Goal: Task Accomplishment & Management: Manage account settings

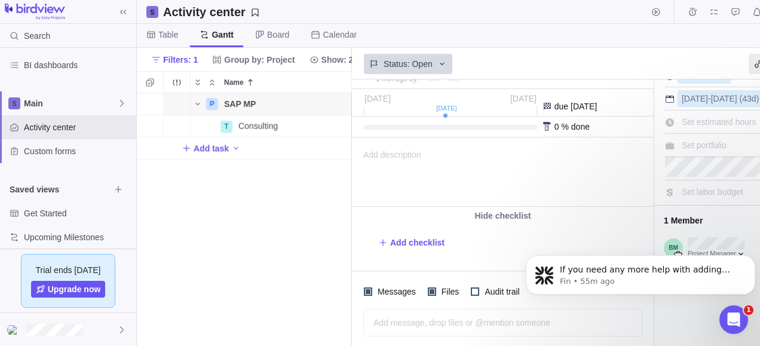
scroll to position [51, 0]
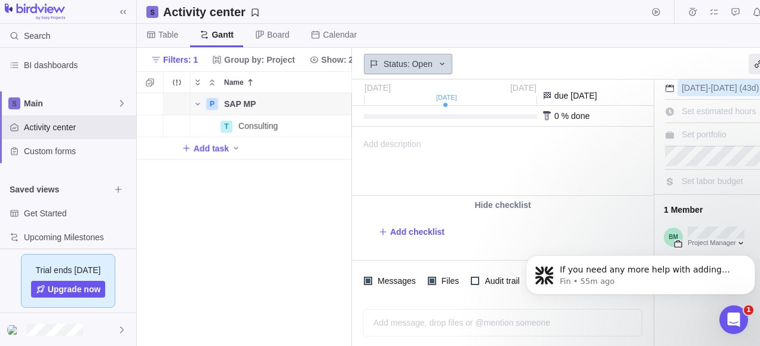
click at [431, 64] on div "Status: Open" at bounding box center [408, 64] width 88 height 20
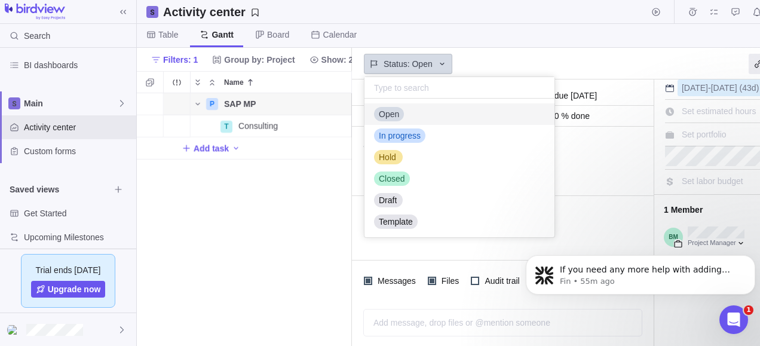
scroll to position [129, 181]
click at [415, 137] on span "In progress" at bounding box center [400, 136] width 42 height 12
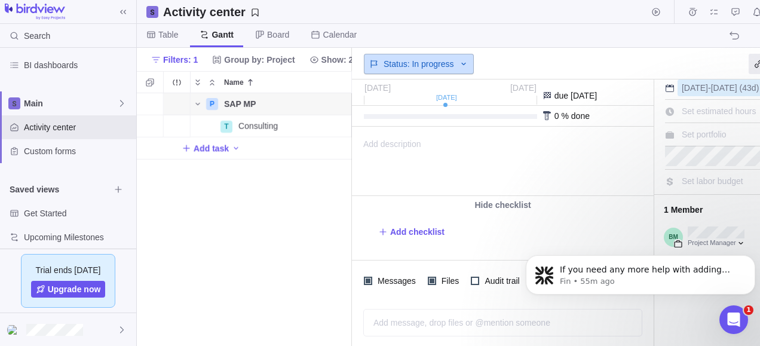
click at [459, 67] on icon at bounding box center [464, 64] width 10 height 10
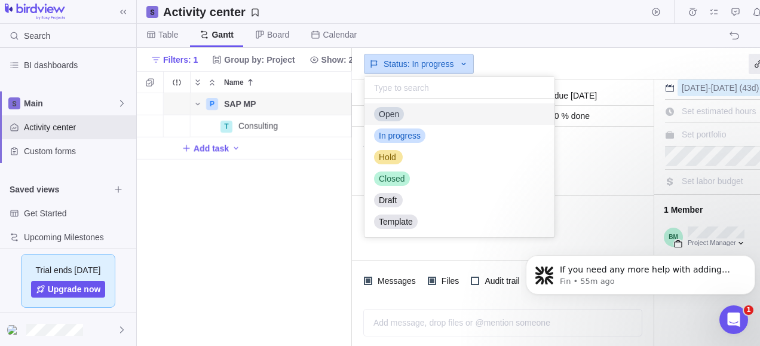
click at [408, 118] on div "Open" at bounding box center [459, 113] width 191 height 21
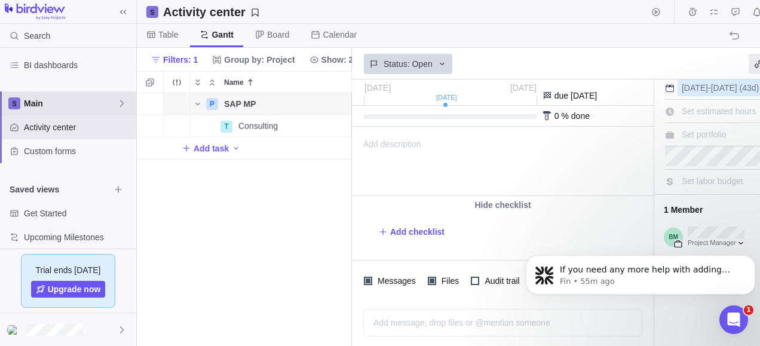
click at [102, 97] on span "Main" at bounding box center [70, 103] width 93 height 12
click at [268, 211] on body "Search Time logs history Resources Reports Dashboard BI dashboards Main Activit…" at bounding box center [380, 173] width 760 height 346
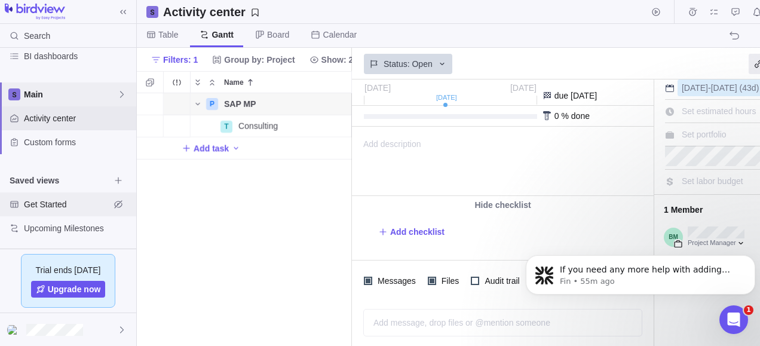
scroll to position [0, 0]
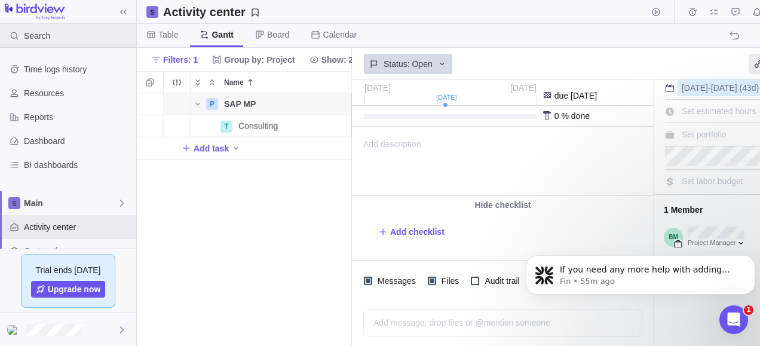
click at [45, 40] on span "Search" at bounding box center [37, 36] width 26 height 12
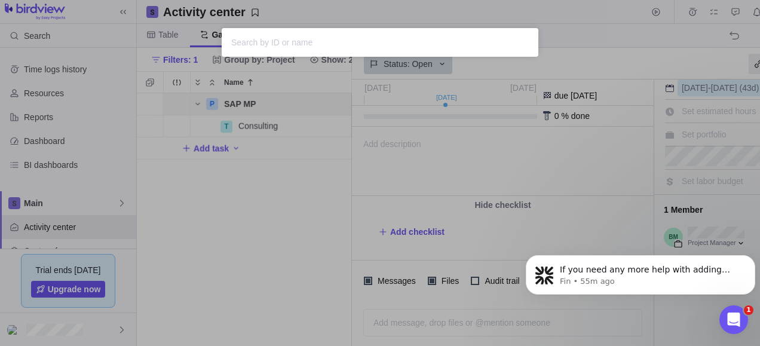
click at [343, 159] on div "Sorry, nothing was found" at bounding box center [380, 173] width 760 height 346
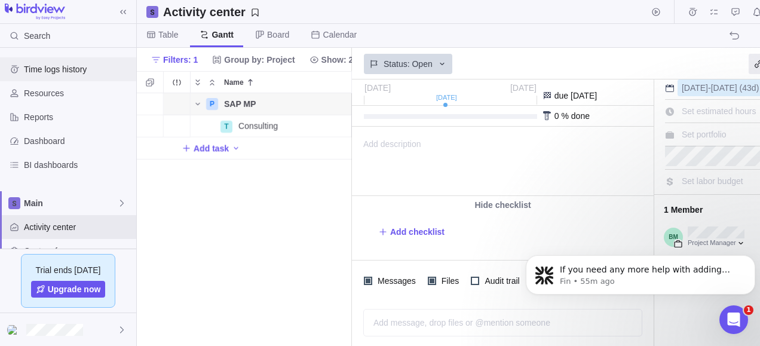
click at [35, 60] on div "Time logs history" at bounding box center [68, 69] width 136 height 24
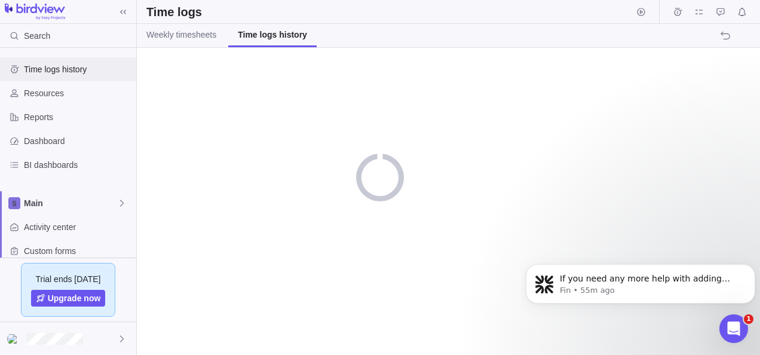
scroll to position [400, 0]
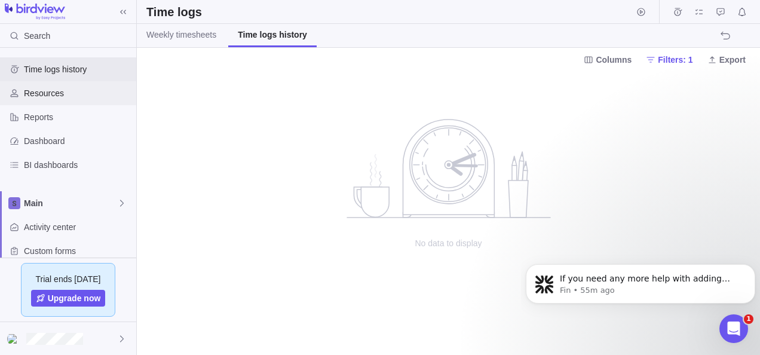
click at [55, 91] on span "Resources" at bounding box center [77, 93] width 107 height 12
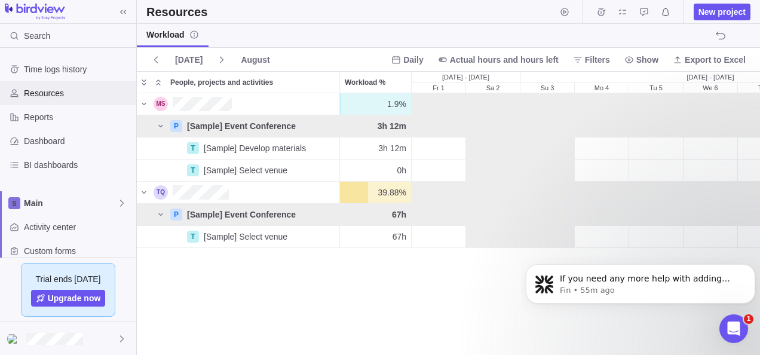
scroll to position [252, 614]
click at [492, 79] on div "[DATE] - [DATE]" at bounding box center [465, 77] width 109 height 11
click at [608, 62] on span "Filters" at bounding box center [597, 60] width 25 height 12
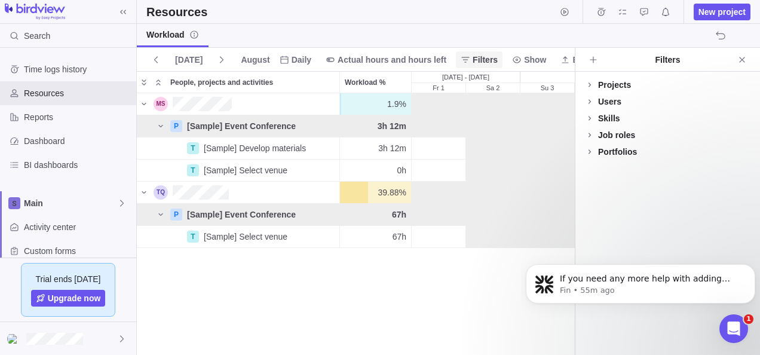
scroll to position [252, 429]
click at [592, 100] on icon at bounding box center [590, 102] width 10 height 10
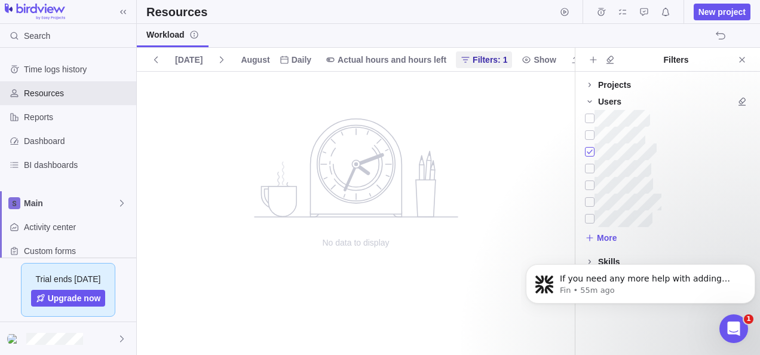
click at [589, 152] on div at bounding box center [590, 151] width 10 height 17
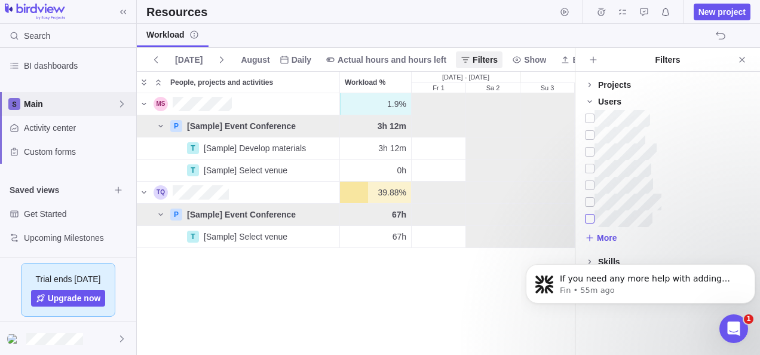
scroll to position [100, 0]
click at [72, 155] on span "Custom forms" at bounding box center [77, 151] width 107 height 12
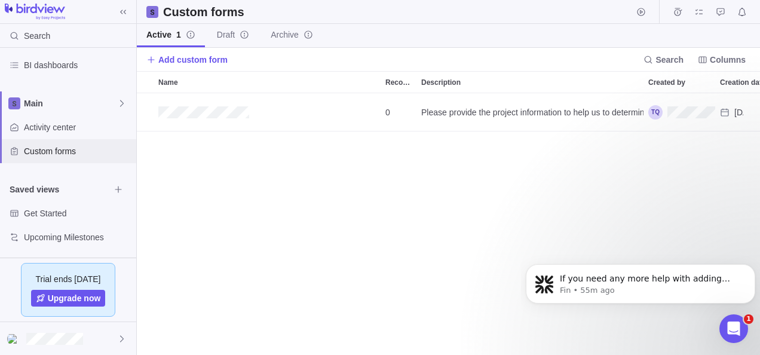
click at [61, 149] on span "Custom forms" at bounding box center [77, 151] width 107 height 12
click at [161, 60] on span "Add custom form" at bounding box center [192, 60] width 69 height 12
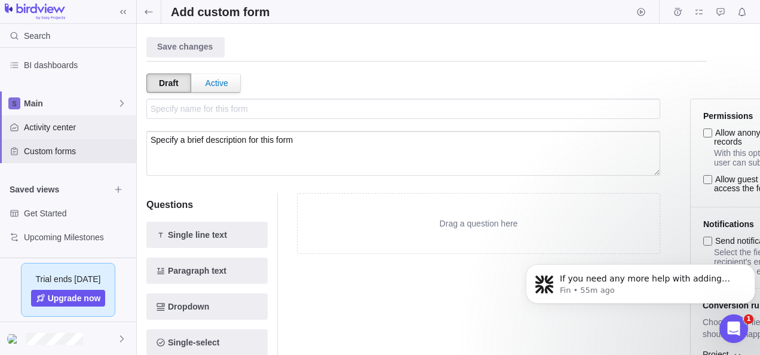
click at [30, 131] on span "Activity center" at bounding box center [77, 127] width 107 height 12
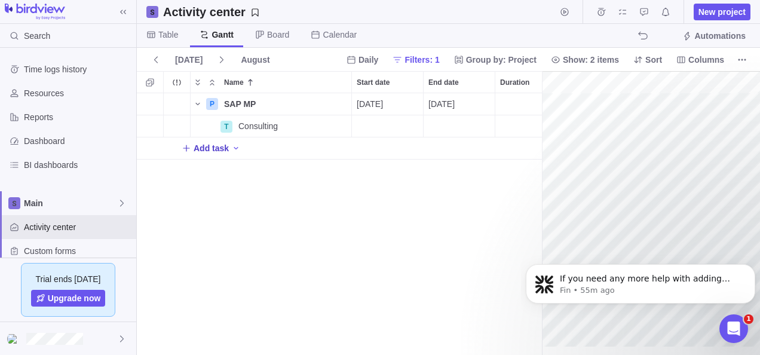
click at [182, 147] on icon "Add New" at bounding box center [187, 148] width 10 height 10
click at [322, 188] on div "P SAP MP Details [DATE] [DATE] 43d Open 3 T Consulting Details Open 28 T Add ta…" at bounding box center [339, 224] width 405 height 262
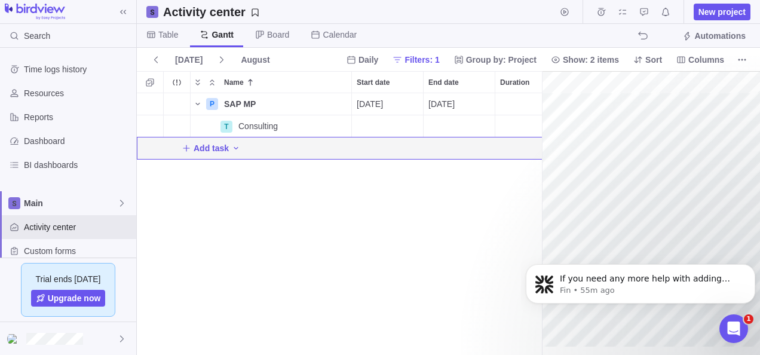
click at [514, 276] on div "P SAP MP Details [DATE] [DATE] 43d Open 3 T Consulting Details Open 28 Add task" at bounding box center [339, 224] width 405 height 262
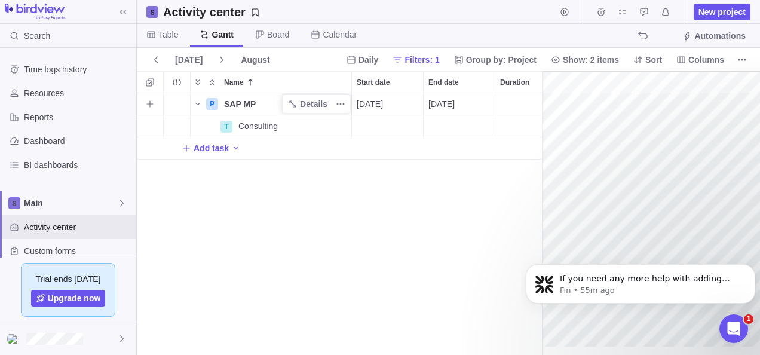
click at [264, 102] on div "SAP MP" at bounding box center [285, 103] width 132 height 21
click at [744, 63] on body "Search Time logs history Resources Reports Dashboard BI dashboards Main Activit…" at bounding box center [380, 177] width 760 height 355
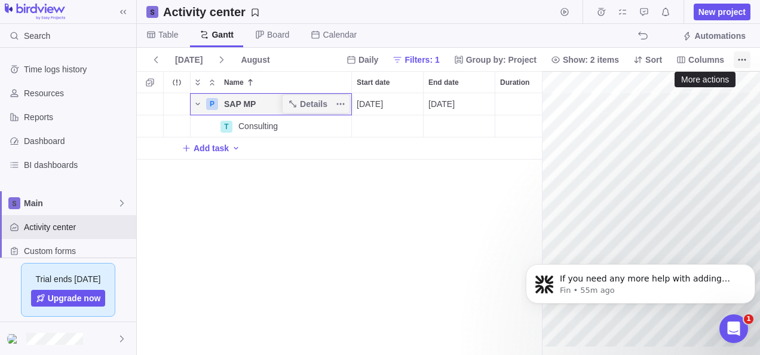
click at [744, 59] on icon "More actions" at bounding box center [742, 60] width 10 height 10
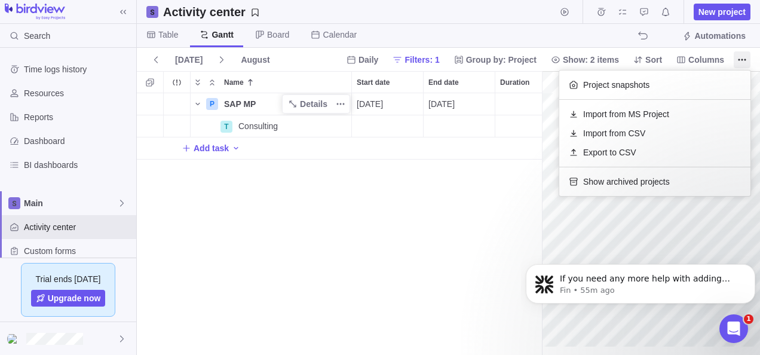
click at [589, 59] on body "Search Time logs history Resources Reports Dashboard BI dashboards Main Activit…" at bounding box center [380, 177] width 760 height 355
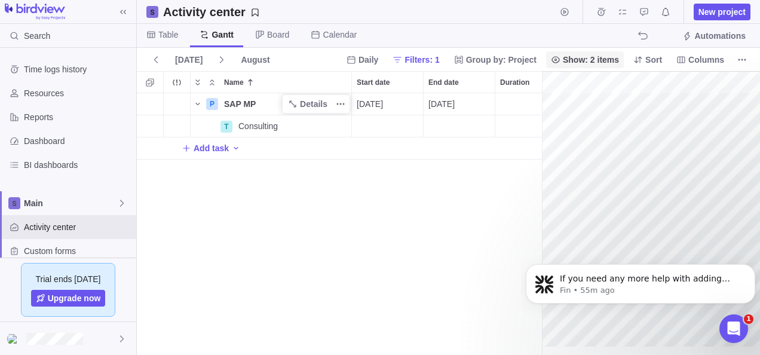
click at [601, 54] on span "Show: 2 items" at bounding box center [591, 60] width 56 height 12
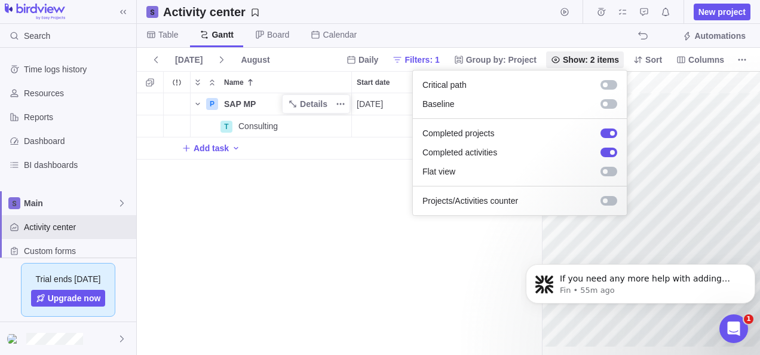
click at [520, 61] on body "Search Time logs history Resources Reports Dashboard BI dashboards Main Activit…" at bounding box center [380, 177] width 760 height 355
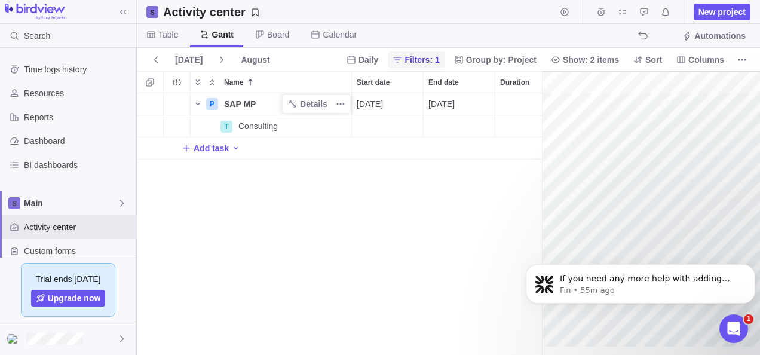
click at [444, 66] on span "Filters: 1" at bounding box center [416, 59] width 56 height 17
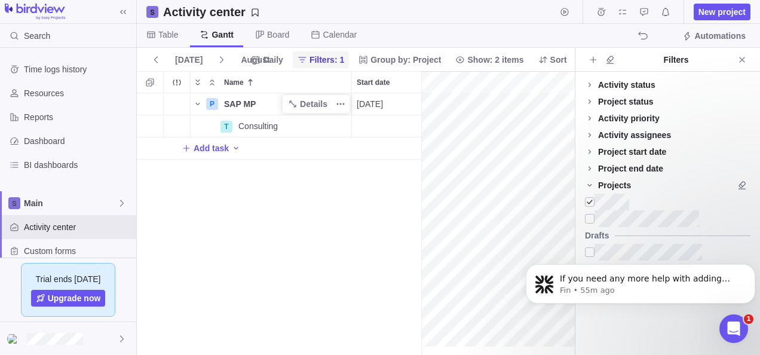
scroll to position [253, 275]
click at [320, 173] on div "P SAP MP Details [DATE] [DATE] 43d Open 3 T Consulting Details Open 28 Add task" at bounding box center [279, 224] width 285 height 262
click at [741, 59] on icon "Close" at bounding box center [741, 59] width 5 height 5
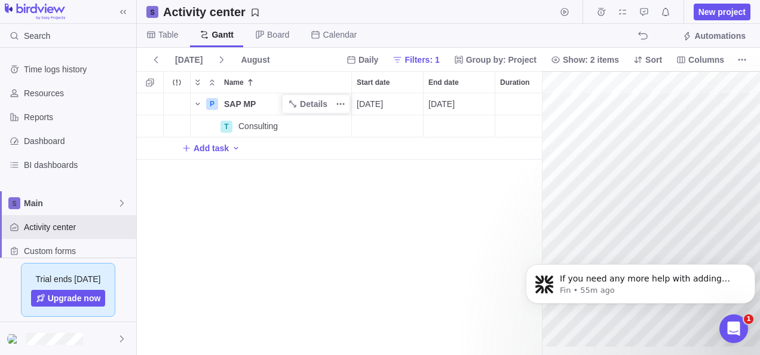
scroll to position [253, 396]
click at [481, 57] on span "Group by: Project" at bounding box center [501, 60] width 70 height 12
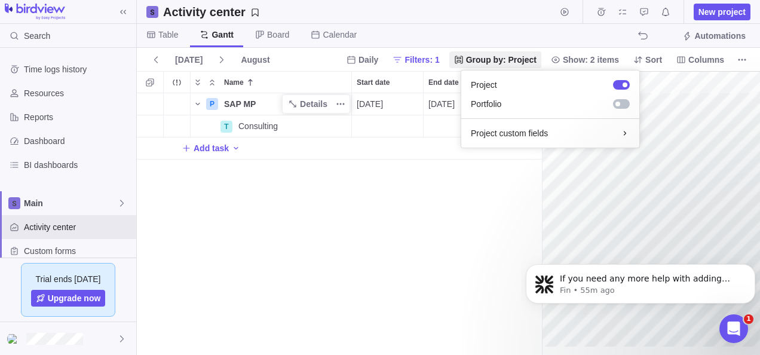
click at [447, 152] on body "Search Time logs history Resources Reports Dashboard BI dashboards Main Activit…" at bounding box center [380, 177] width 760 height 355
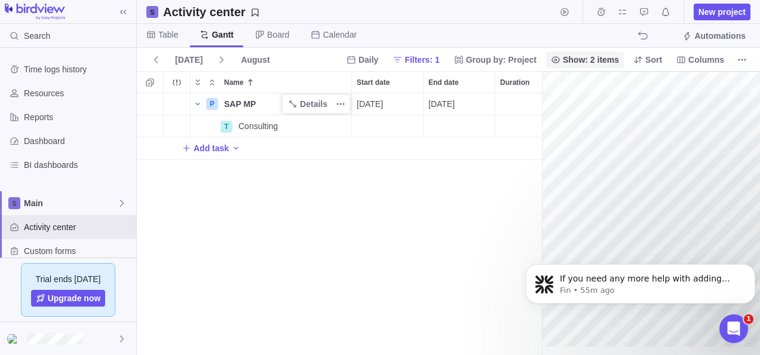
click at [591, 57] on span "Show: 2 items" at bounding box center [591, 60] width 56 height 12
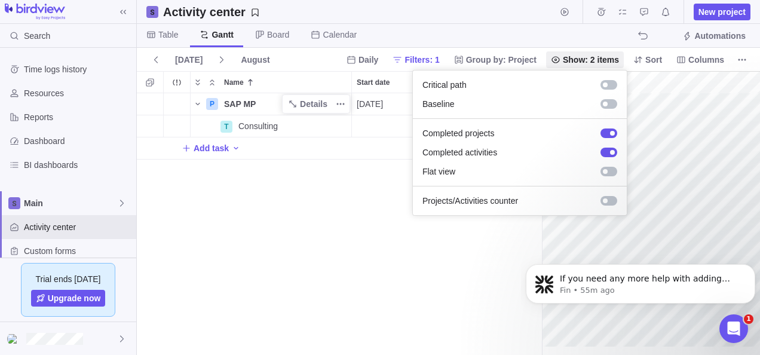
click at [331, 231] on body "Search Time logs history Resources Reports Dashboard BI dashboards Main Activit…" at bounding box center [380, 177] width 760 height 355
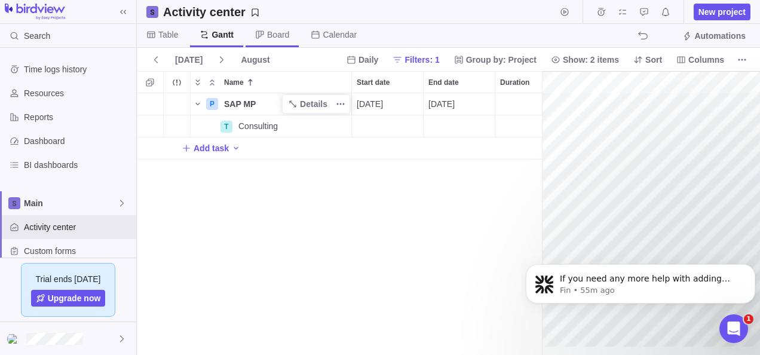
click at [272, 37] on span "Board" at bounding box center [278, 35] width 22 height 12
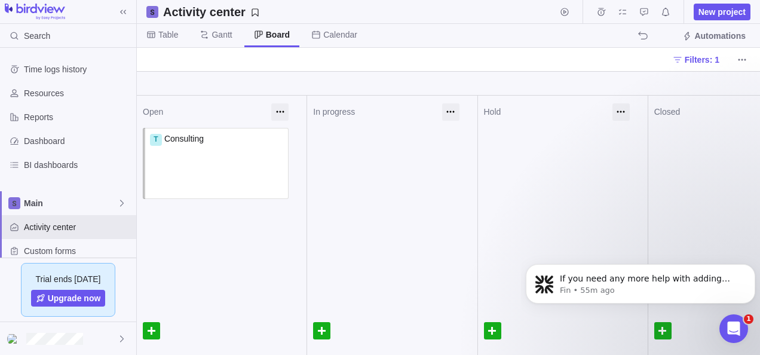
click at [315, 22] on div "Activity center New project" at bounding box center [448, 12] width 623 height 24
click at [332, 35] on span "Calendar" at bounding box center [340, 35] width 34 height 12
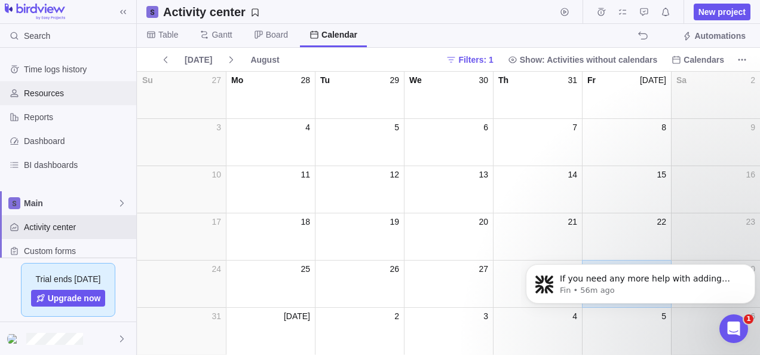
click at [59, 95] on span "Resources" at bounding box center [77, 93] width 107 height 12
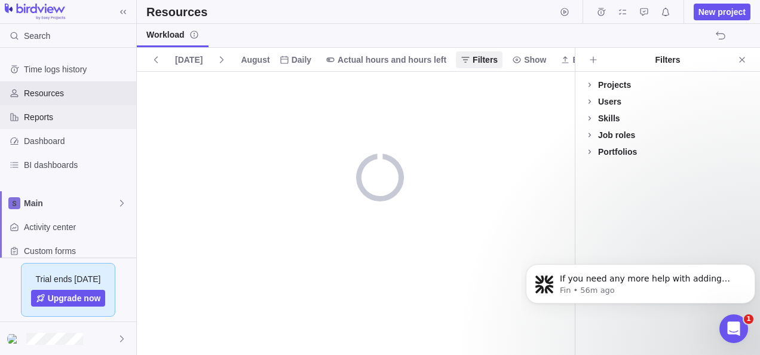
click at [64, 111] on span "Reports" at bounding box center [77, 117] width 107 height 12
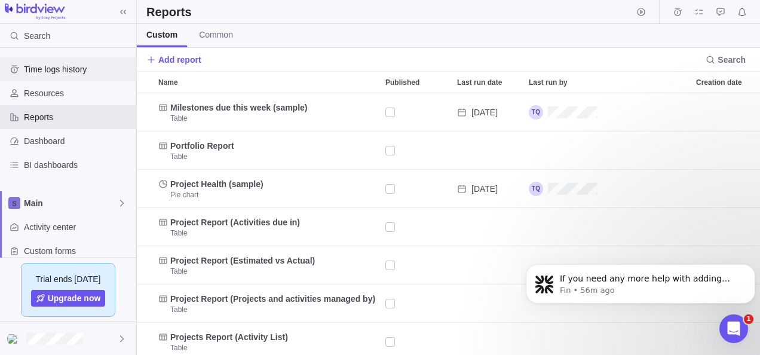
scroll to position [253, 614]
click at [73, 73] on span "Time logs history" at bounding box center [77, 69] width 107 height 12
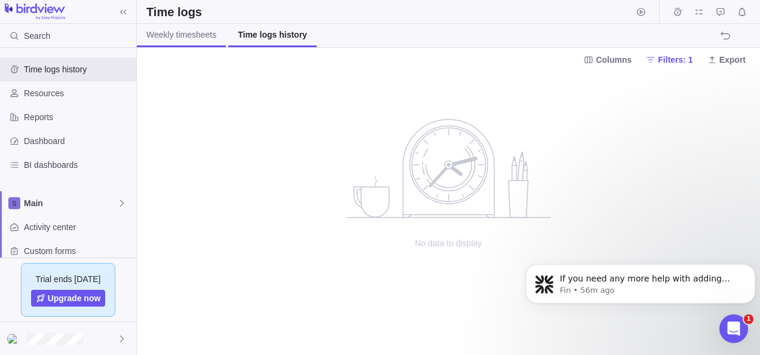
click at [183, 35] on span "Weekly timesheets" at bounding box center [181, 35] width 70 height 12
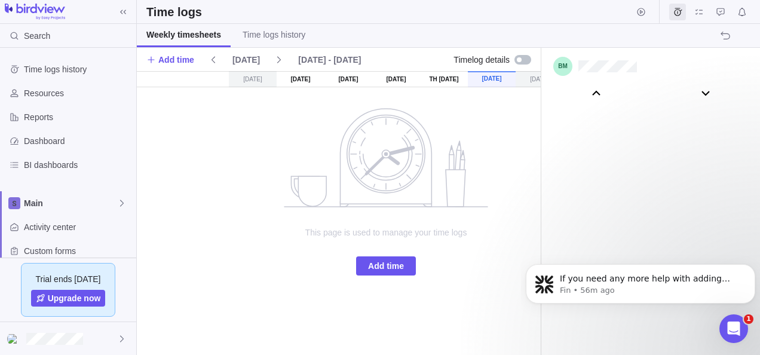
scroll to position [66498, 0]
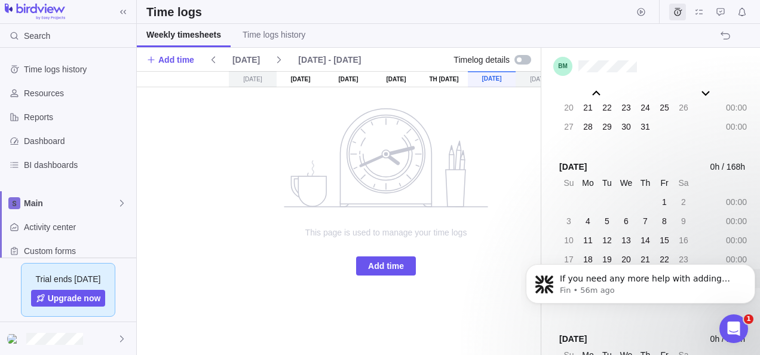
click at [299, 79] on div "[DATE]" at bounding box center [301, 79] width 48 height 16
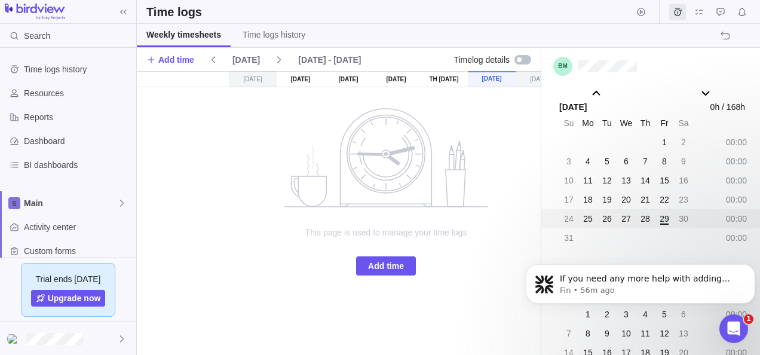
scroll to position [66677, 0]
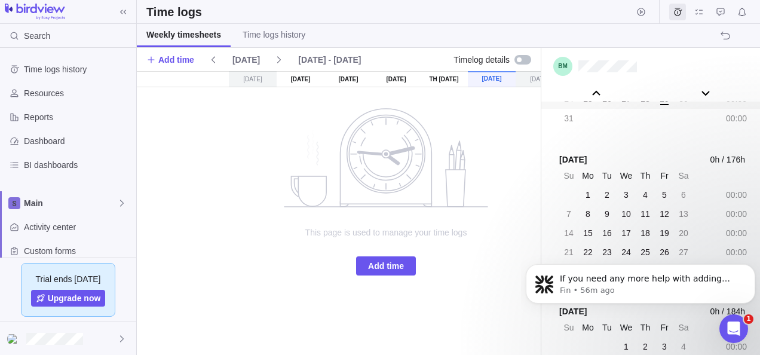
click at [603, 198] on div "2" at bounding box center [606, 194] width 17 height 17
click at [583, 194] on div "1" at bounding box center [587, 194] width 17 height 17
drag, startPoint x: 583, startPoint y: 194, endPoint x: 592, endPoint y: 193, distance: 9.6
click at [592, 193] on div "1" at bounding box center [587, 194] width 17 height 17
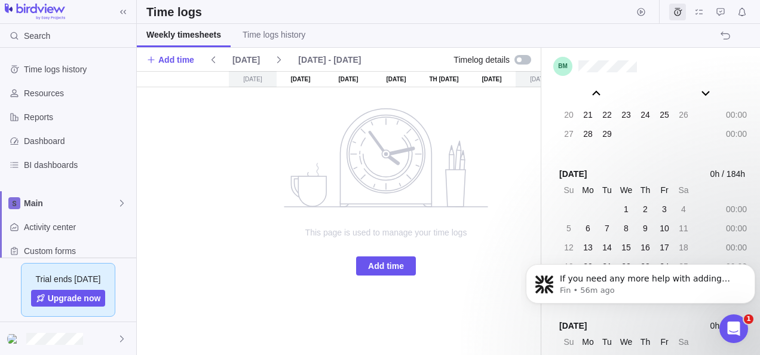
scroll to position [71395, 0]
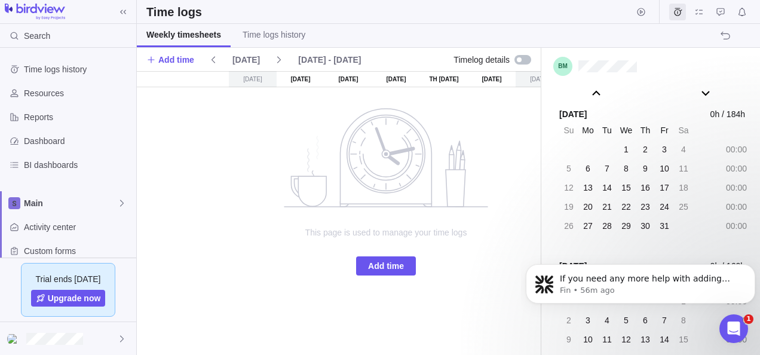
click at [526, 57] on div at bounding box center [522, 60] width 17 height 10
click at [523, 61] on div at bounding box center [522, 60] width 17 height 10
click at [332, 66] on div "[DATE] - [DATE]" at bounding box center [329, 59] width 72 height 17
click at [340, 60] on div "[DATE] - [DATE]" at bounding box center [329, 59] width 72 height 17
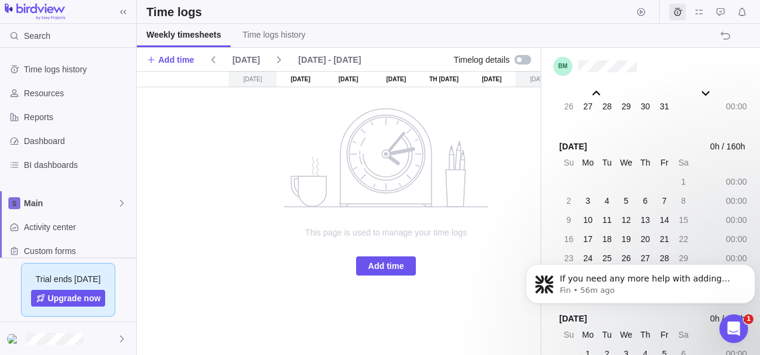
click at [586, 256] on body "If you need any more help with adding time or have other questions, I'm here to…" at bounding box center [640, 281] width 229 height 74
click at [578, 256] on body "If you need any more help with adding time or have other questions, I'm here to…" at bounding box center [640, 281] width 229 height 74
click at [579, 256] on body "If you need any more help with adding time or have other questions, I'm here to…" at bounding box center [640, 281] width 229 height 74
click at [733, 325] on icon "Open Intercom Messenger" at bounding box center [732, 327] width 20 height 20
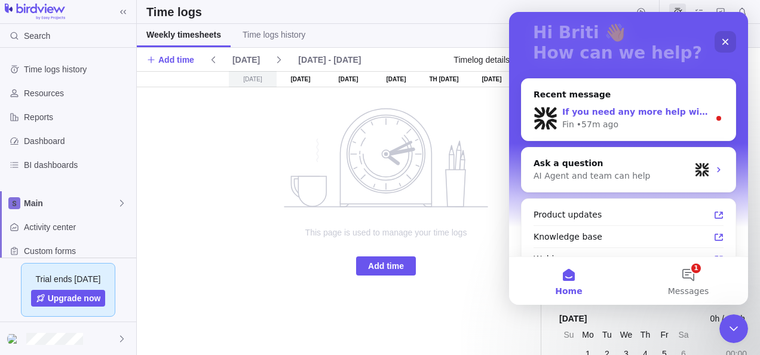
scroll to position [98, 0]
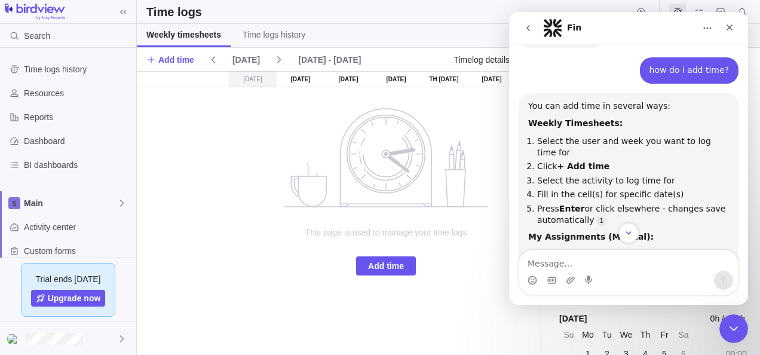
scroll to position [180, 0]
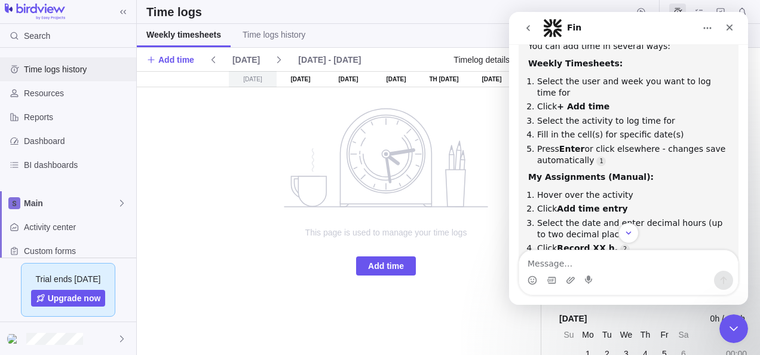
click at [54, 70] on span "Time logs history" at bounding box center [77, 69] width 107 height 12
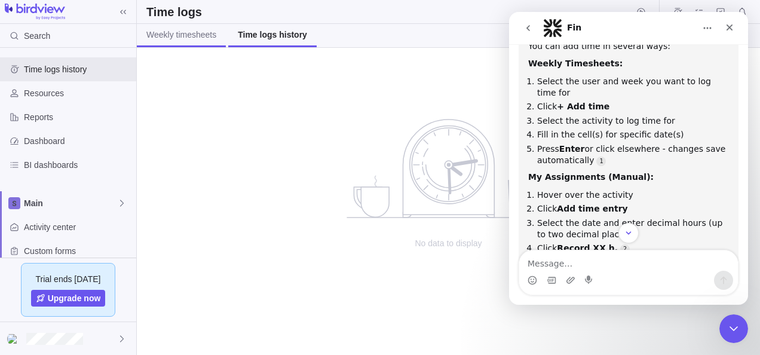
click at [176, 33] on span "Weekly timesheets" at bounding box center [181, 35] width 70 height 12
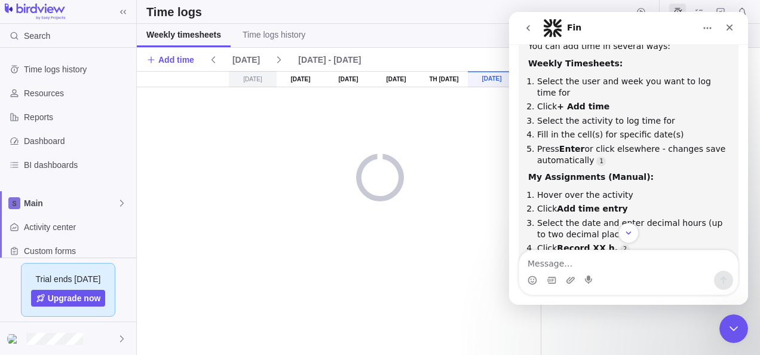
scroll to position [66498, 0]
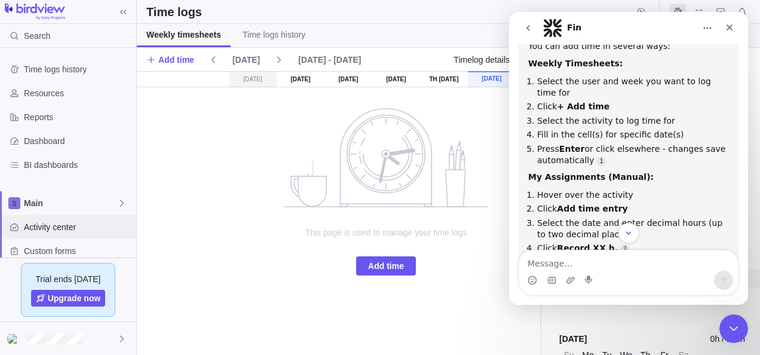
click at [82, 228] on span "Activity center" at bounding box center [77, 227] width 107 height 12
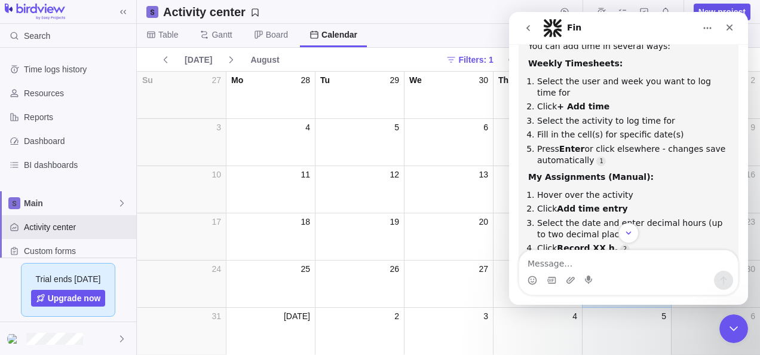
click at [639, 272] on div "Intercom messenger" at bounding box center [628, 280] width 219 height 19
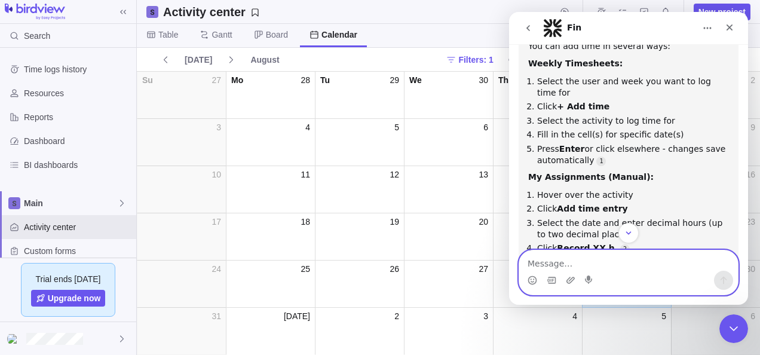
click at [541, 264] on textarea "Message…" at bounding box center [628, 260] width 219 height 20
type textarea "where do i find my assignments?"
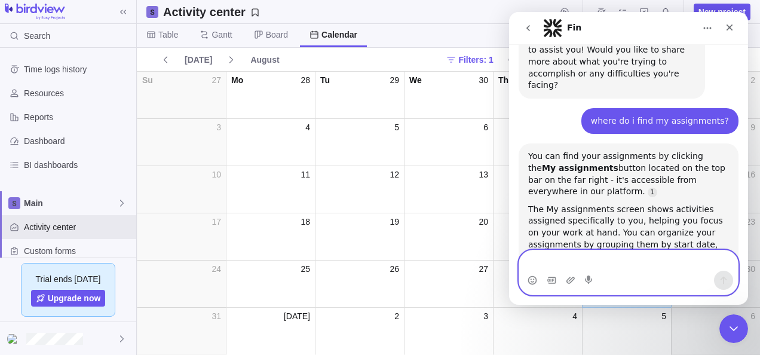
scroll to position [559, 0]
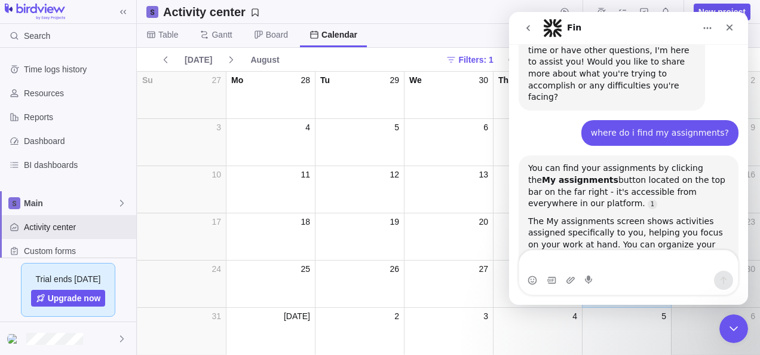
drag, startPoint x: 661, startPoint y: 30, endPoint x: 639, endPoint y: 38, distance: 22.9
click at [639, 38] on div "Fin" at bounding box center [628, 28] width 223 height 23
click at [530, 29] on icon "go back" at bounding box center [528, 28] width 10 height 10
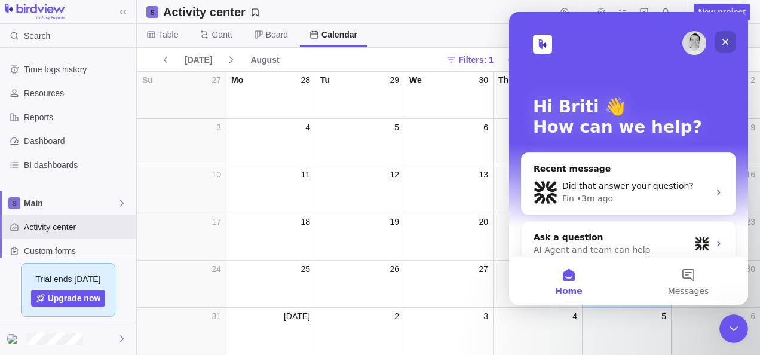
click at [730, 41] on div "Close" at bounding box center [724, 41] width 21 height 21
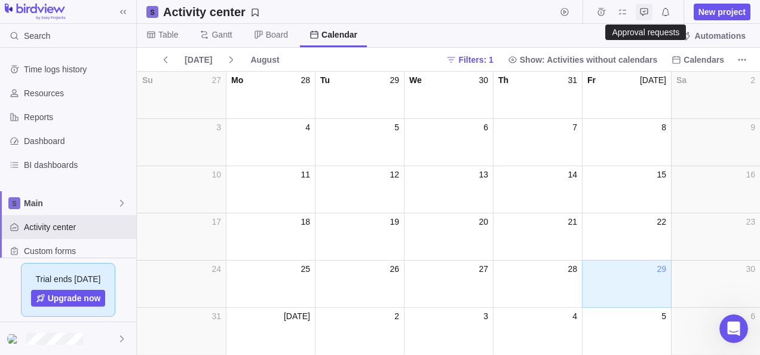
click at [647, 11] on icon "Approval requests" at bounding box center [644, 12] width 10 height 10
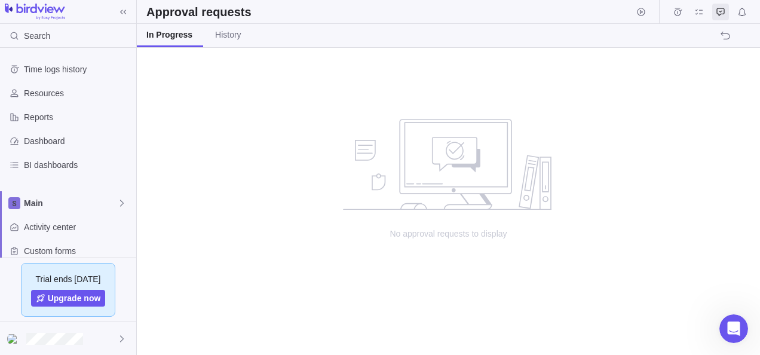
scroll to position [298, 614]
click at [674, 11] on icon "Time logs" at bounding box center [678, 12] width 8 height 8
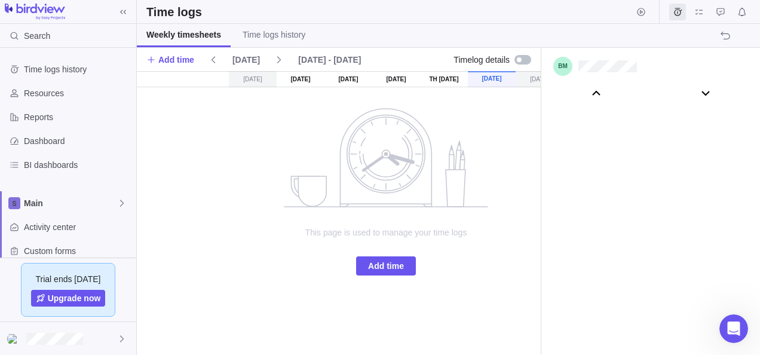
scroll to position [66498, 0]
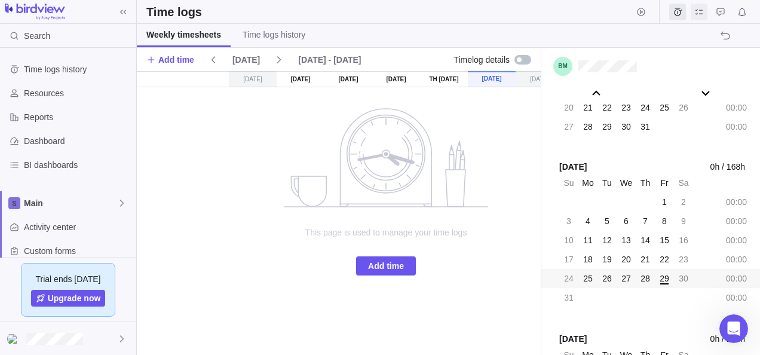
click at [694, 5] on span "My assignments" at bounding box center [698, 12] width 17 height 17
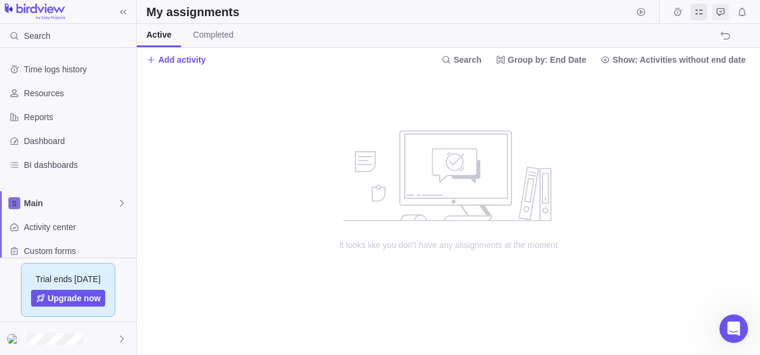
click at [723, 13] on icon "Approval requests" at bounding box center [720, 12] width 10 height 10
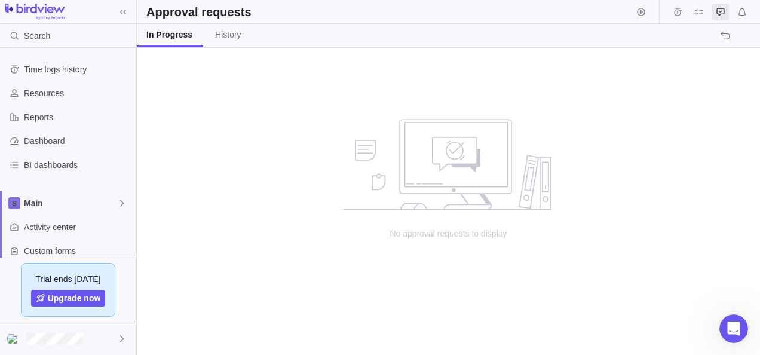
scroll to position [298, 614]
click at [745, 11] on icon "Notifications" at bounding box center [742, 12] width 10 height 10
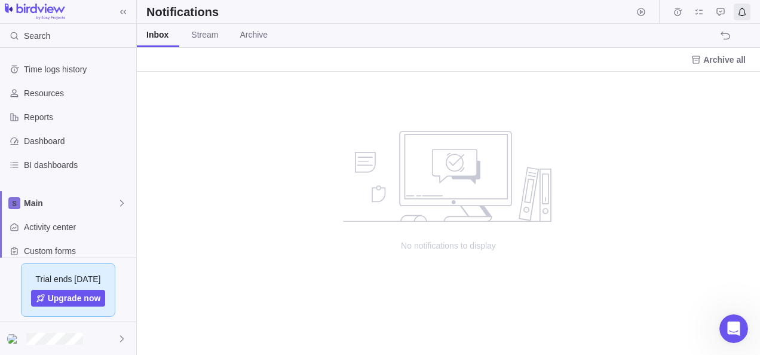
scroll to position [274, 614]
click at [728, 325] on icon "Open Intercom Messenger" at bounding box center [732, 327] width 20 height 20
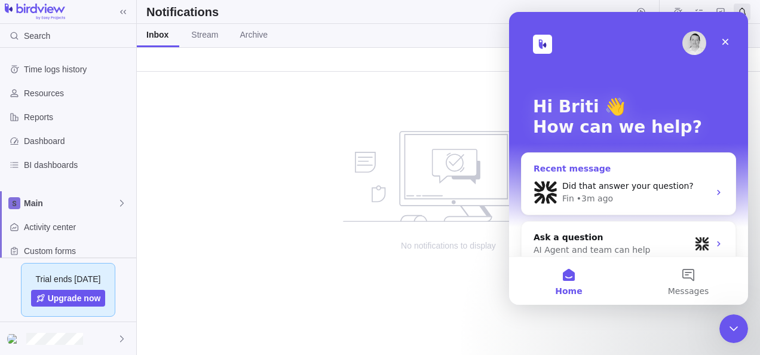
click at [644, 174] on div "Did that answer your question? Fin • 3m ago" at bounding box center [628, 192] width 214 height 44
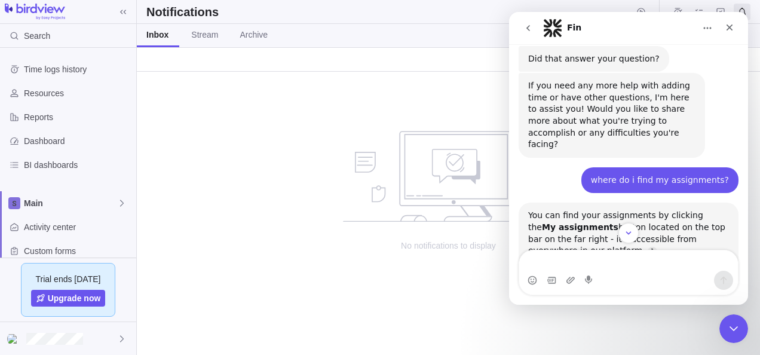
scroll to position [573, 0]
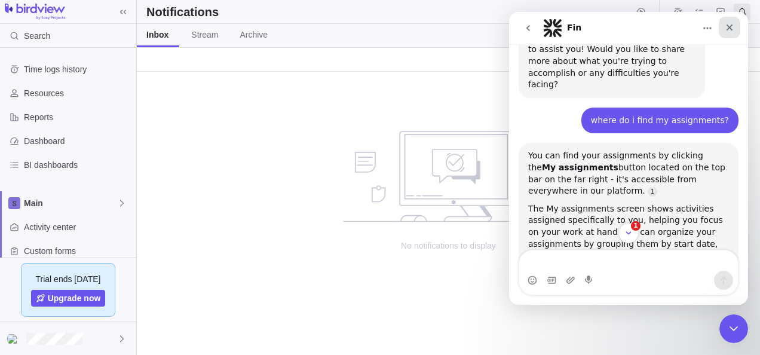
click at [728, 23] on icon "Close" at bounding box center [729, 28] width 10 height 10
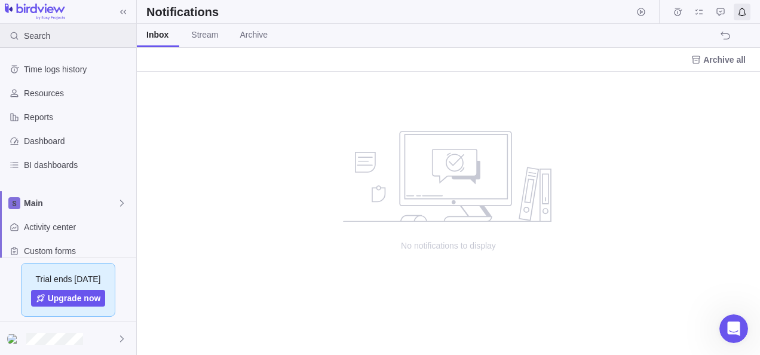
click at [45, 35] on span "Search" at bounding box center [37, 36] width 26 height 12
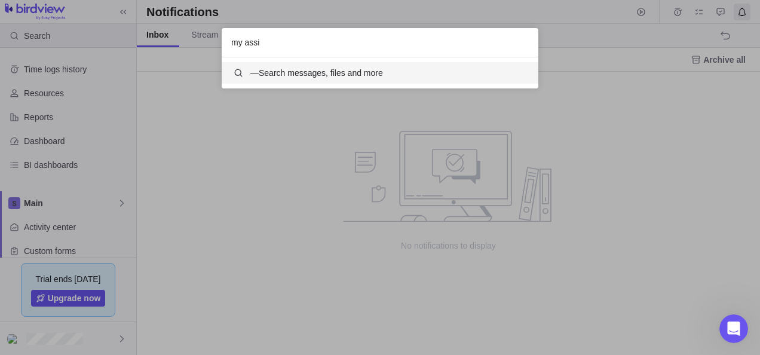
scroll to position [21, 307]
type input "my assignments"
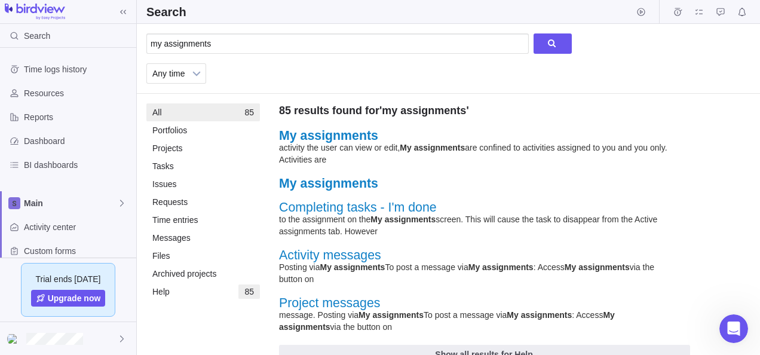
click at [337, 134] on strong "My assignments" at bounding box center [328, 135] width 99 height 14
click at [716, 12] on icon "Approval requests" at bounding box center [720, 12] width 10 height 10
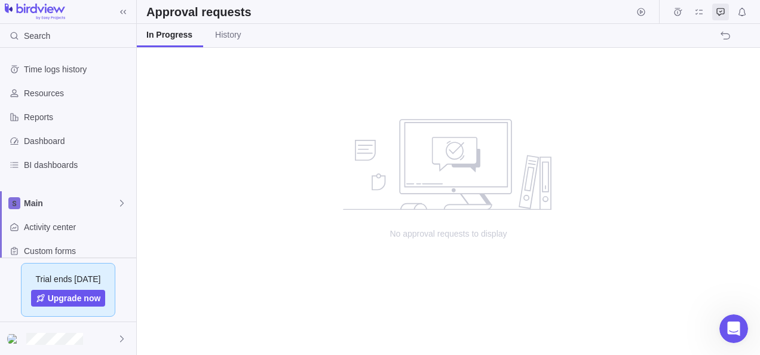
scroll to position [298, 614]
click at [736, 11] on span "Notifications" at bounding box center [741, 12] width 17 height 17
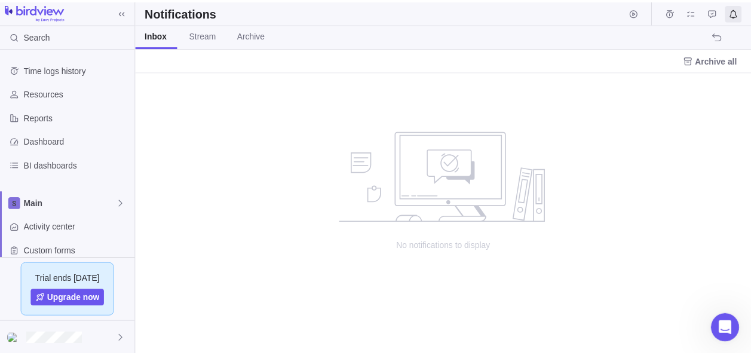
scroll to position [274, 614]
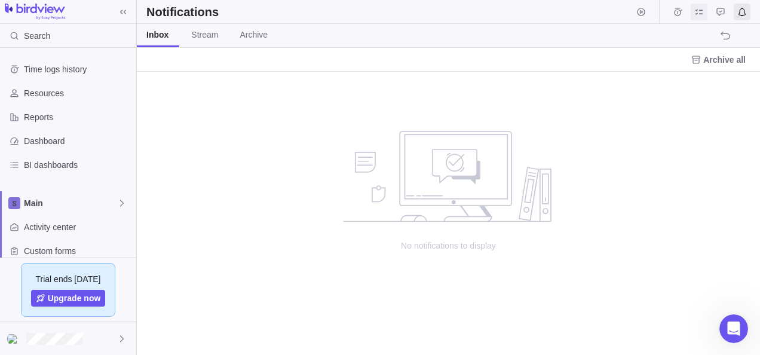
click at [699, 10] on icon "My assignments" at bounding box center [699, 12] width 10 height 10
click at [186, 62] on span "Add activity" at bounding box center [181, 60] width 47 height 12
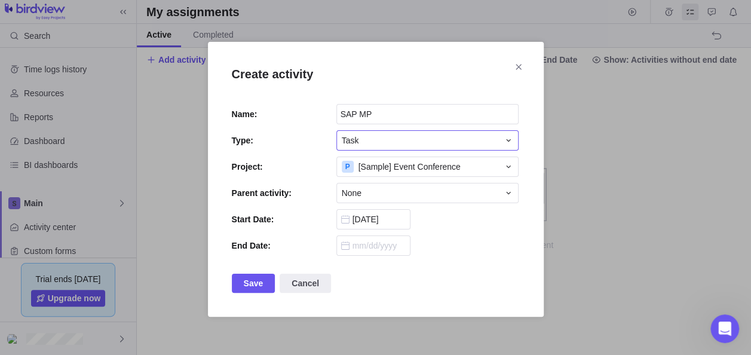
click at [407, 144] on div "Task" at bounding box center [420, 140] width 157 height 12
click at [386, 165] on div "Task" at bounding box center [428, 168] width 182 height 21
click at [378, 143] on div "Task" at bounding box center [420, 140] width 157 height 12
click at [367, 139] on div "Task" at bounding box center [420, 140] width 157 height 12
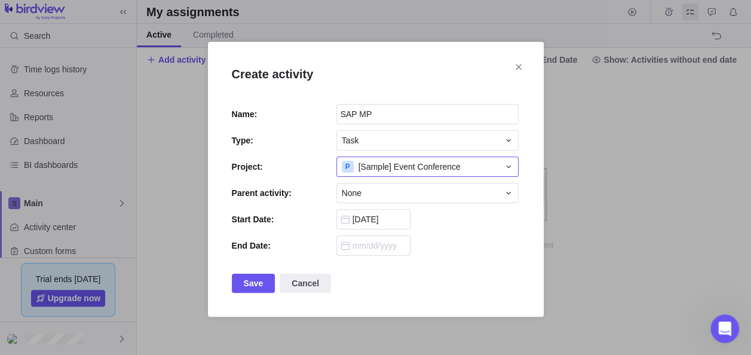
click at [373, 164] on span "[Sample] Event Conference" at bounding box center [409, 167] width 102 height 12
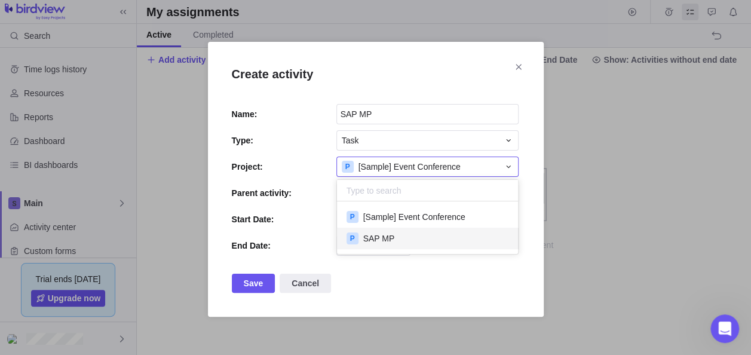
click at [389, 234] on span "SAP MP" at bounding box center [379, 238] width 32 height 12
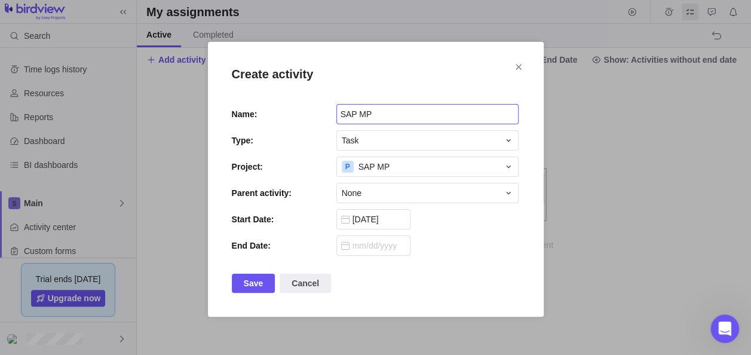
click at [377, 117] on input "SAP MP" at bounding box center [427, 114] width 182 height 20
drag, startPoint x: 374, startPoint y: 115, endPoint x: 282, endPoint y: 110, distance: 92.7
click at [282, 110] on div "Name: SAP MP" at bounding box center [376, 114] width 288 height 20
type input "Consulting"
click at [365, 191] on div "None" at bounding box center [420, 193] width 157 height 12
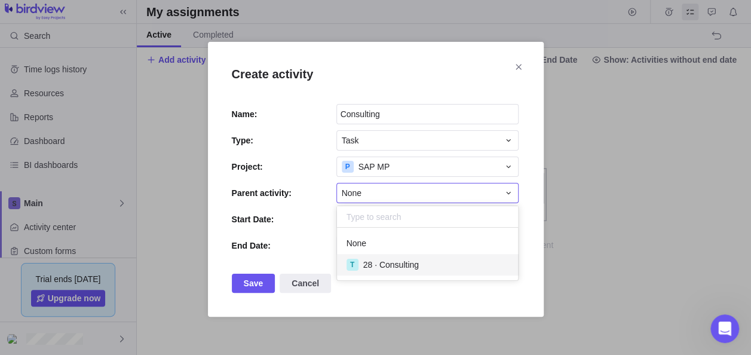
click at [392, 263] on span "28 · Consulting" at bounding box center [391, 265] width 56 height 12
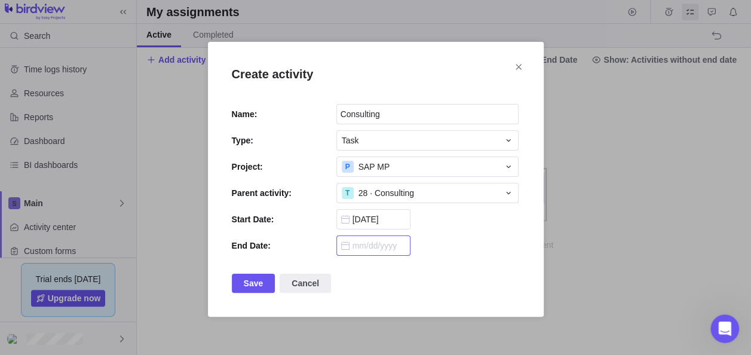
click at [358, 244] on input "Create activity" at bounding box center [373, 245] width 74 height 20
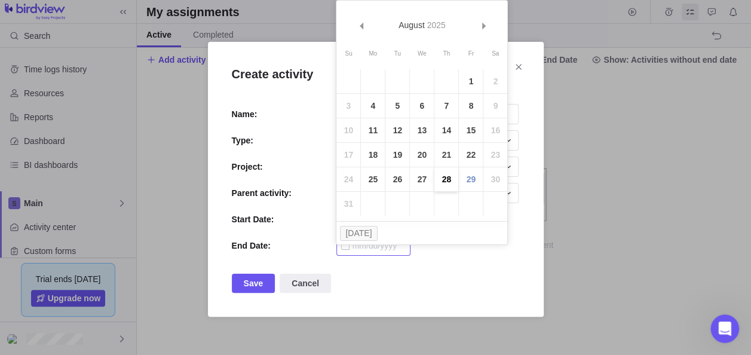
click at [446, 177] on link "28" at bounding box center [446, 179] width 24 height 24
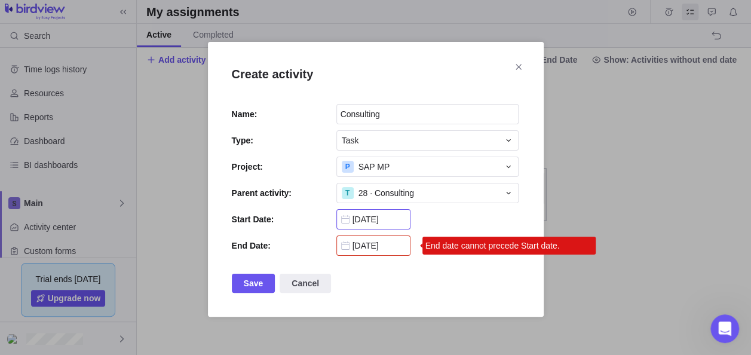
click at [403, 224] on body "Search Time logs history Resources Reports Dashboard BI dashboards Main Activit…" at bounding box center [375, 177] width 751 height 355
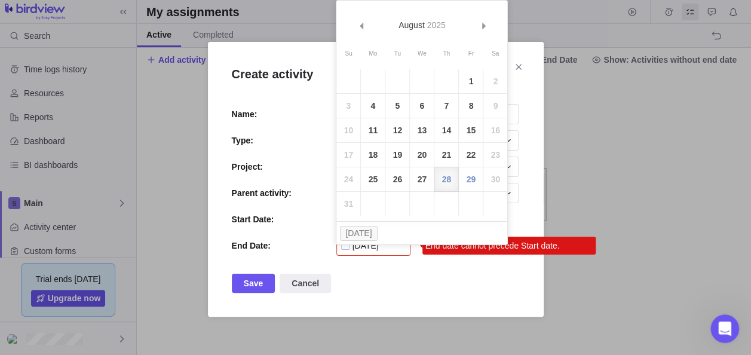
click at [388, 249] on input "[DATE]" at bounding box center [373, 245] width 74 height 20
click at [486, 30] on link "Next" at bounding box center [482, 26] width 26 height 26
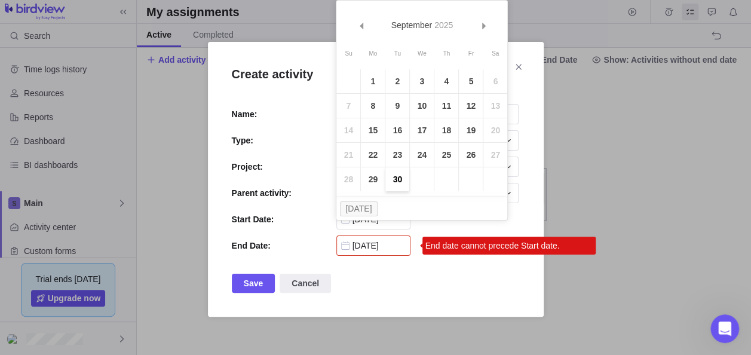
click at [403, 176] on link "30" at bounding box center [397, 179] width 24 height 24
type input "[DATE]"
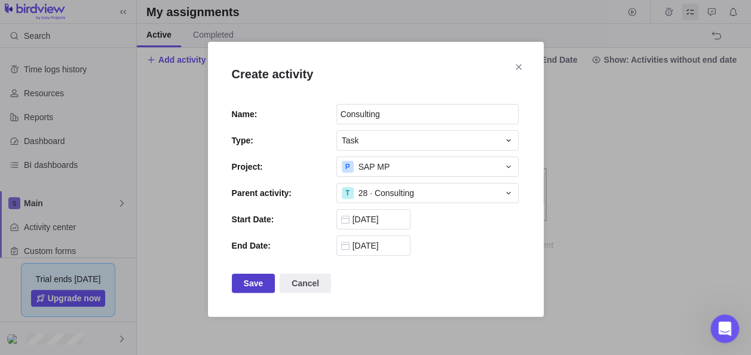
click at [245, 279] on span "Save" at bounding box center [254, 283] width 20 height 14
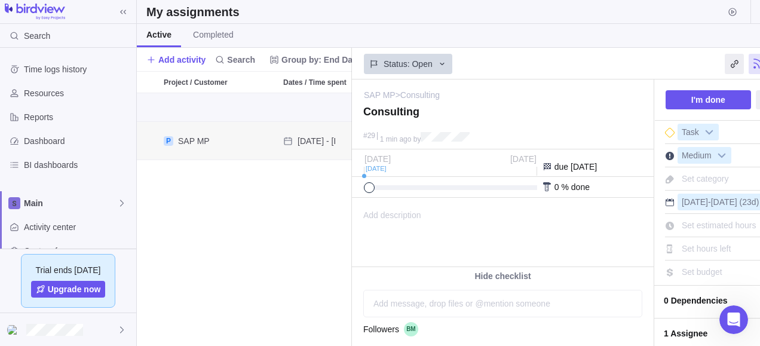
scroll to position [0, 217]
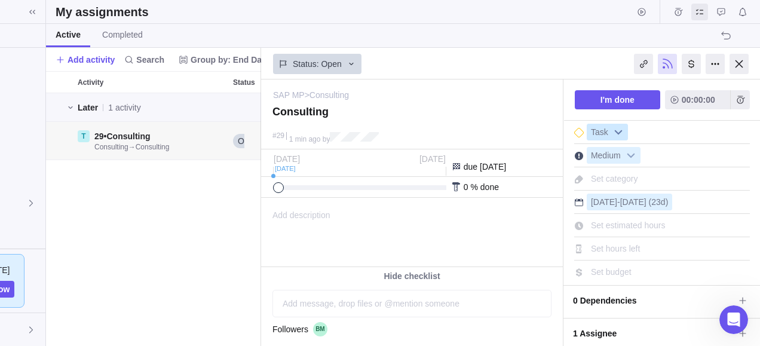
click at [613, 126] on b at bounding box center [618, 132] width 18 height 16
click at [621, 153] on span "Medium" at bounding box center [605, 156] width 37 height 17
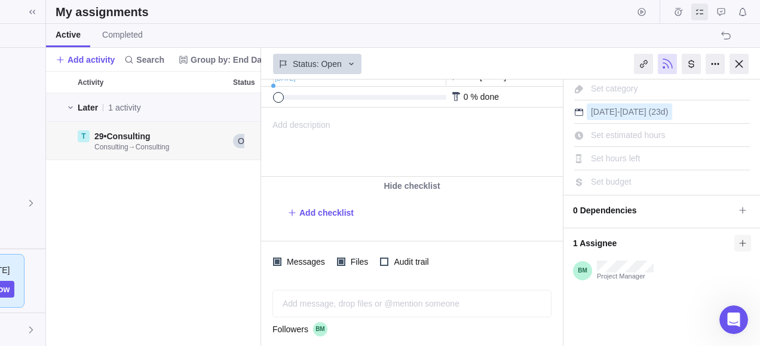
click at [738, 238] on icon at bounding box center [743, 243] width 10 height 10
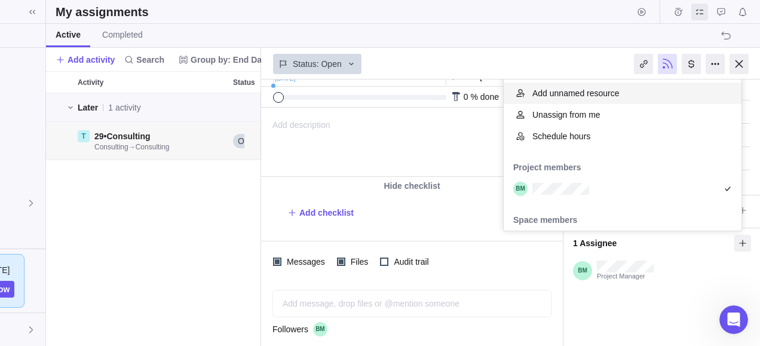
click at [556, 96] on span "Add unnamed resource" at bounding box center [575, 93] width 87 height 12
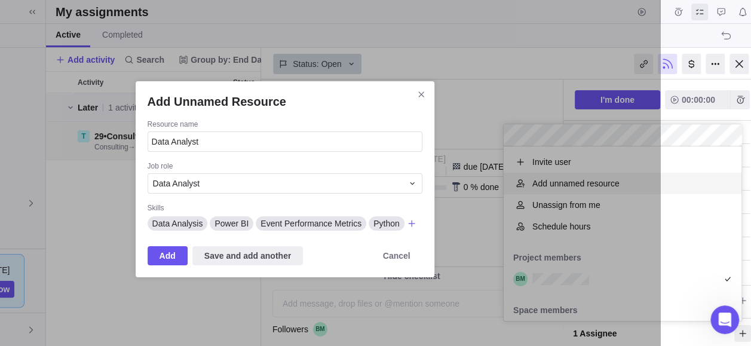
drag, startPoint x: 220, startPoint y: 137, endPoint x: 124, endPoint y: 130, distance: 96.4
click at [124, 130] on div "Add Unnamed Resource Resource name Data Analyst Job role Data Analyst Skills Da…" at bounding box center [284, 179] width 751 height 358
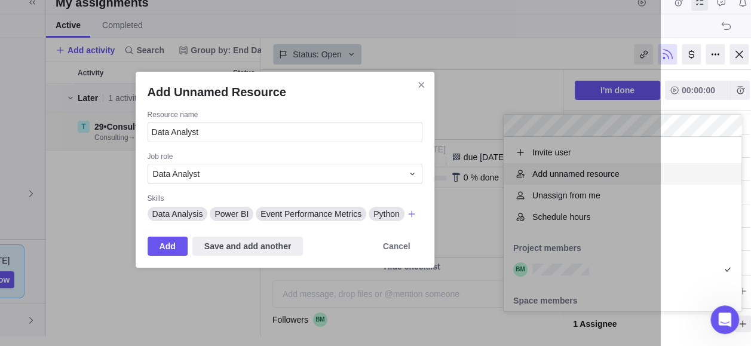
scroll to position [13, 91]
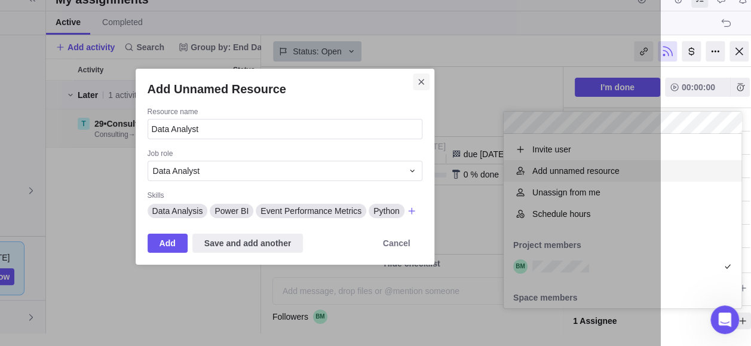
click at [420, 80] on icon "Close" at bounding box center [421, 82] width 10 height 10
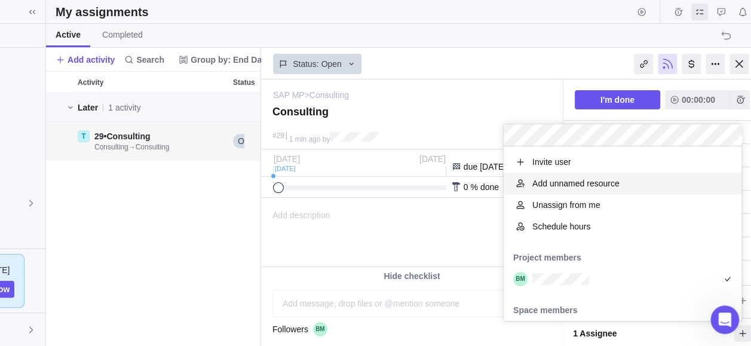
scroll to position [0, 91]
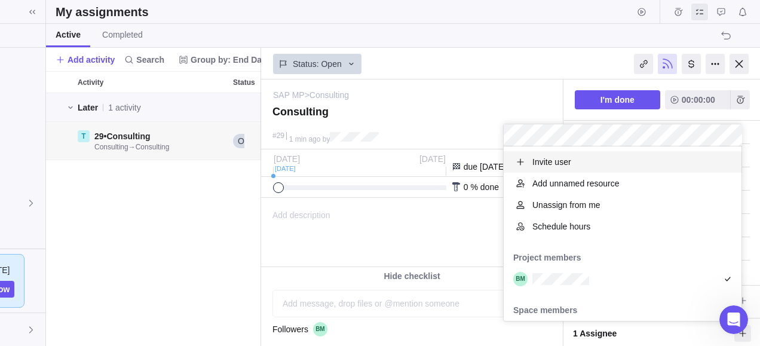
click at [532, 157] on span "Invite user" at bounding box center [551, 162] width 39 height 12
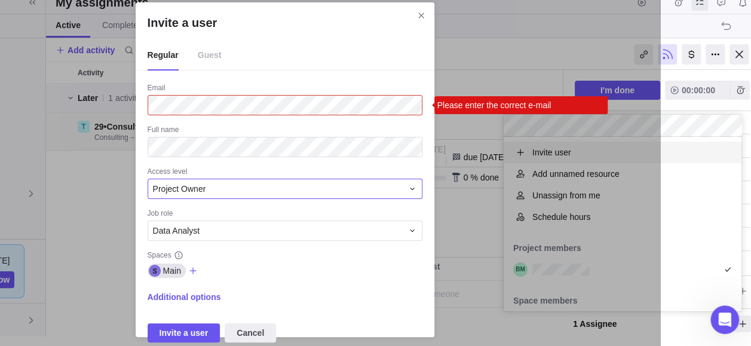
scroll to position [13, 91]
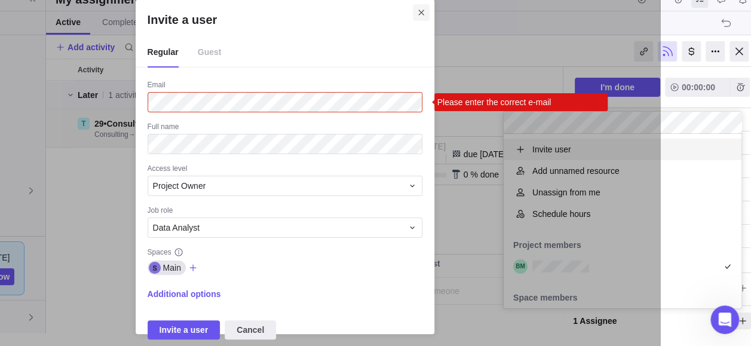
click at [423, 12] on icon "Close" at bounding box center [421, 13] width 10 height 10
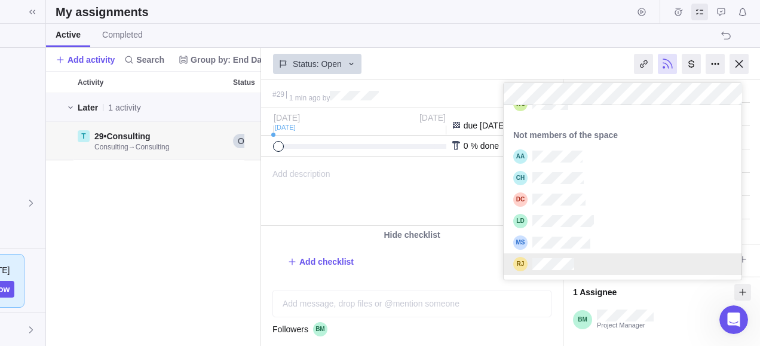
scroll to position [60, 0]
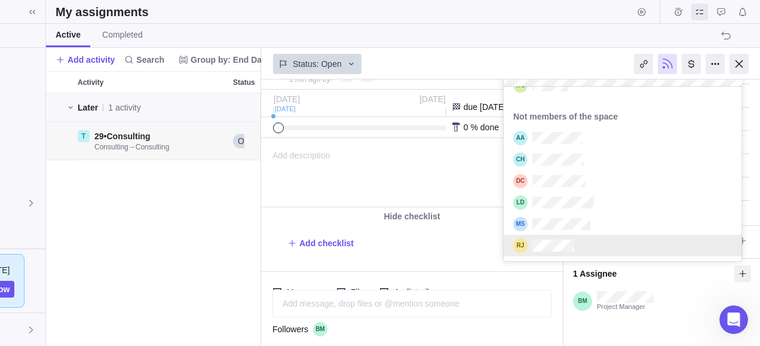
click at [670, 322] on div "SAP MP > Consulting — change Consulting #29 1 min ago by Activity was completed…" at bounding box center [510, 212] width 499 height 266
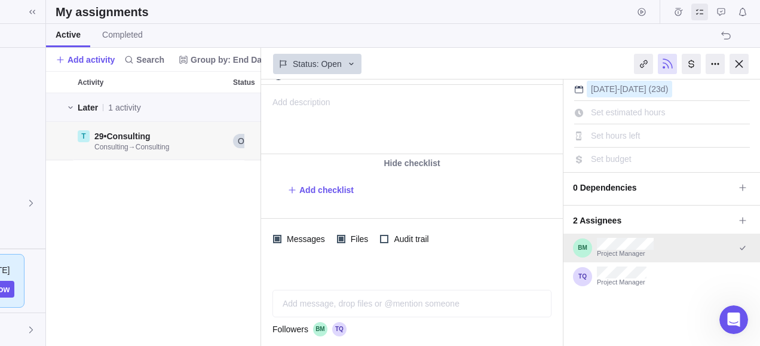
scroll to position [0, 0]
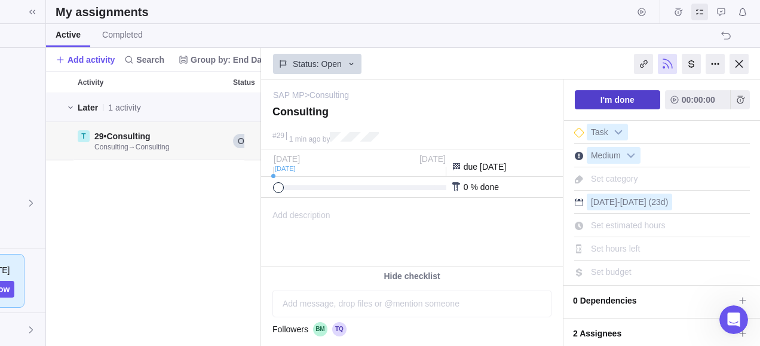
click at [613, 107] on span "I'm done" at bounding box center [617, 99] width 85 height 19
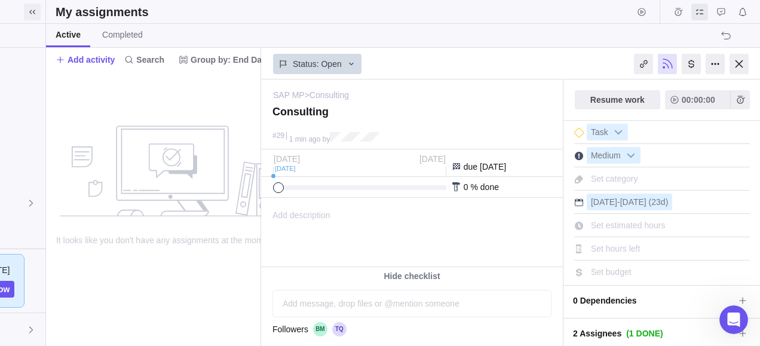
click at [32, 12] on icon at bounding box center [32, 12] width 10 height 10
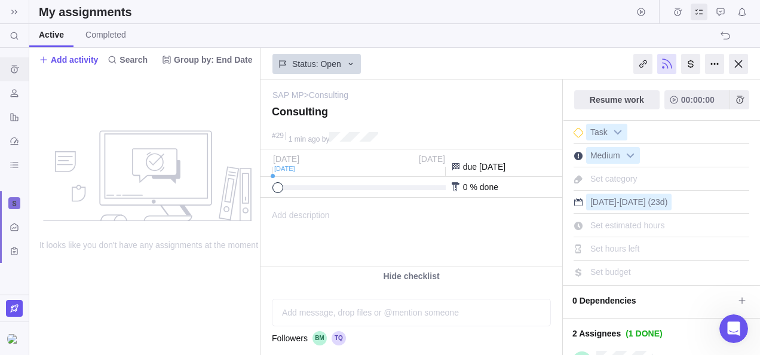
click at [16, 70] on icon "Time logs history" at bounding box center [15, 69] width 10 height 10
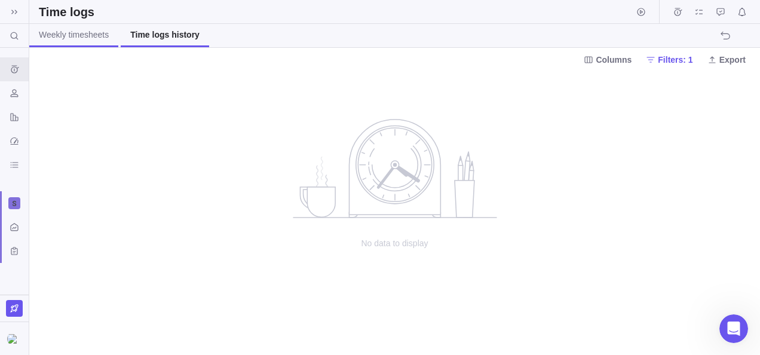
click at [54, 41] on link "Weekly timesheets" at bounding box center [73, 35] width 89 height 23
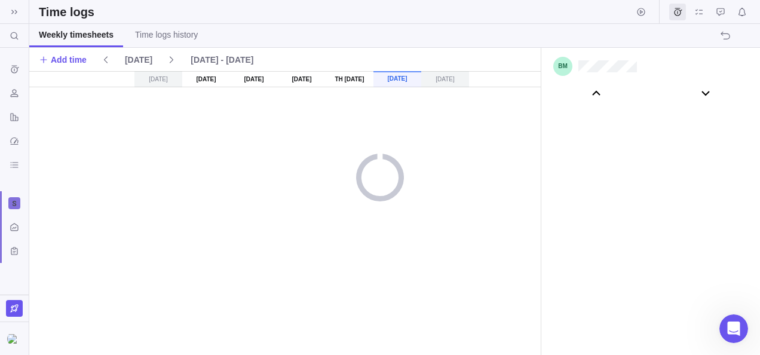
scroll to position [66498, 0]
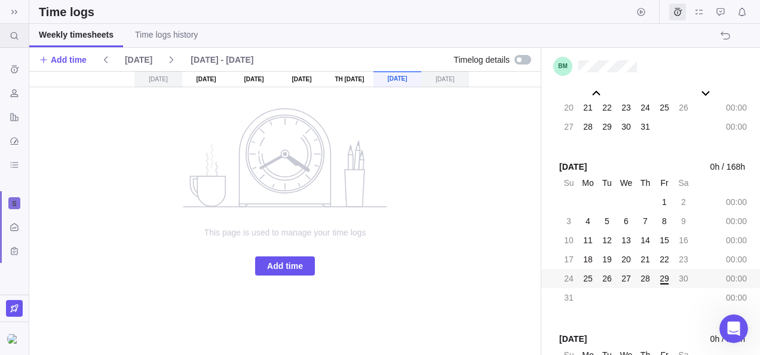
click at [13, 27] on div at bounding box center [14, 35] width 19 height 19
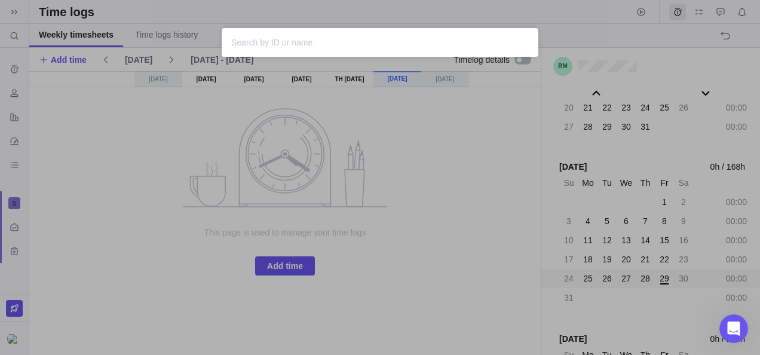
click at [16, 64] on div "Sorry, nothing was found" at bounding box center [380, 177] width 760 height 355
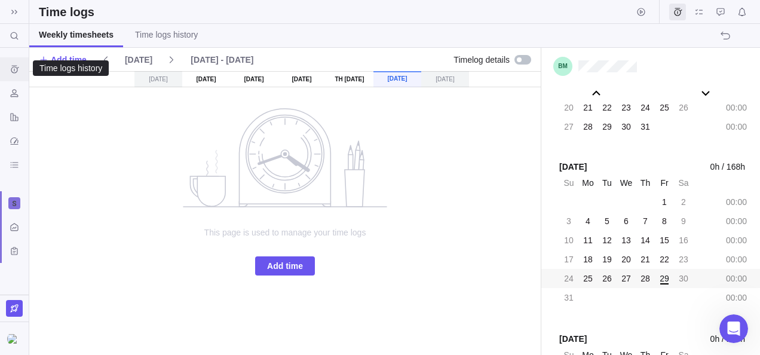
click at [16, 68] on icon "Time logs history" at bounding box center [15, 69] width 10 height 10
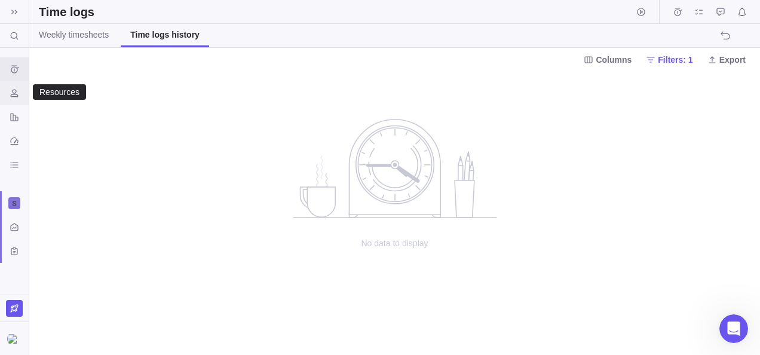
click at [15, 90] on icon "Resources" at bounding box center [14, 93] width 8 height 8
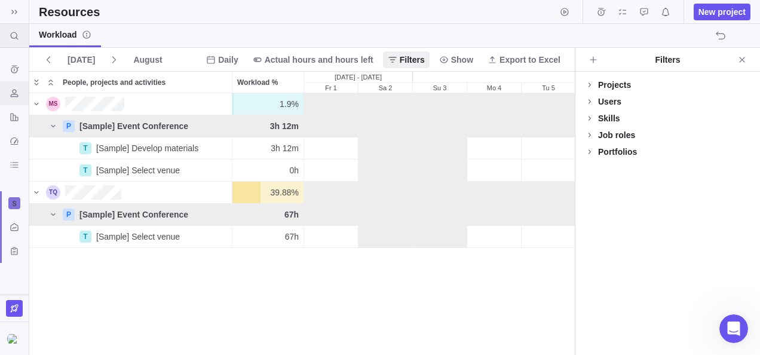
scroll to position [252, 536]
click at [14, 33] on icon at bounding box center [15, 36] width 10 height 10
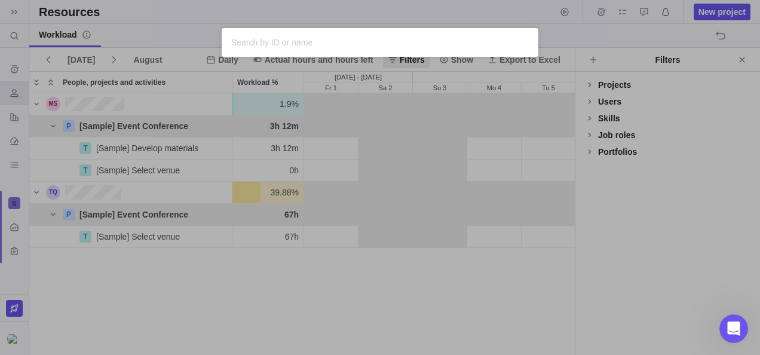
click at [17, 68] on div "Sorry, nothing was found" at bounding box center [380, 177] width 760 height 355
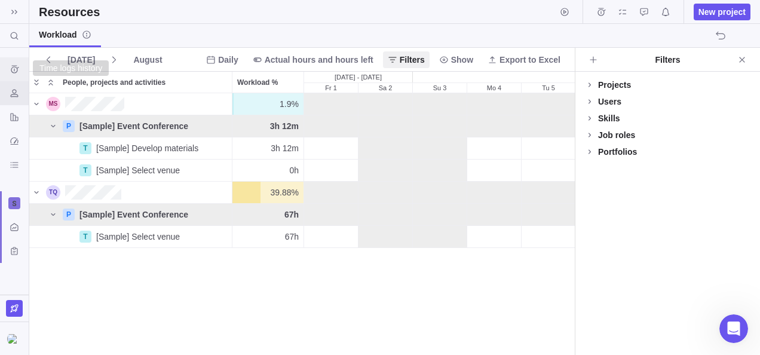
click at [17, 68] on icon "Time logs history" at bounding box center [15, 69] width 8 height 8
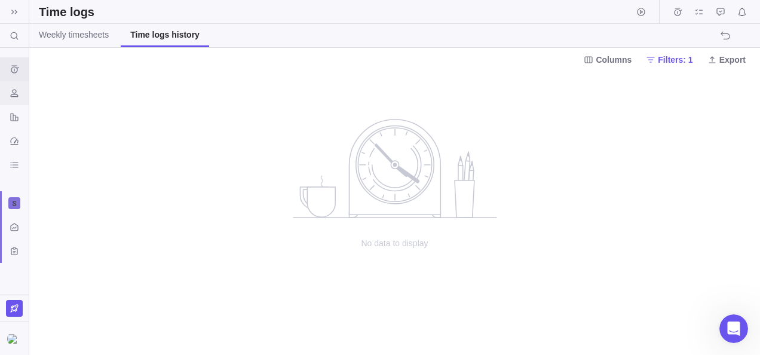
click at [18, 88] on icon "Resources" at bounding box center [15, 93] width 10 height 10
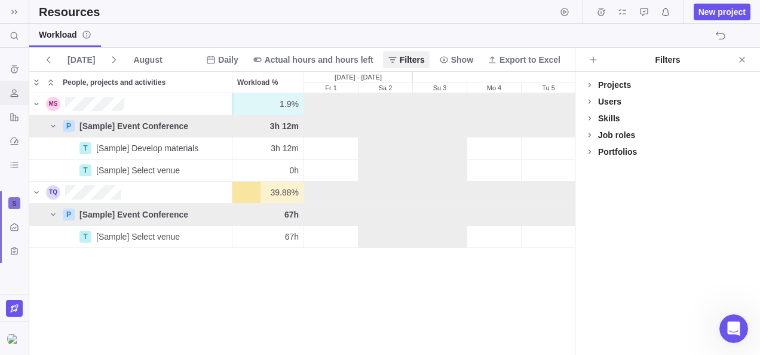
scroll to position [252, 536]
click at [11, 10] on icon at bounding box center [15, 12] width 10 height 10
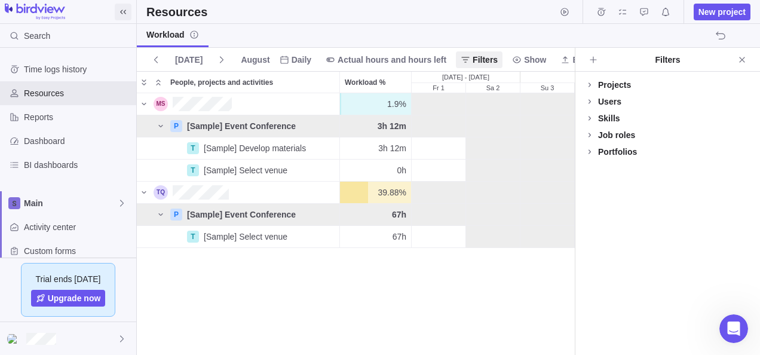
scroll to position [10, 10]
click at [69, 72] on span "Time logs history" at bounding box center [77, 69] width 107 height 12
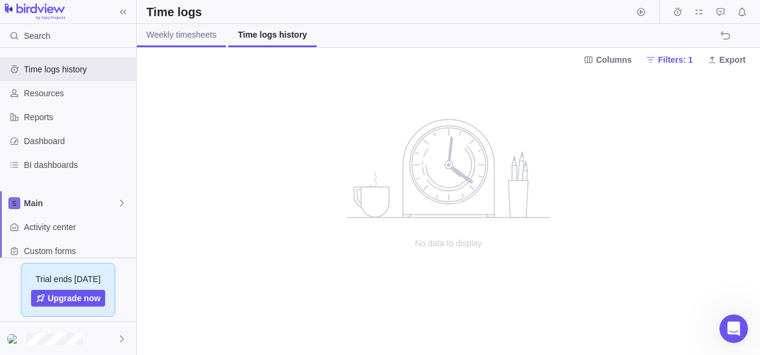
click at [182, 38] on span "Weekly timesheets" at bounding box center [181, 35] width 70 height 12
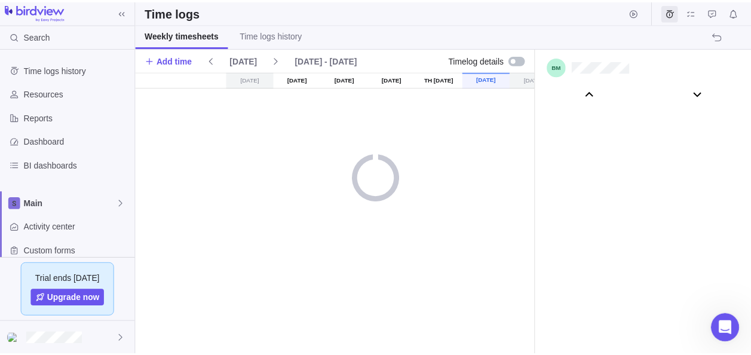
scroll to position [66498, 0]
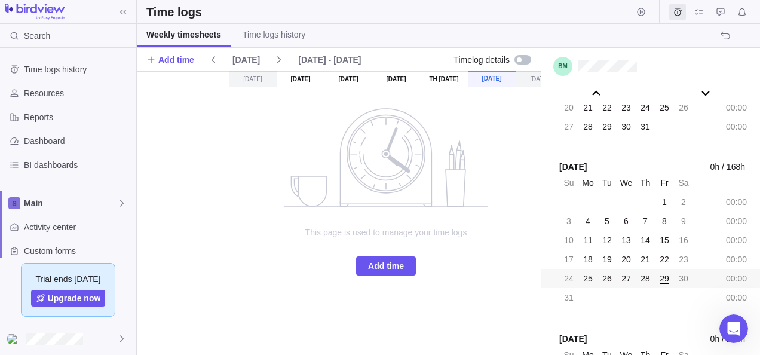
click at [587, 281] on span "25" at bounding box center [588, 278] width 10 height 12
click at [377, 259] on span "Add time" at bounding box center [386, 266] width 36 height 14
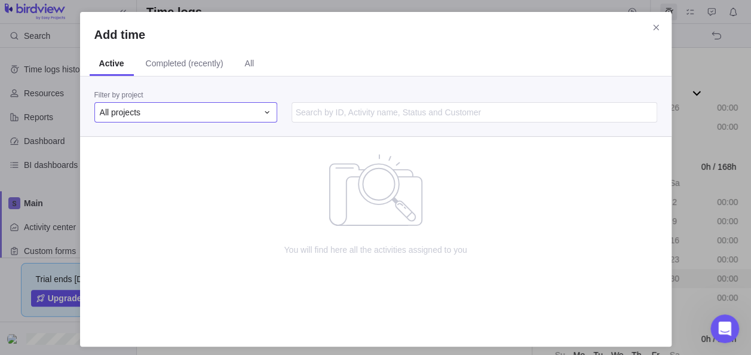
click at [268, 109] on icon "Add time" at bounding box center [267, 112] width 10 height 10
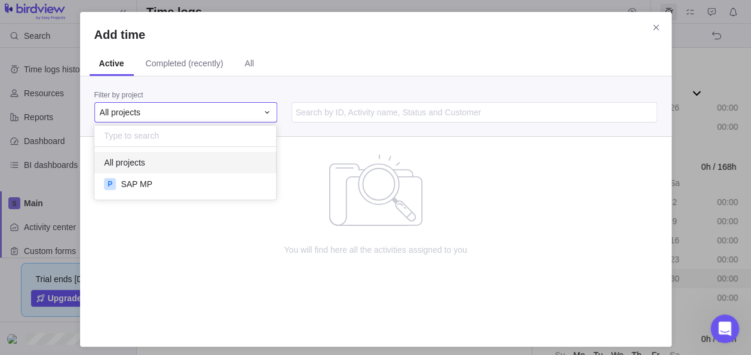
scroll to position [43, 173]
click at [195, 180] on div "P SAP MP" at bounding box center [185, 183] width 182 height 21
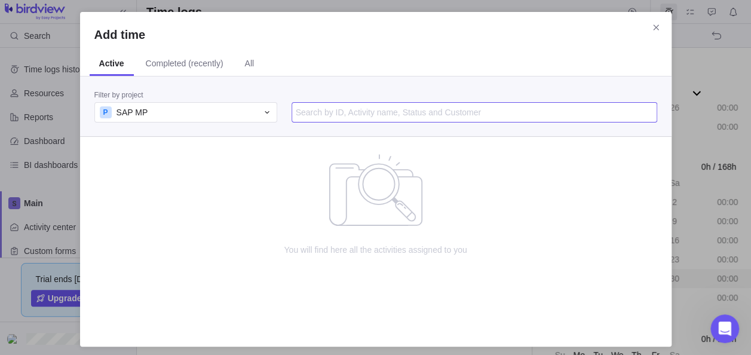
click at [345, 115] on input "Add time" at bounding box center [473, 112] width 365 height 20
click at [165, 59] on span "Completed (recently)" at bounding box center [185, 63] width 78 height 12
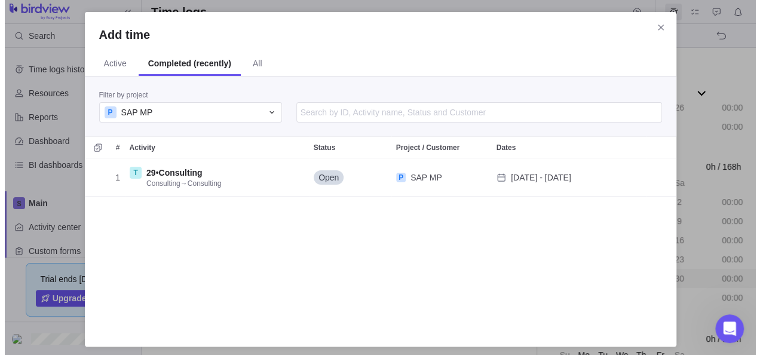
scroll to position [165, 582]
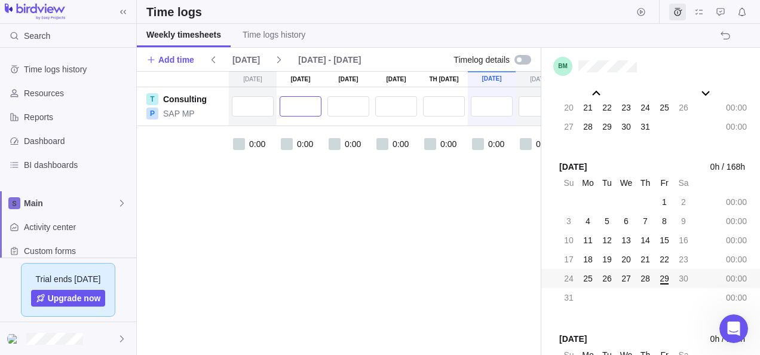
click at [305, 107] on input "text" at bounding box center [300, 106] width 42 height 20
type input "7:00"
click at [344, 104] on input "text" at bounding box center [348, 106] width 42 height 20
type input "7:00"
click at [389, 100] on input "text" at bounding box center [396, 106] width 42 height 20
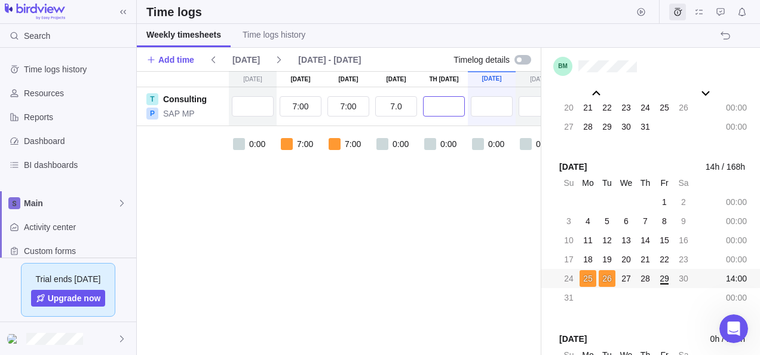
type input "7:00"
click at [444, 97] on input "text" at bounding box center [444, 106] width 42 height 20
type input "7:00"
click at [459, 207] on div "[DATE] [DATE] [DATE] [DATE] Aug 28 [DATE] [DATE] T Consulting P SAP MP 7:00 7:0…" at bounding box center [386, 213] width 498 height 284
click at [489, 100] on input "text" at bounding box center [492, 106] width 42 height 20
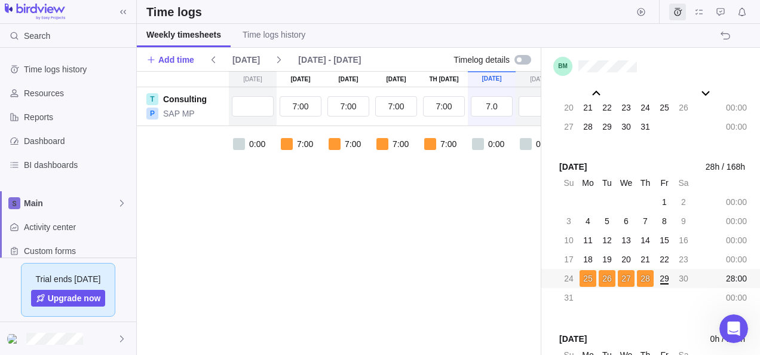
type input "7:00"
click at [466, 237] on div "[DATE] [DATE] [DATE] [DATE] Aug 28 [DATE] [DATE] T Consulting P SAP MP 7:00 7:0…" at bounding box center [386, 213] width 498 height 284
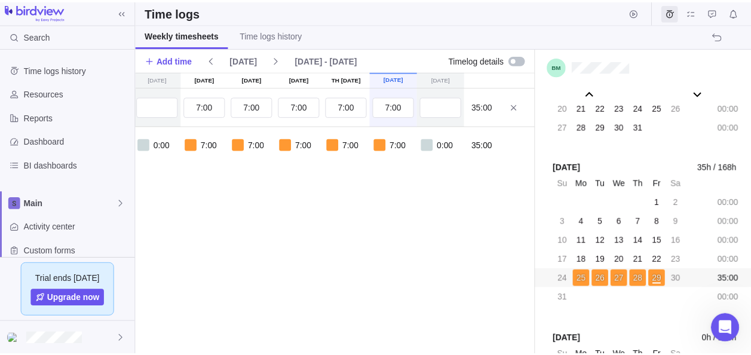
scroll to position [0, 0]
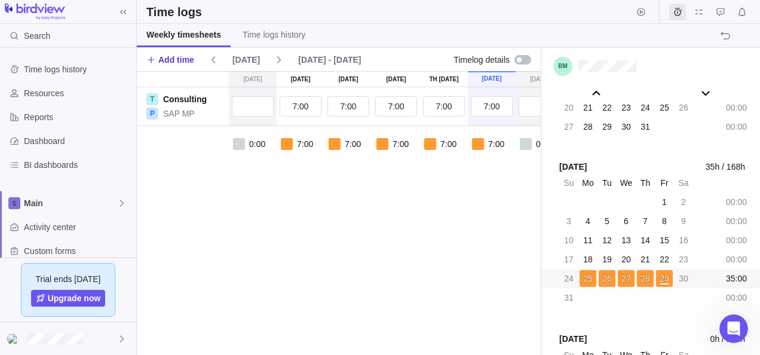
click at [167, 60] on span "Add time" at bounding box center [176, 60] width 36 height 12
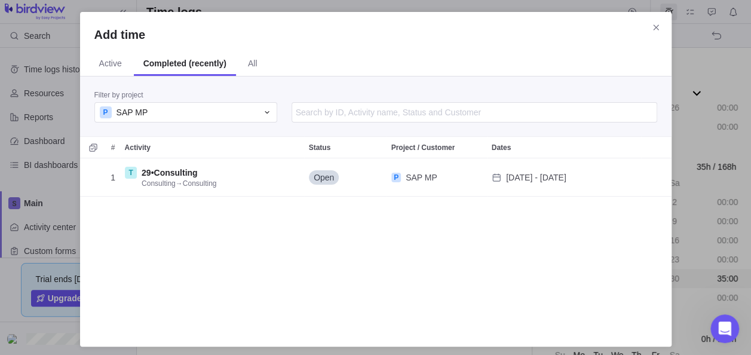
scroll to position [165, 582]
click at [252, 107] on div "P SAP MP" at bounding box center [179, 112] width 158 height 12
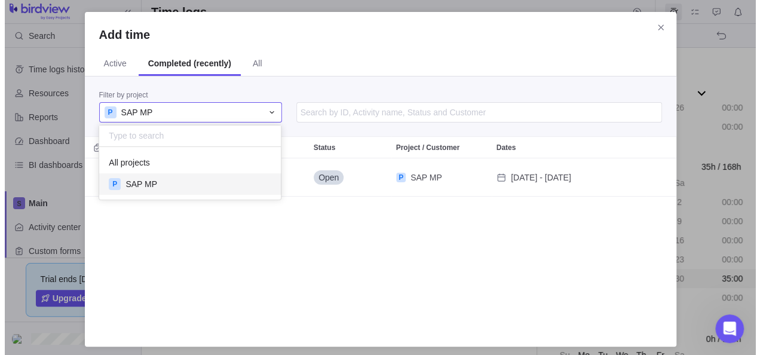
scroll to position [43, 173]
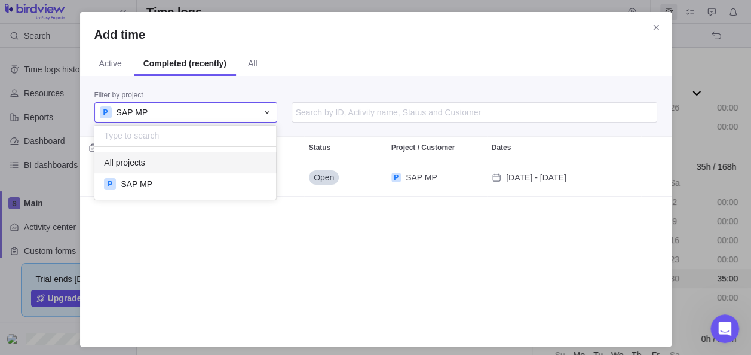
click at [193, 158] on div "All projects" at bounding box center [185, 162] width 182 height 21
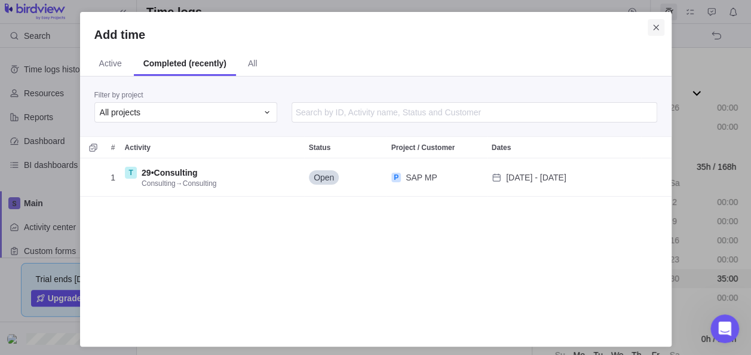
click at [651, 27] on icon "Close" at bounding box center [656, 28] width 10 height 10
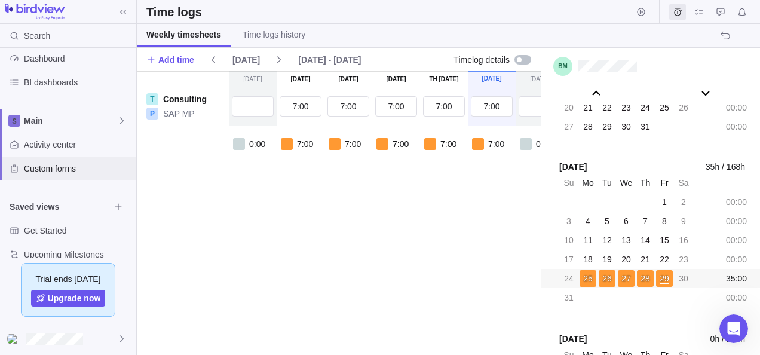
scroll to position [100, 0]
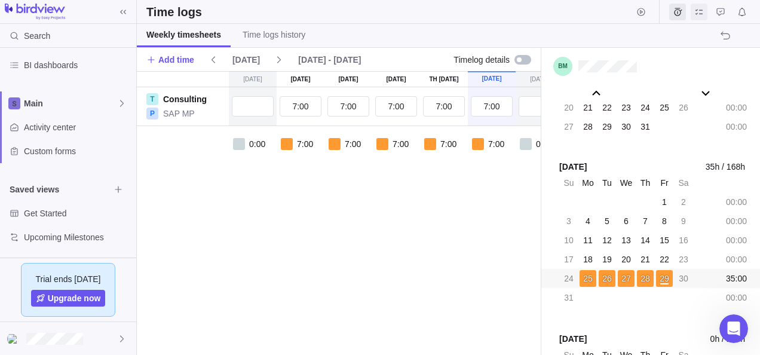
click at [696, 16] on icon "My assignments" at bounding box center [699, 12] width 10 height 10
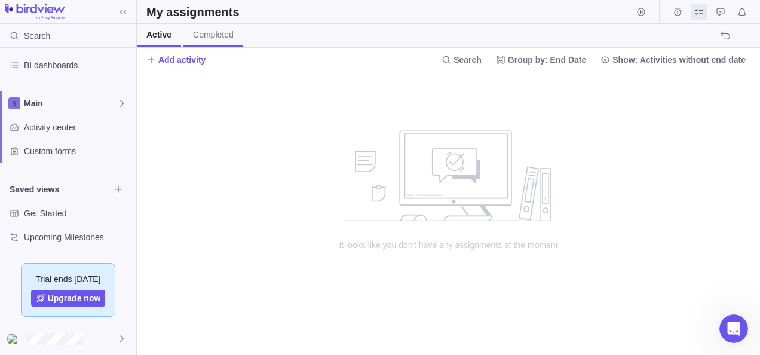
click at [207, 37] on span "Completed" at bounding box center [213, 35] width 41 height 12
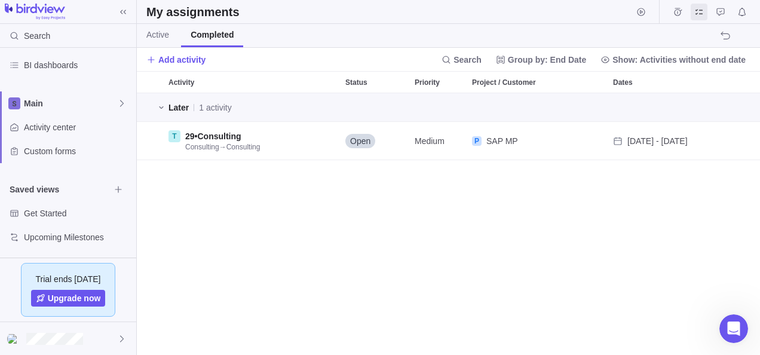
scroll to position [253, 614]
click at [161, 35] on span "Active" at bounding box center [157, 35] width 23 height 12
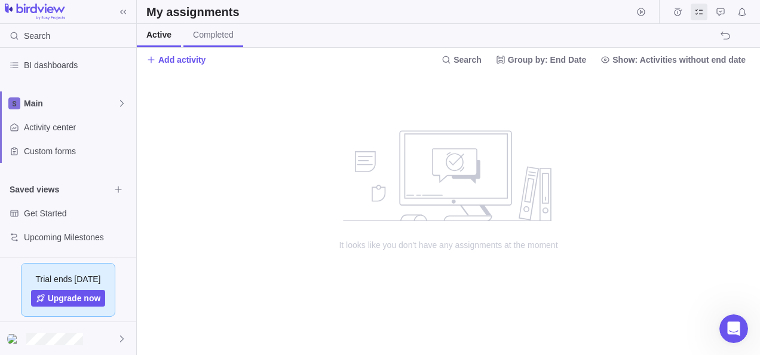
click at [213, 42] on link "Completed" at bounding box center [213, 35] width 60 height 23
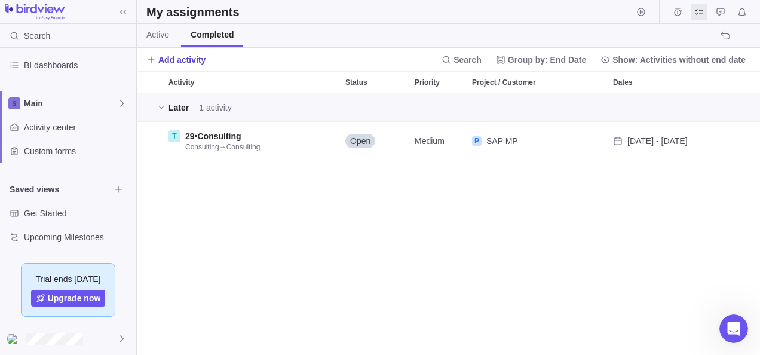
scroll to position [10, 10]
click at [174, 56] on span "Add activity" at bounding box center [181, 60] width 47 height 12
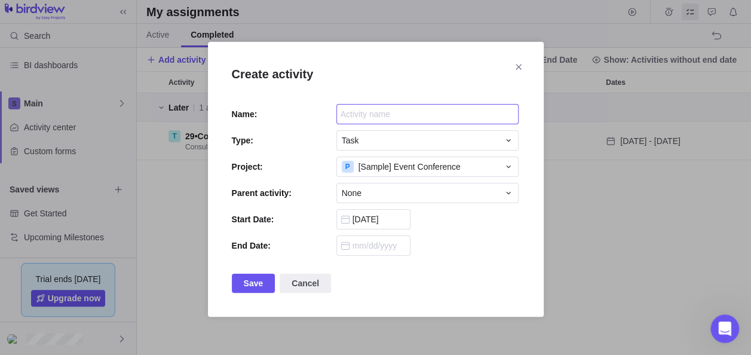
click at [367, 115] on input "Create activity" at bounding box center [427, 114] width 182 height 20
type input "Internal Project"
click at [368, 174] on div "P [Sample] Event Conference" at bounding box center [427, 166] width 182 height 20
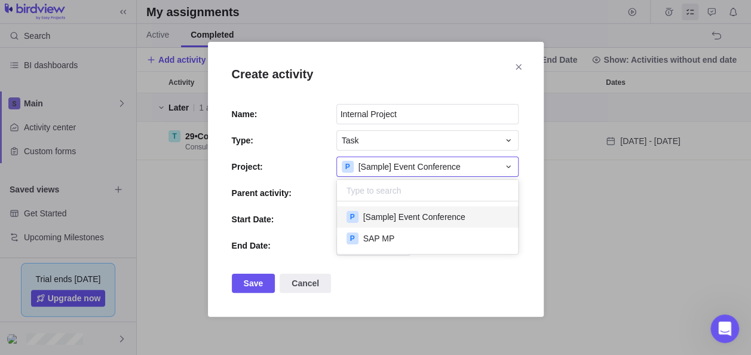
scroll to position [43, 172]
click at [367, 167] on span "[Sample] Event Conference" at bounding box center [409, 167] width 102 height 12
click at [367, 168] on span "[Sample] Event Conference" at bounding box center [409, 167] width 102 height 12
click at [517, 63] on div "Create activity Name: Internal Project Type: Task Project: P [Sample] Event Con…" at bounding box center [375, 179] width 751 height 358
click at [438, 165] on span "[Sample] Event Conference" at bounding box center [409, 167] width 102 height 12
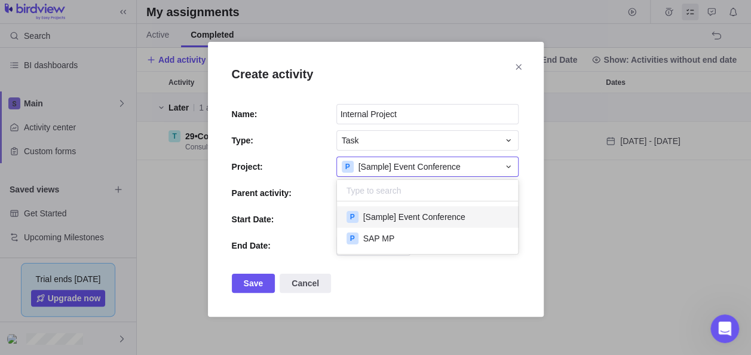
click at [514, 63] on div "Create activity Name: Internal Project Type: Task Project: P [Sample] Event Con…" at bounding box center [375, 179] width 751 height 358
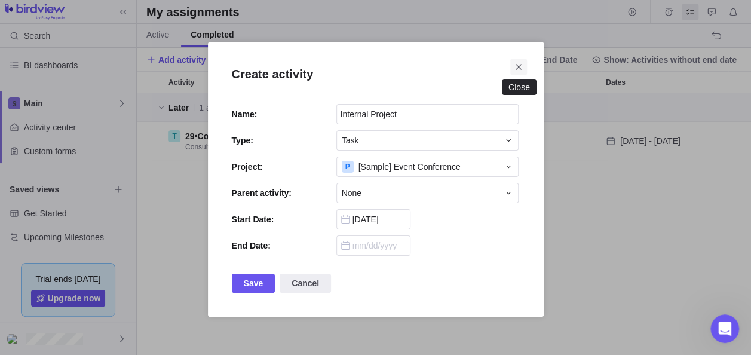
click at [521, 66] on icon "Close" at bounding box center [519, 67] width 10 height 10
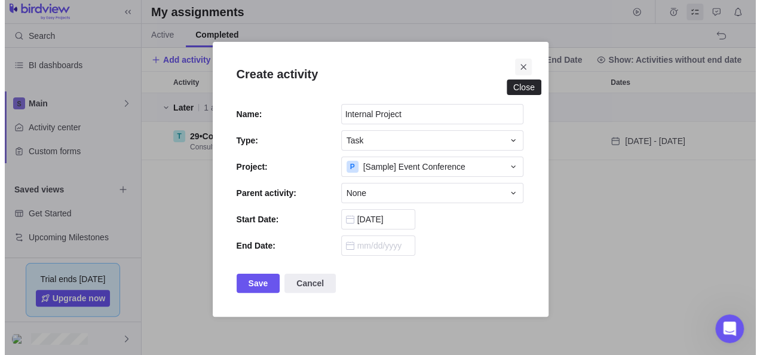
scroll to position [253, 614]
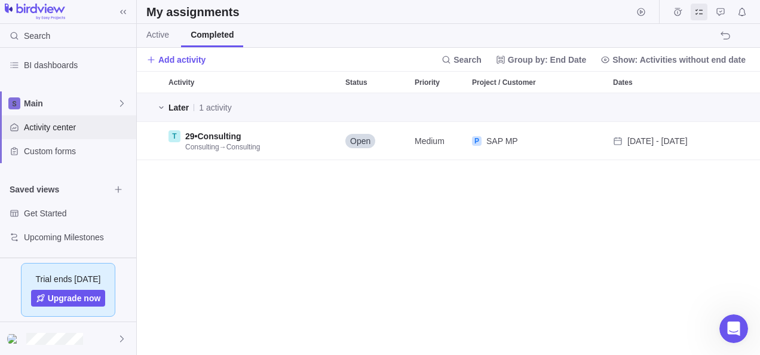
click at [39, 119] on div "Activity center" at bounding box center [68, 127] width 136 height 24
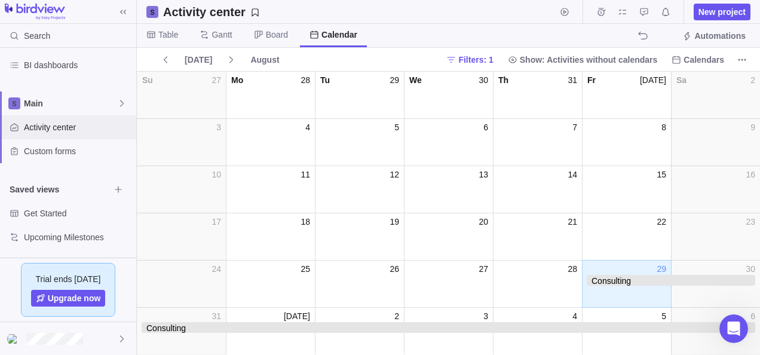
click at [29, 123] on span "Activity center" at bounding box center [77, 127] width 107 height 12
click at [48, 149] on span "Custom forms" at bounding box center [77, 151] width 107 height 12
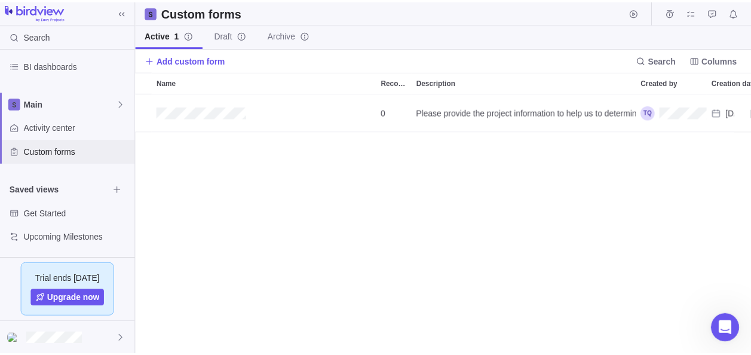
scroll to position [253, 614]
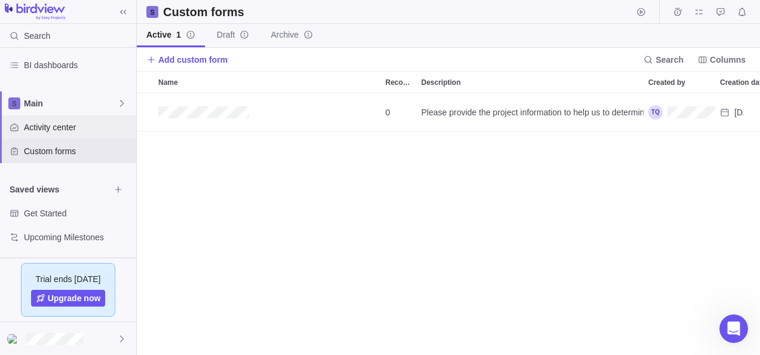
click at [35, 131] on span "Activity center" at bounding box center [77, 127] width 107 height 12
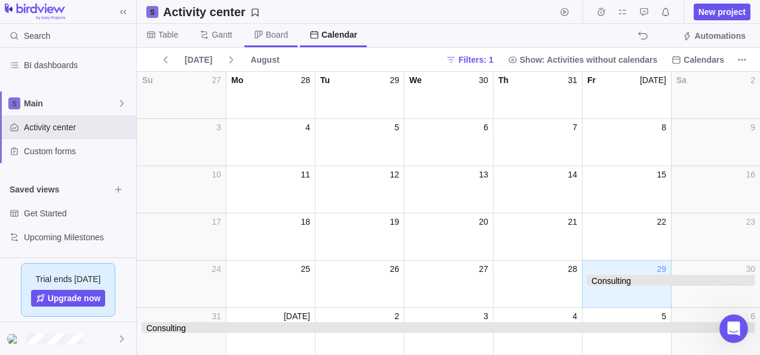
click at [272, 27] on span "Board" at bounding box center [270, 35] width 53 height 23
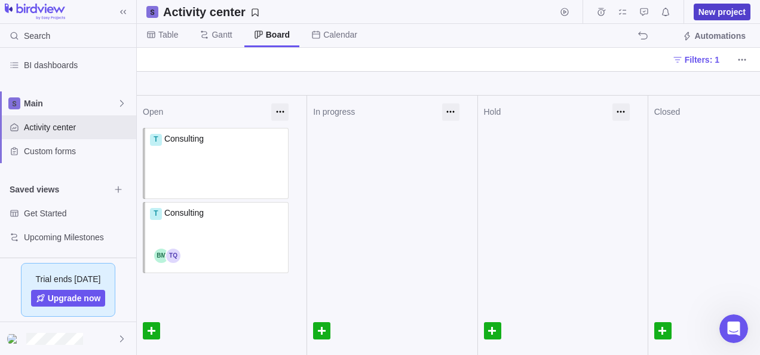
click at [735, 6] on span "New project" at bounding box center [721, 12] width 47 height 12
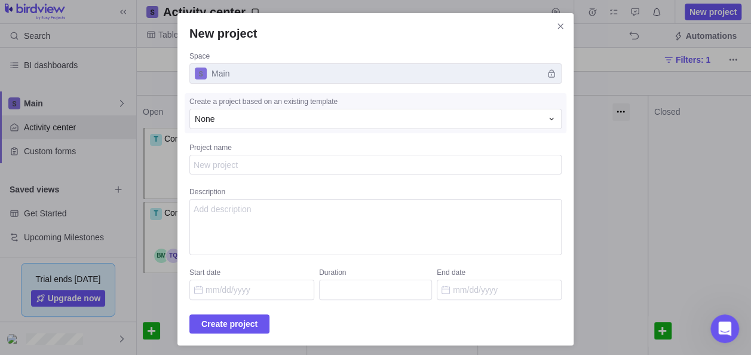
click at [235, 78] on span "Main" at bounding box center [375, 73] width 372 height 20
click at [214, 123] on span "None" at bounding box center [205, 119] width 20 height 12
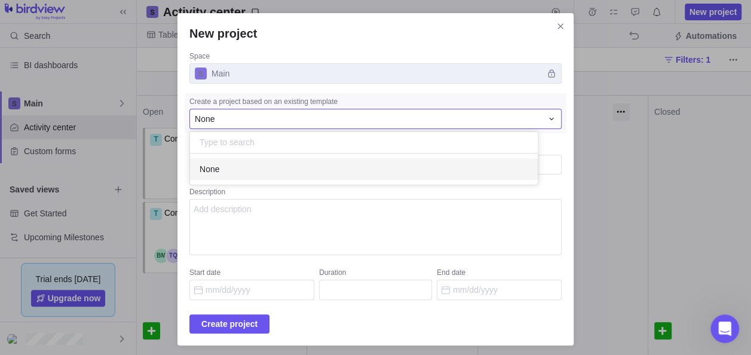
click at [219, 166] on span "None" at bounding box center [209, 169] width 20 height 12
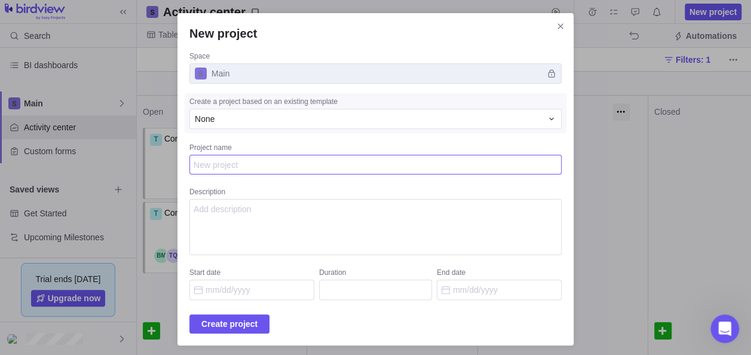
click at [236, 164] on textarea "Project name" at bounding box center [375, 165] width 372 height 20
type textarea "x"
type textarea "I"
type textarea "x"
type textarea "In"
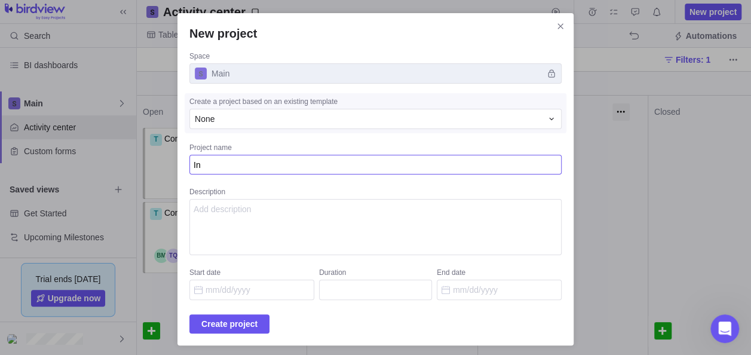
type textarea "x"
type textarea "Int"
type textarea "x"
type textarea "Inte"
type textarea "x"
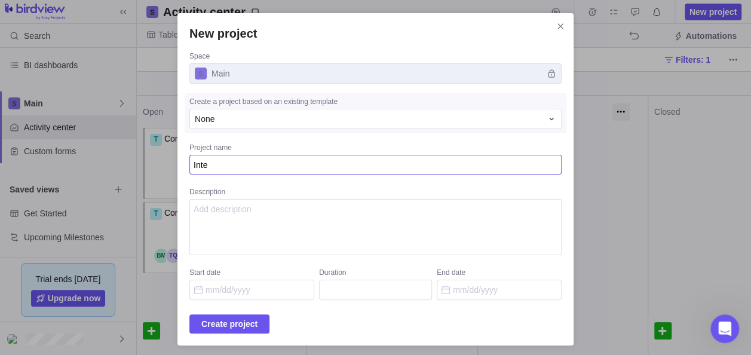
type textarea "Inter"
type textarea "x"
type textarea "Intern"
type textarea "x"
type textarea "Interna"
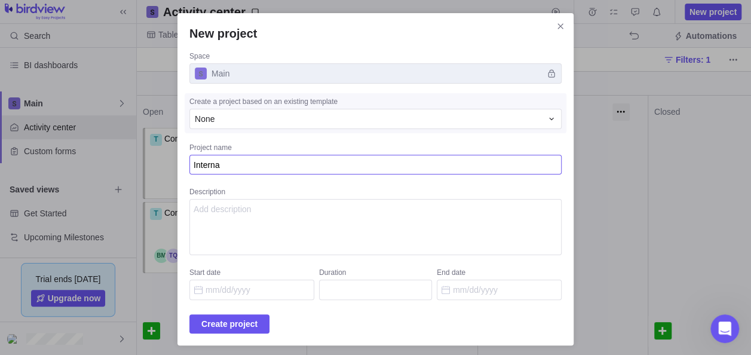
type textarea "x"
type textarea "Internal"
type textarea "x"
type textarea "Internal"
type textarea "x"
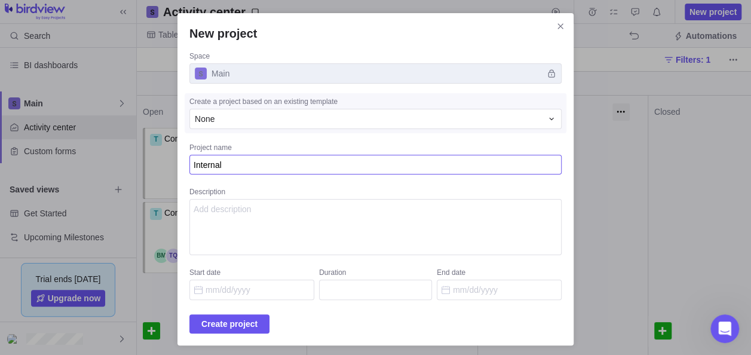
type textarea "Internal P"
type textarea "x"
type textarea "Internal Pr"
type textarea "x"
type textarea "Internal Pro"
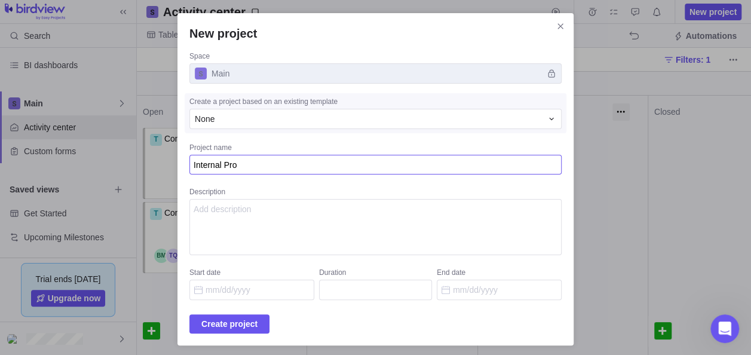
type textarea "x"
type textarea "Internal Proj"
type textarea "x"
type textarea "Internal Proje"
type textarea "x"
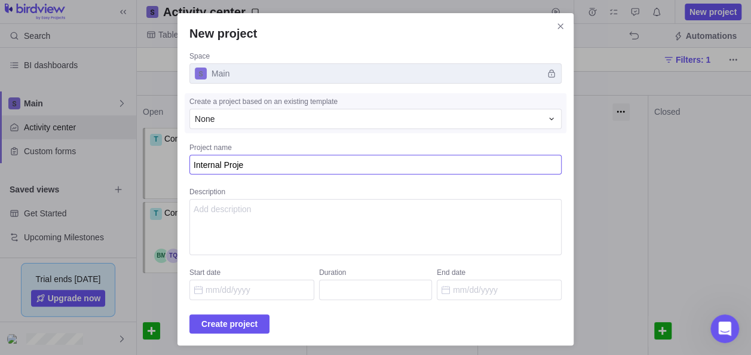
type textarea "Internal Projec"
type textarea "x"
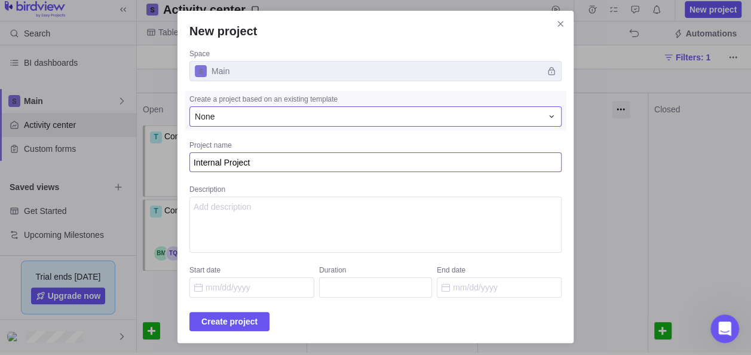
scroll to position [4, 0]
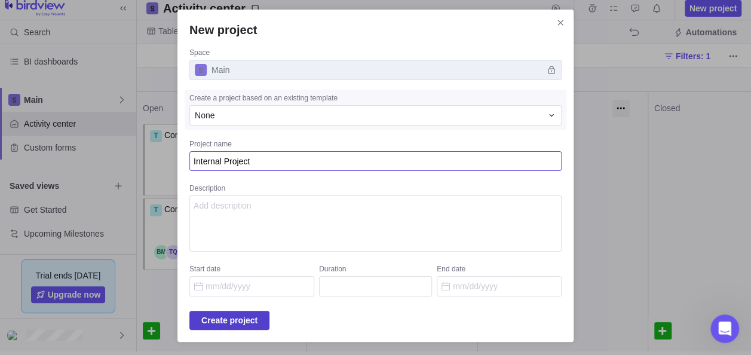
type textarea "Internal Project"
click at [246, 325] on span "Create project" at bounding box center [229, 320] width 56 height 14
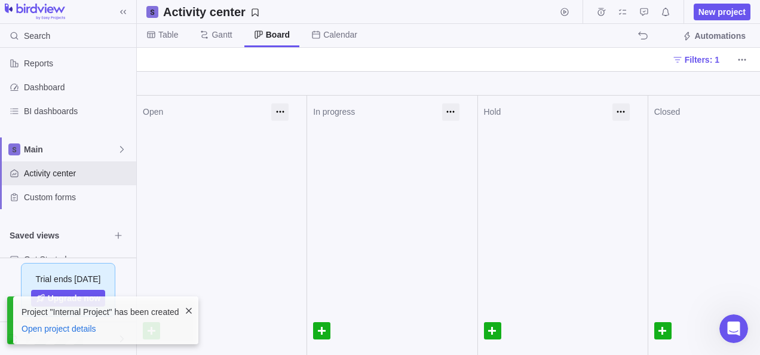
scroll to position [0, 0]
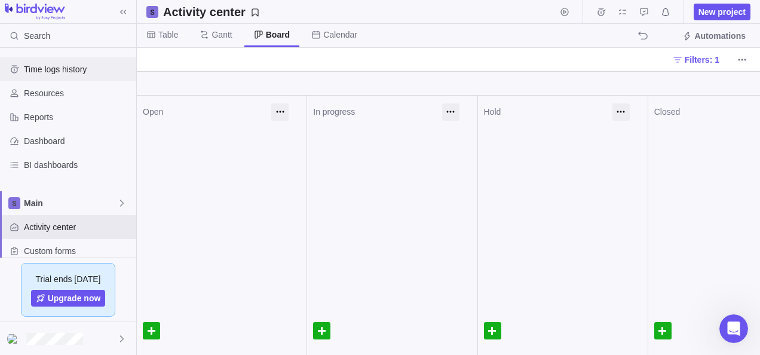
click at [67, 70] on span "Time logs history" at bounding box center [77, 69] width 107 height 12
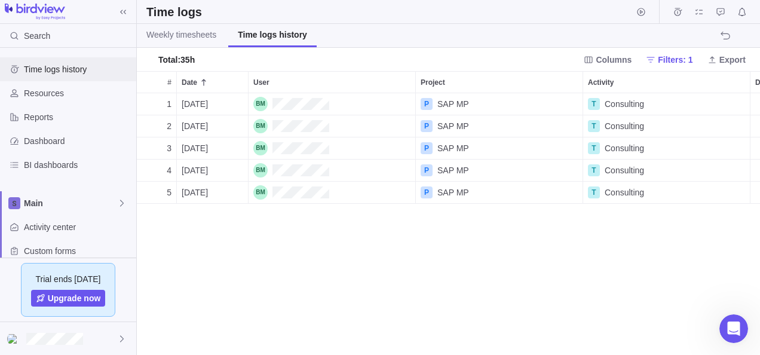
scroll to position [253, 614]
click at [210, 33] on span "Weekly timesheets" at bounding box center [181, 35] width 70 height 12
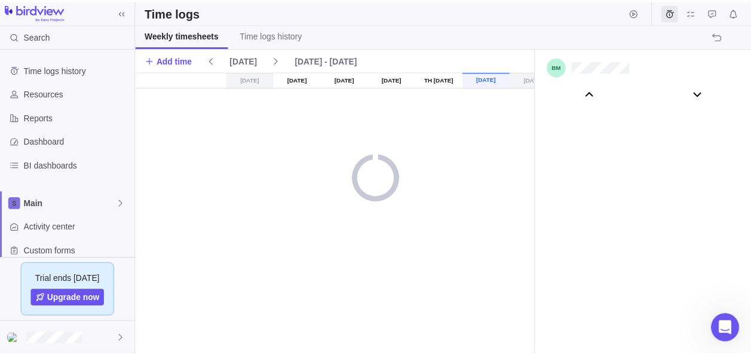
scroll to position [66498, 0]
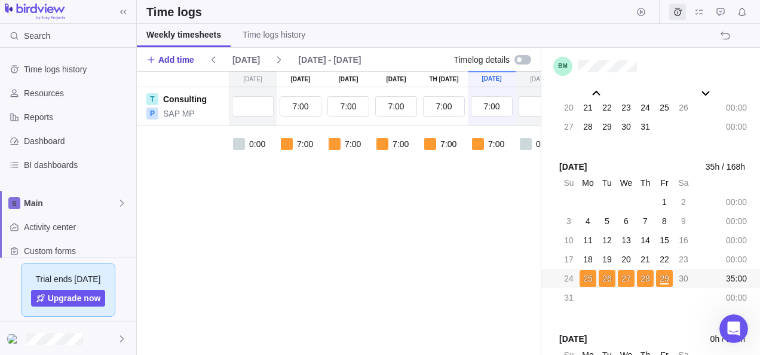
click at [158, 54] on span "Add time" at bounding box center [170, 59] width 48 height 17
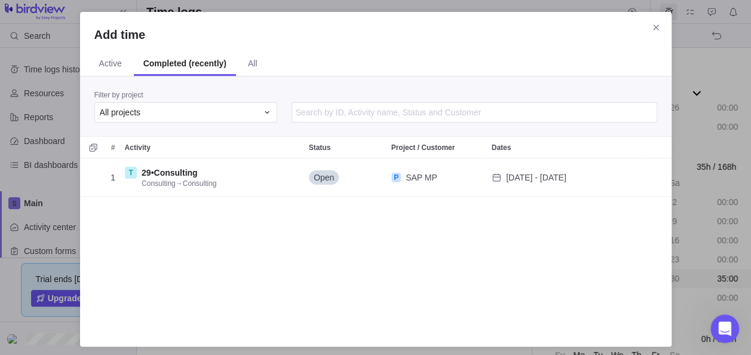
scroll to position [165, 582]
click at [186, 118] on div "All projects" at bounding box center [185, 112] width 183 height 20
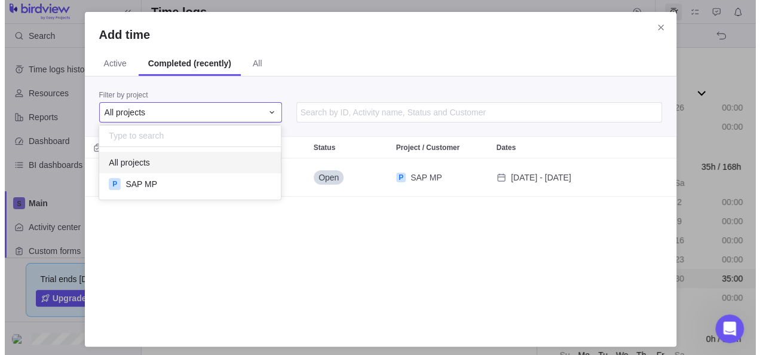
scroll to position [43, 173]
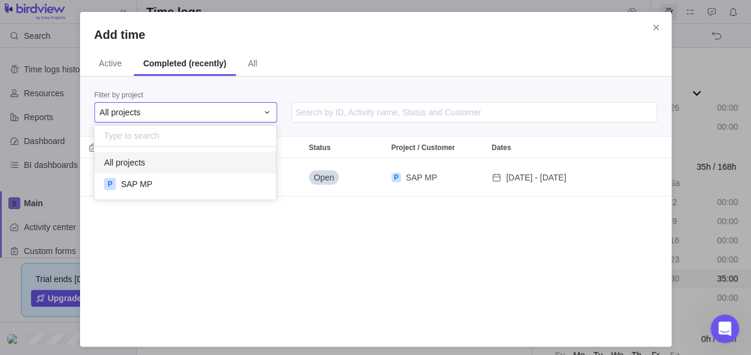
click at [653, 27] on div "Add time Active Completed (recently) All Filter by project All projects # Activ…" at bounding box center [375, 179] width 751 height 358
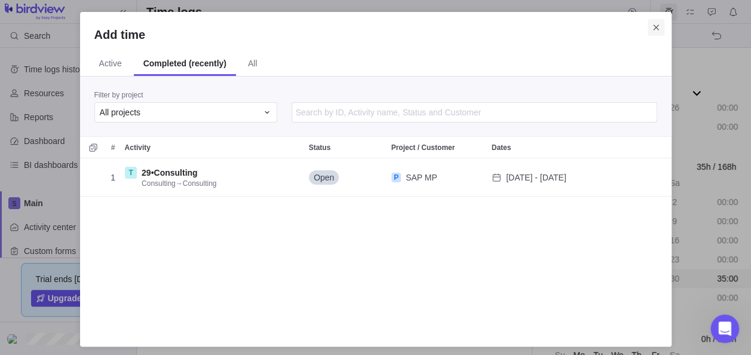
click at [655, 26] on icon "Close" at bounding box center [656, 28] width 10 height 10
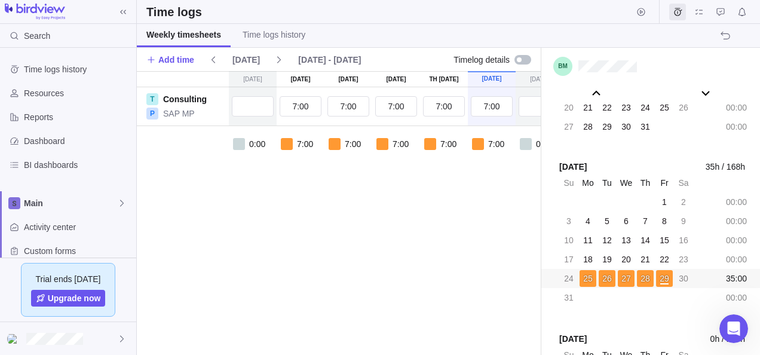
click at [698, 11] on icon "My assignments" at bounding box center [699, 12] width 10 height 10
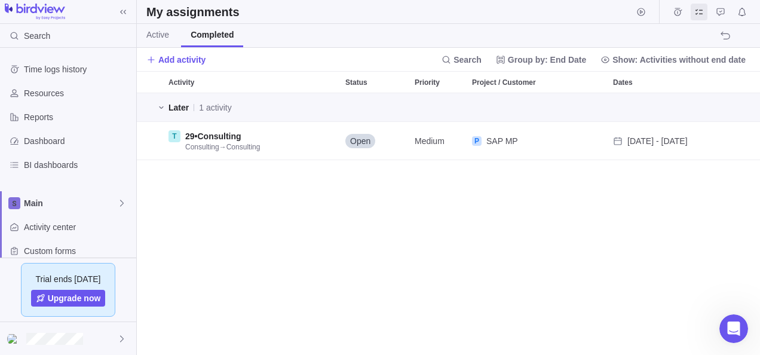
scroll to position [253, 614]
click at [696, 15] on icon "My assignments" at bounding box center [699, 12] width 10 height 10
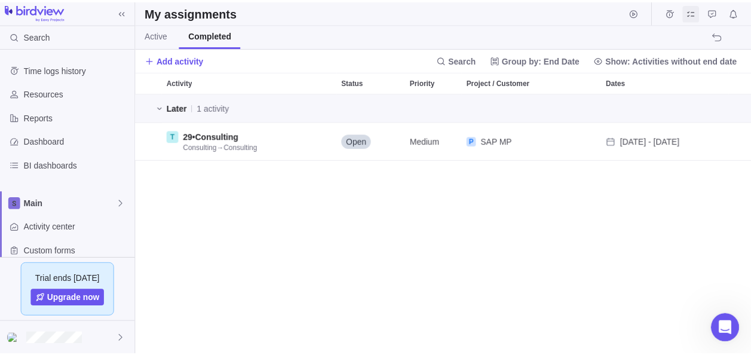
scroll to position [253, 614]
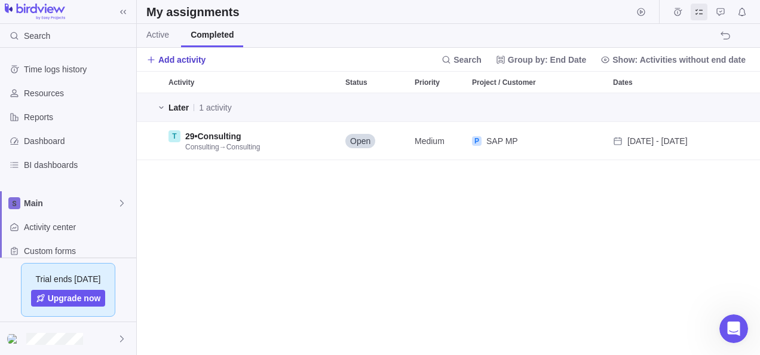
click at [170, 63] on span "Add activity" at bounding box center [181, 60] width 47 height 12
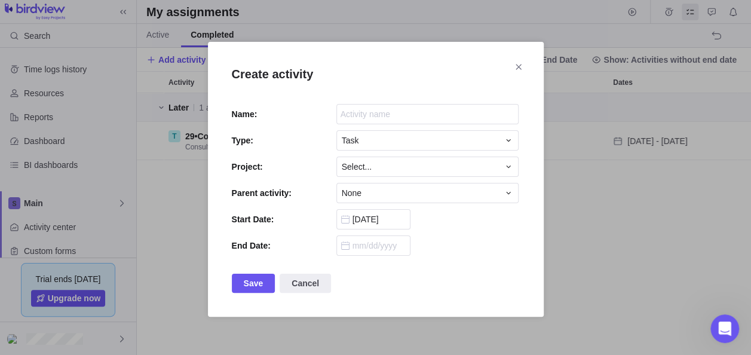
scroll to position [10, 10]
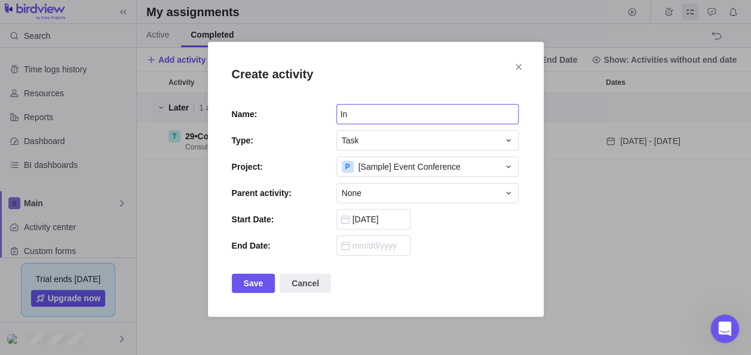
type input "I"
type input "Internal"
click at [380, 168] on span "[Sample] Event Conference" at bounding box center [409, 167] width 102 height 12
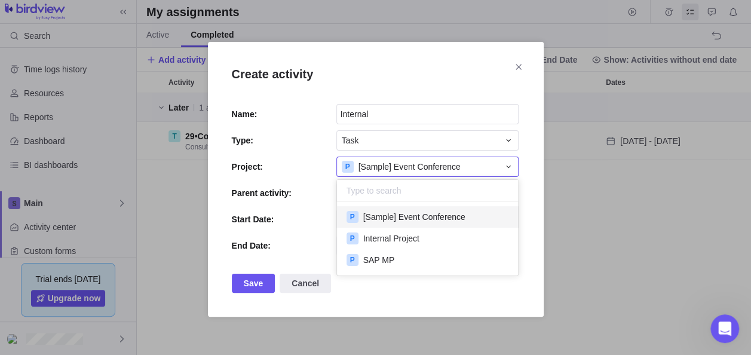
scroll to position [64, 172]
click at [369, 236] on span "Internal Project" at bounding box center [391, 238] width 56 height 12
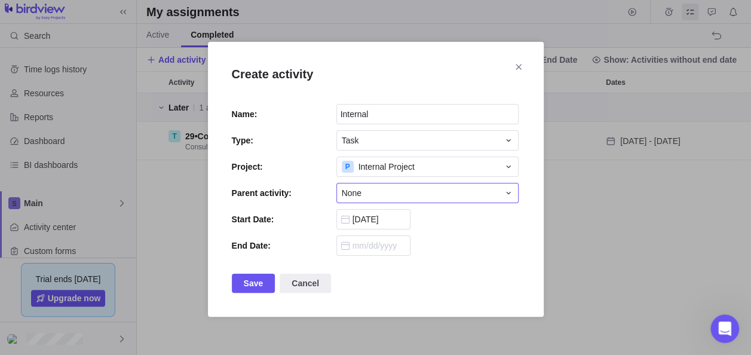
click at [349, 189] on span "None" at bounding box center [352, 193] width 20 height 12
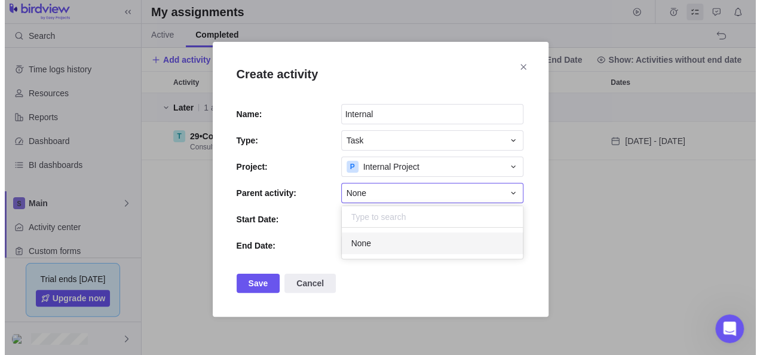
scroll to position [21, 172]
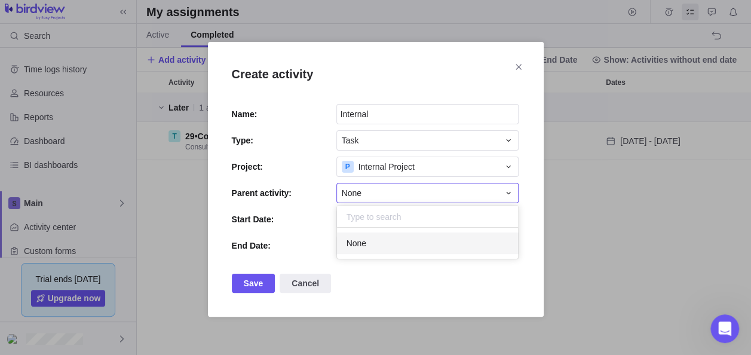
click at [473, 296] on div "Create activity Name: Internal Type: Task Project: P Internal Project Parent ac…" at bounding box center [375, 179] width 751 height 358
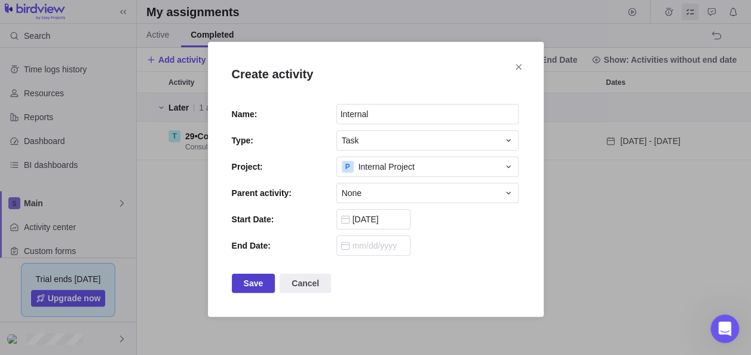
click at [256, 281] on span "Save" at bounding box center [254, 283] width 20 height 14
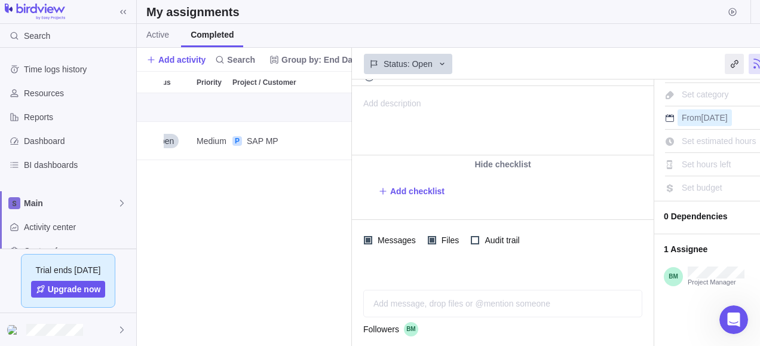
scroll to position [0, 263]
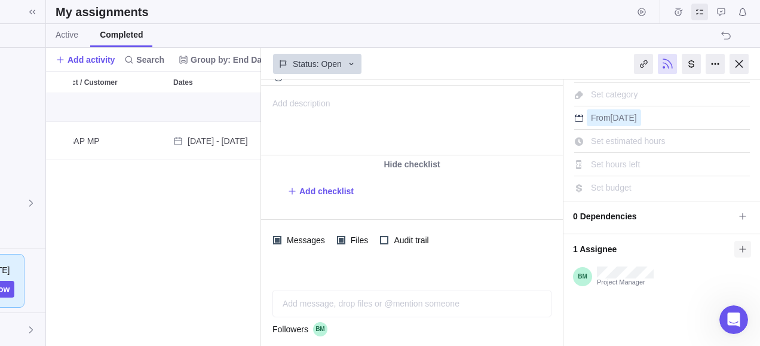
click at [738, 244] on icon at bounding box center [743, 249] width 10 height 10
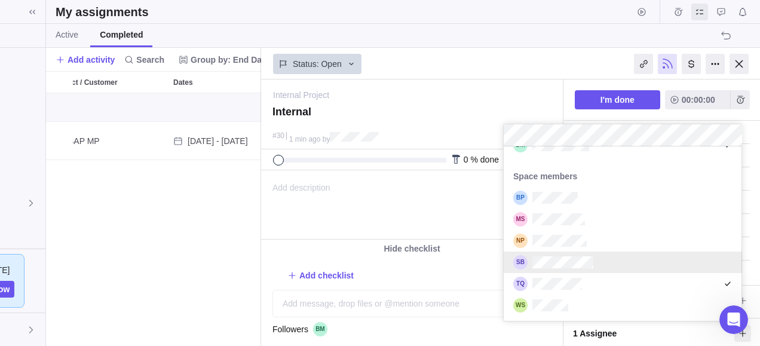
click at [449, 267] on div "Internal Project — change Internal #30 1 min ago by Activity was completed on i…" at bounding box center [510, 212] width 499 height 266
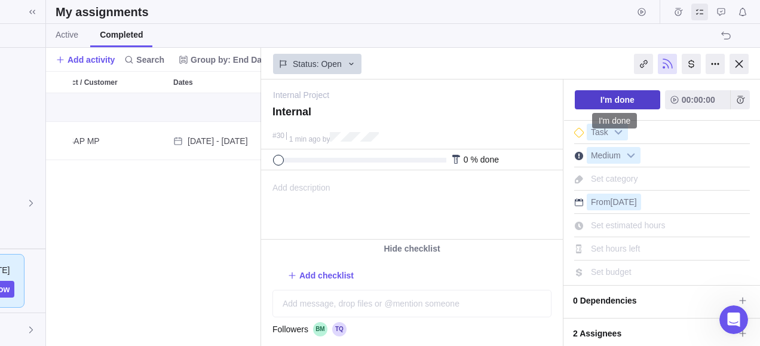
click at [626, 97] on span "I'm done" at bounding box center [617, 100] width 34 height 14
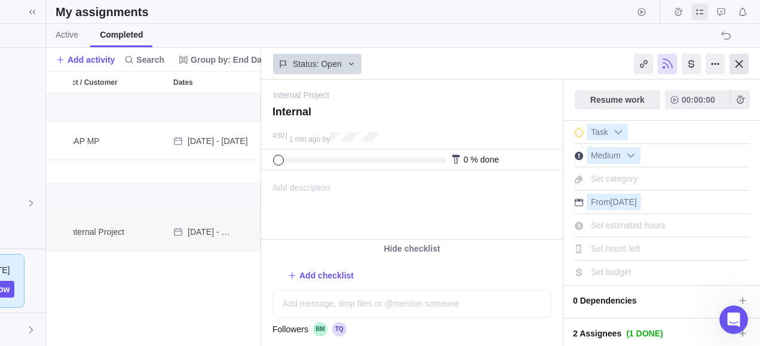
click at [739, 63] on div at bounding box center [738, 64] width 19 height 20
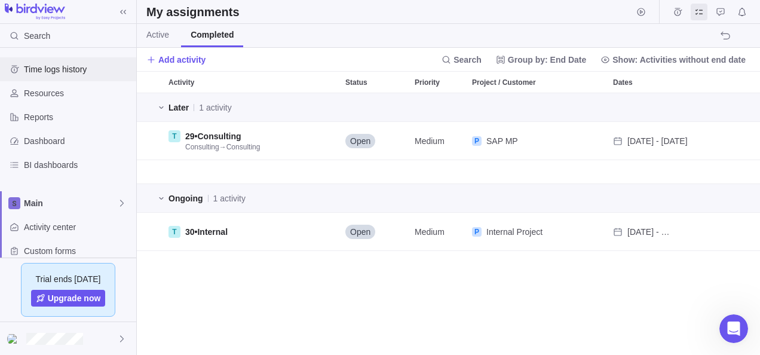
click at [41, 64] on span "Time logs history" at bounding box center [77, 69] width 107 height 12
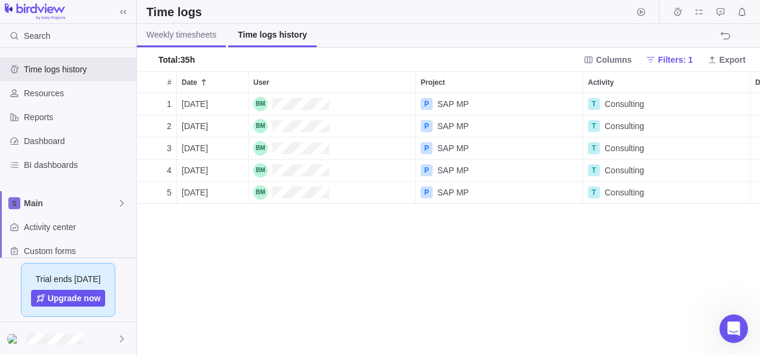
click at [176, 41] on link "Weekly timesheets" at bounding box center [181, 35] width 89 height 23
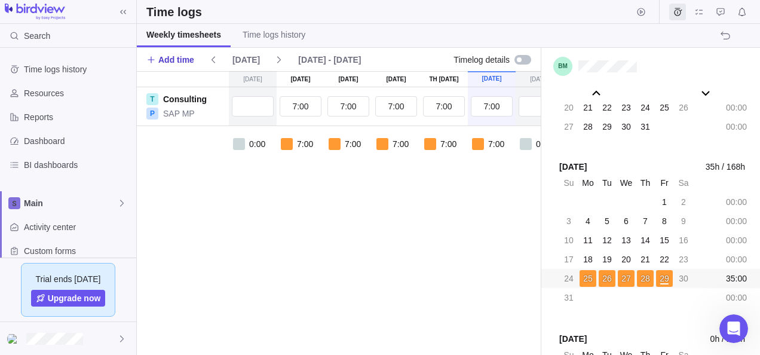
click at [173, 56] on span "Add time" at bounding box center [176, 60] width 36 height 12
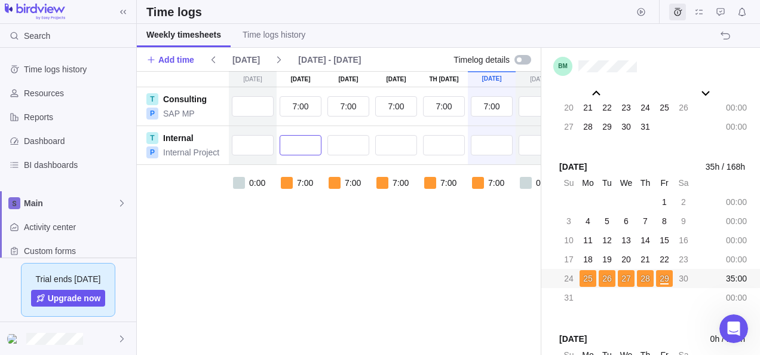
click at [299, 146] on input "text" at bounding box center [300, 145] width 42 height 20
type input "0:30"
click at [364, 142] on input "text" at bounding box center [348, 145] width 42 height 20
type input "0:30"
click at [400, 143] on input "text" at bounding box center [396, 145] width 42 height 20
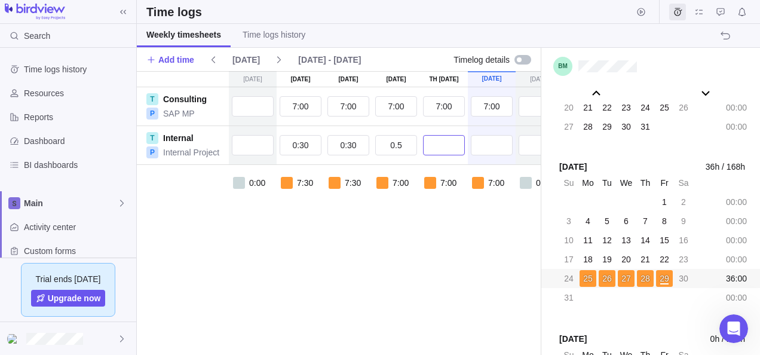
type input "0:30"
click at [423, 142] on input "text" at bounding box center [444, 145] width 42 height 20
type input "0:30"
click at [486, 140] on input "text" at bounding box center [492, 145] width 42 height 20
type input "0:30"
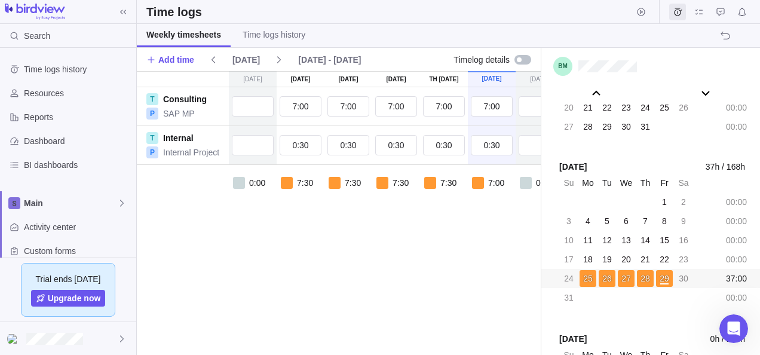
click at [478, 251] on div "[DATE] [DATE] [DATE] [DATE] Aug 28 [DATE] [DATE] T Consulting P SAP MP 7:00 7:0…" at bounding box center [386, 213] width 498 height 284
click at [478, 309] on div "[DATE] [DATE] [DATE] [DATE] Aug 28 [DATE] [DATE] T Consulting P SAP MP 7:00 7:0…" at bounding box center [386, 213] width 498 height 284
click at [257, 282] on div "[DATE] [DATE] [DATE] [DATE] Aug 28 [DATE] [DATE] T Consulting P SAP MP 7:00 7:0…" at bounding box center [386, 213] width 498 height 284
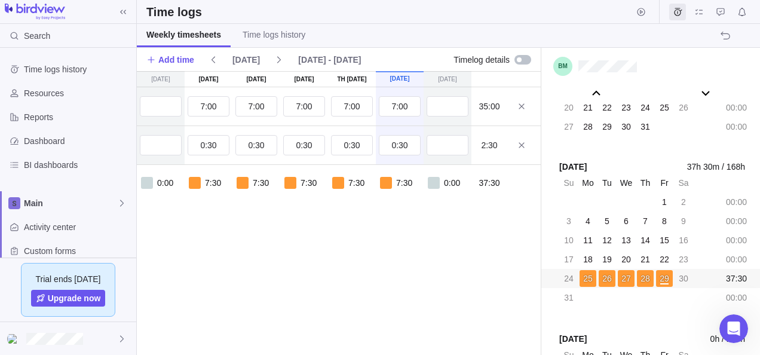
scroll to position [0, 94]
click at [301, 141] on input "0:30" at bounding box center [302, 145] width 42 height 20
type input "0:30"
click at [350, 253] on div "[DATE] [DATE] [DATE] [DATE] Aug 28 [DATE] [DATE] T Consulting P SAP MP 7:00 7:0…" at bounding box center [292, 213] width 498 height 284
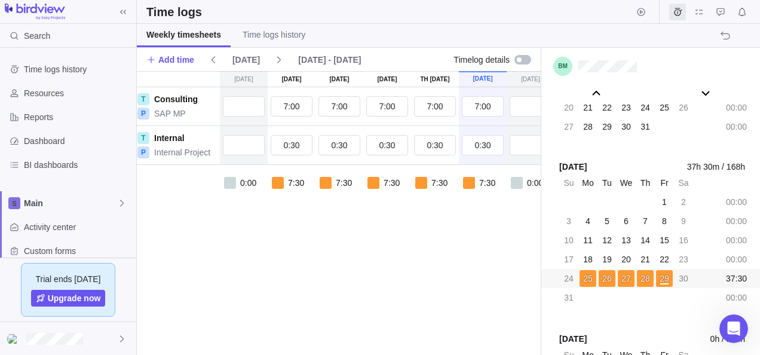
scroll to position [0, 0]
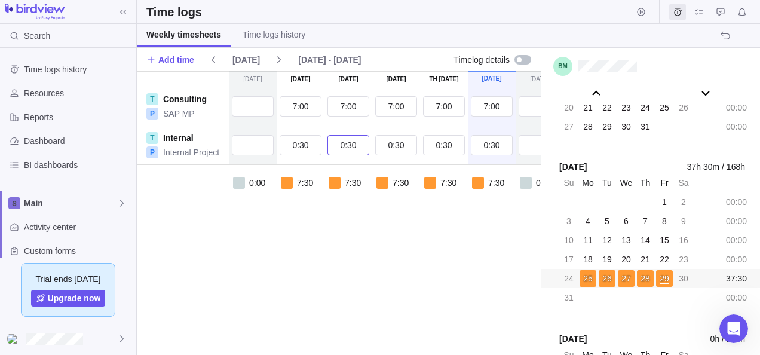
click at [349, 145] on input "0:30" at bounding box center [348, 145] width 42 height 20
type input "3:00"
click at [372, 242] on div "[DATE] [DATE] [DATE] [DATE] Aug 28 [DATE] [DATE] T Consulting P SAP MP 7:00 7:0…" at bounding box center [386, 213] width 498 height 284
click at [391, 103] on input "7:00" at bounding box center [396, 106] width 42 height 20
click at [401, 146] on input "0:30" at bounding box center [396, 145] width 42 height 20
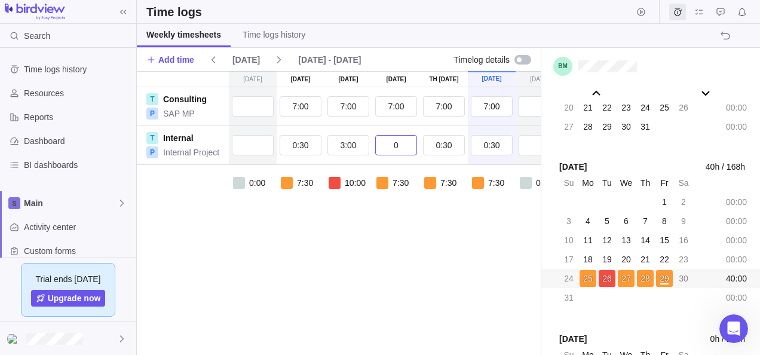
type input "0"
click at [418, 238] on div "[DATE] [DATE] [DATE] [DATE] Aug 28 [DATE] [DATE] T Consulting P SAP MP 7:00 7:0…" at bounding box center [386, 213] width 498 height 284
click at [388, 144] on input "text" at bounding box center [396, 145] width 42 height 20
click at [391, 104] on input "7:00" at bounding box center [396, 106] width 42 height 20
click at [403, 146] on input "text" at bounding box center [396, 145] width 42 height 20
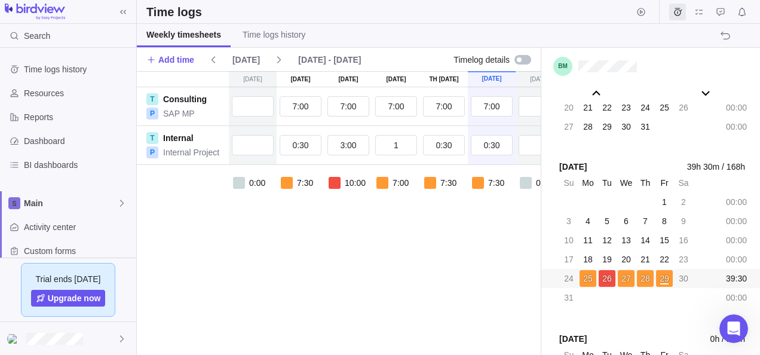
type input "1:00"
click at [388, 196] on div "0:00 7:30 10:00 7:00 7:30 7:30 0:00 39:30" at bounding box center [386, 196] width 498 height 63
click at [302, 145] on input "0:30" at bounding box center [300, 145] width 42 height 20
type input "1:00"
click at [447, 146] on input "0:30" at bounding box center [444, 145] width 42 height 20
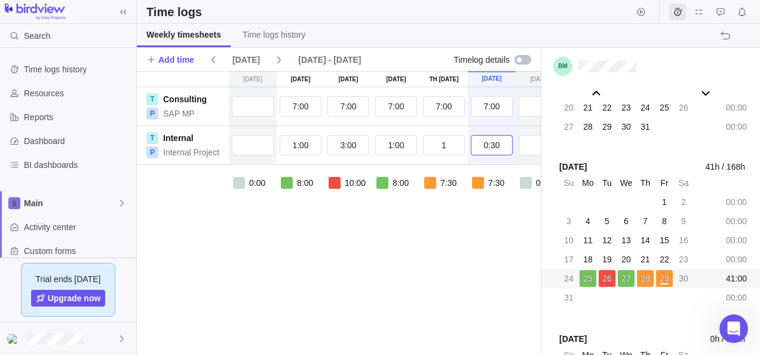
type input "1:00"
click at [496, 146] on input "0:30" at bounding box center [492, 145] width 42 height 20
type input "1:00"
click at [449, 309] on div "[DATE] [DATE] [DATE] [DATE] Aug 28 [DATE] [DATE] T Consulting P SAP MP 7:00 7:0…" at bounding box center [386, 213] width 498 height 284
click at [720, 167] on span "42h / 168h" at bounding box center [724, 167] width 39 height 13
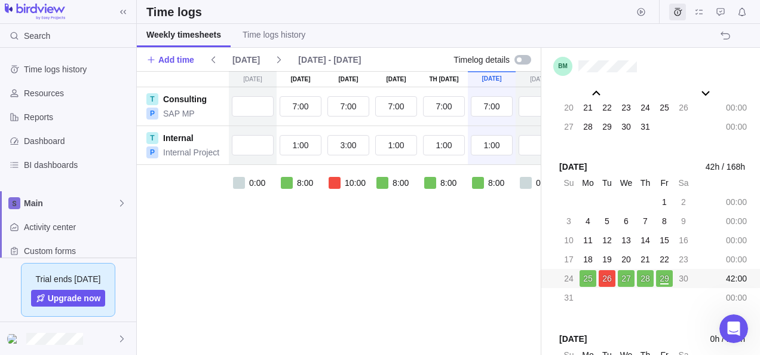
click at [734, 167] on span "42h / 168h" at bounding box center [724, 167] width 39 height 13
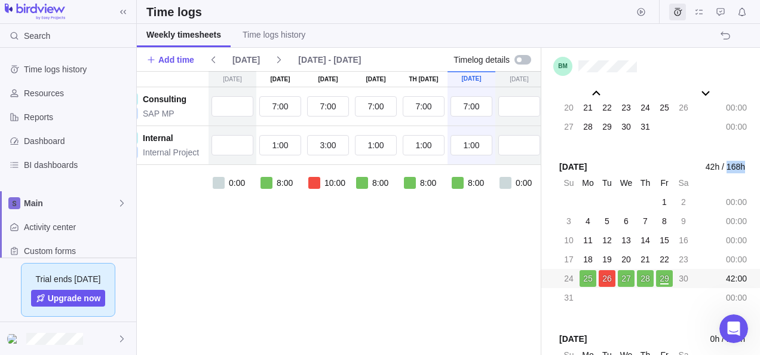
scroll to position [0, 20]
click at [423, 146] on input "1:00" at bounding box center [424, 145] width 42 height 20
type input "0"
click at [413, 225] on div "0:00 8:00 10:00 8:00 7:00 8:00 0:00 41:00" at bounding box center [366, 196] width 498 height 63
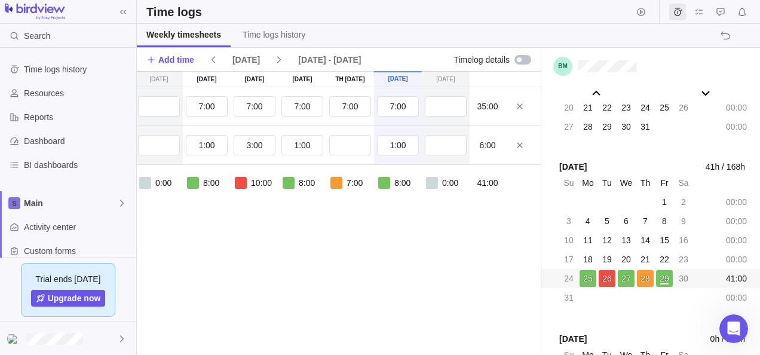
scroll to position [0, 0]
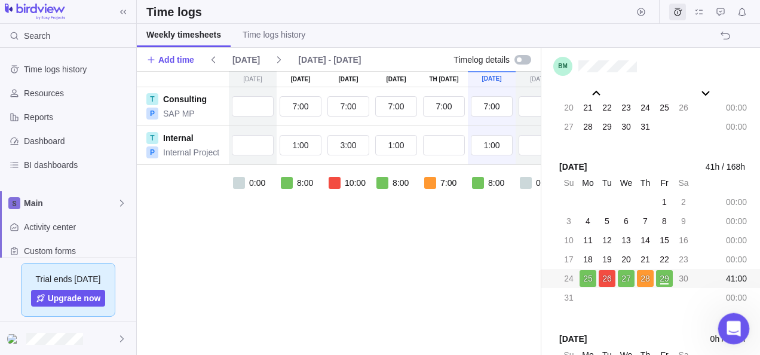
click at [738, 325] on icon "Open Intercom Messenger" at bounding box center [732, 327] width 20 height 20
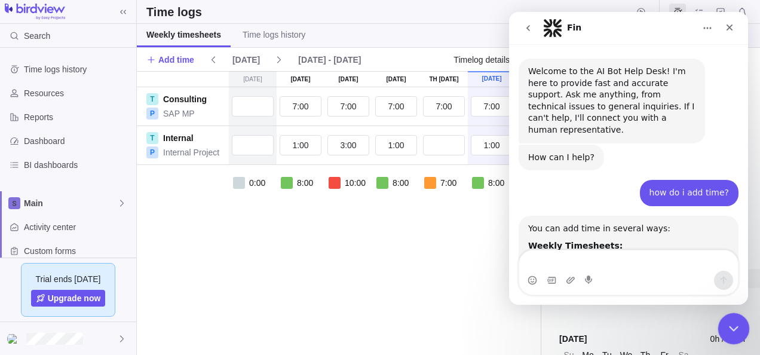
scroll to position [695, 0]
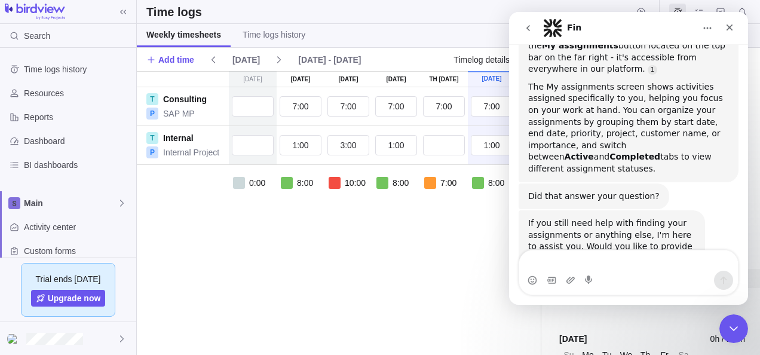
click at [621, 259] on textarea "Message…" at bounding box center [628, 260] width 219 height 20
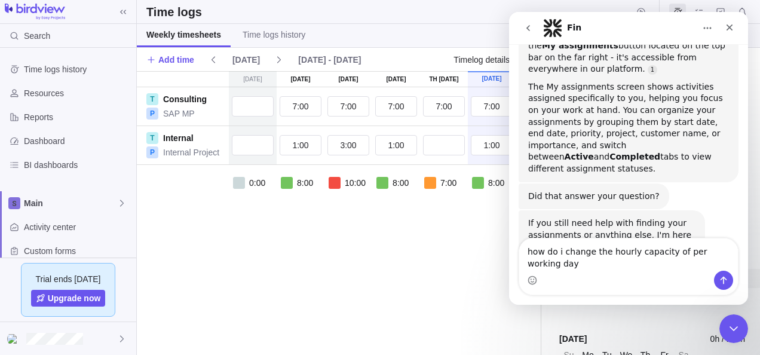
scroll to position [707, 0]
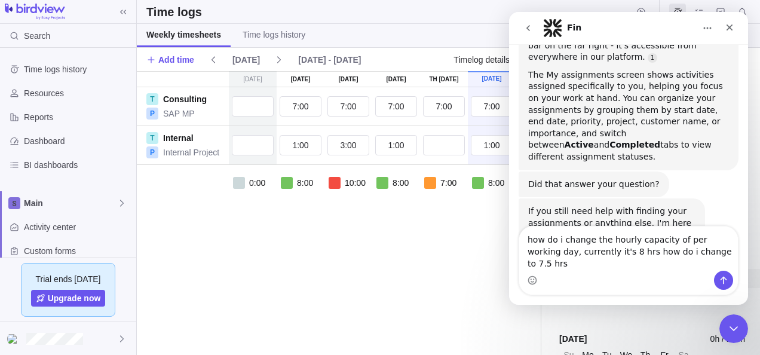
type textarea "how do i change the hourly capacity of per working day, currently it's 8 hrs ho…"
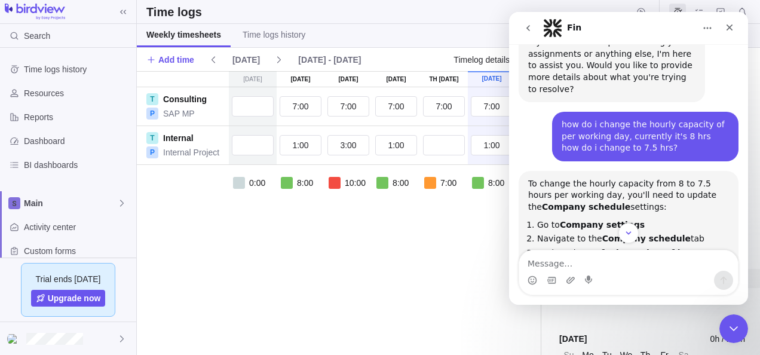
scroll to position [878, 0]
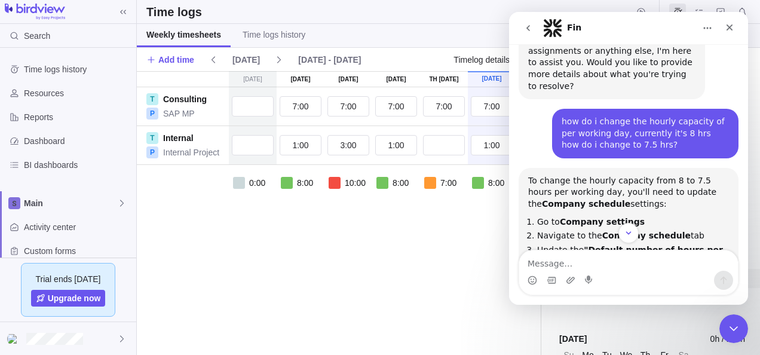
click at [628, 269] on textarea "Message…" at bounding box center [628, 260] width 219 height 20
type textarea "where is company setting"
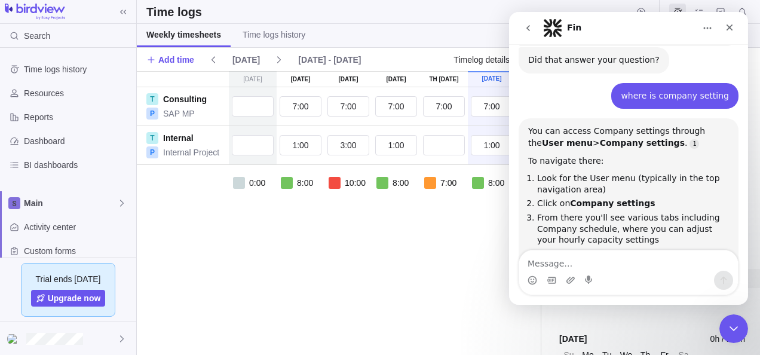
scroll to position [1210, 0]
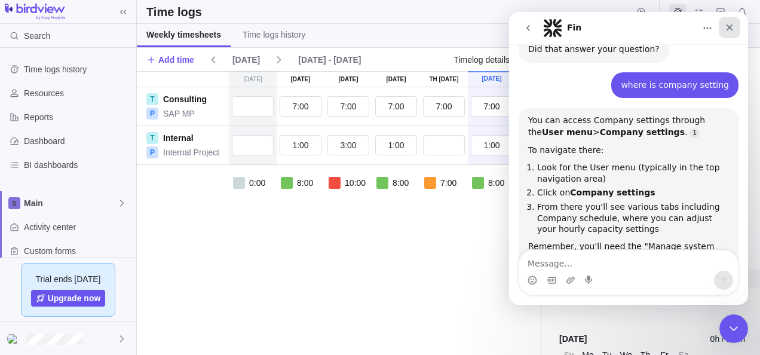
click at [733, 24] on icon "Close" at bounding box center [729, 28] width 10 height 10
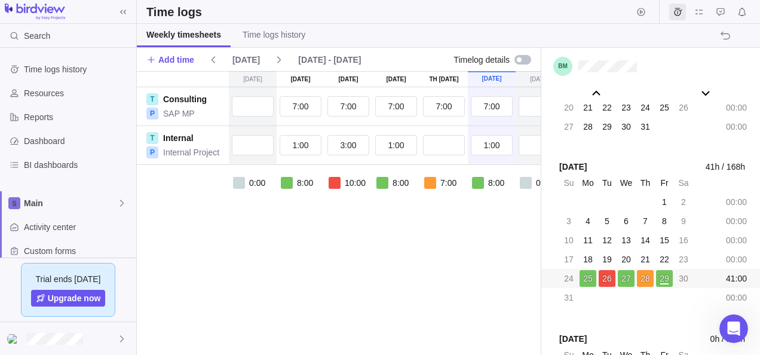
click at [203, 265] on div "[DATE] [DATE] [DATE] [DATE] Aug 28 [DATE] [DATE] T Consulting P SAP MP 7:00 7:0…" at bounding box center [386, 213] width 498 height 284
click at [735, 6] on span "Notifications" at bounding box center [741, 12] width 17 height 17
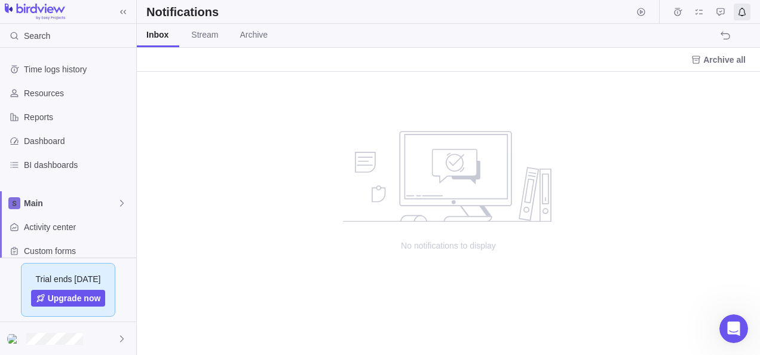
scroll to position [274, 614]
click at [722, 6] on span "Approval requests" at bounding box center [720, 12] width 17 height 17
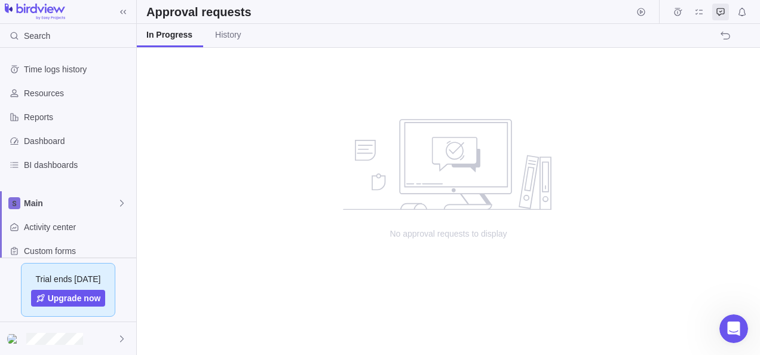
scroll to position [298, 614]
click at [42, 41] on span "Search" at bounding box center [37, 36] width 26 height 12
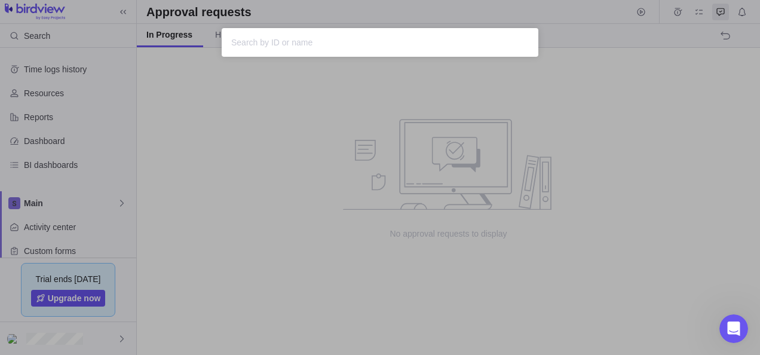
click at [49, 66] on div "Sorry, nothing was found" at bounding box center [380, 177] width 760 height 355
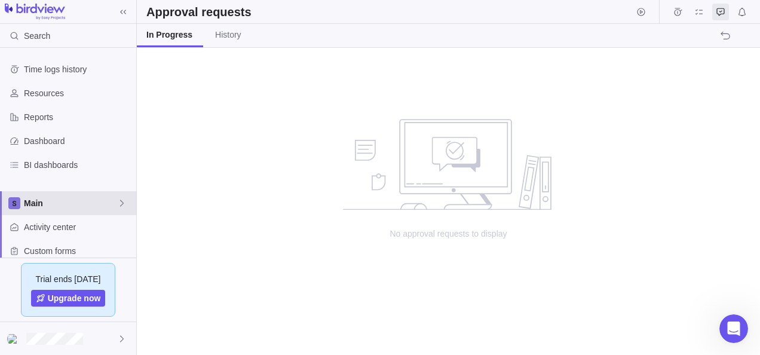
click at [62, 203] on span "Main" at bounding box center [70, 203] width 93 height 12
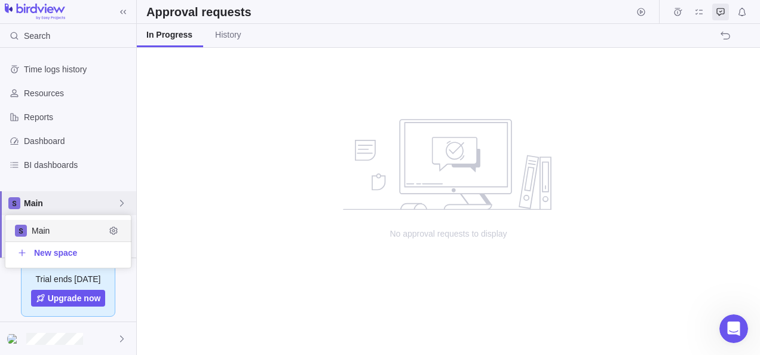
scroll to position [43, 116]
click at [62, 203] on span "Main" at bounding box center [70, 203] width 93 height 12
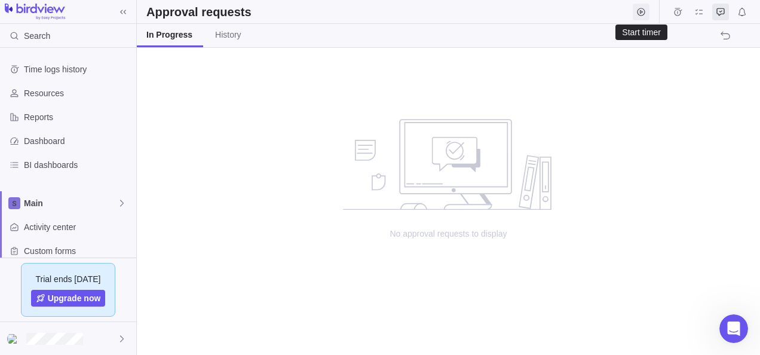
click at [640, 16] on icon "Start timer" at bounding box center [641, 12] width 10 height 10
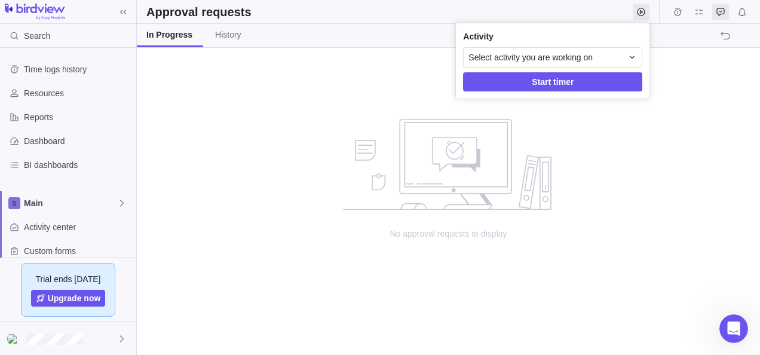
click at [661, 72] on body "Search Time logs history Resources Reports Dashboard BI dashboards Main Activit…" at bounding box center [380, 177] width 760 height 355
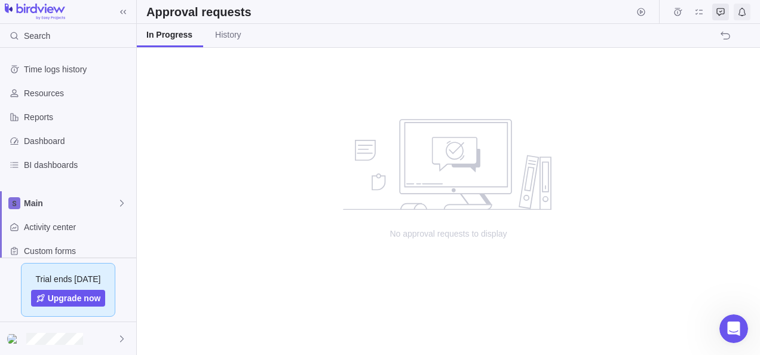
click at [745, 9] on icon "Notifications" at bounding box center [742, 12] width 10 height 10
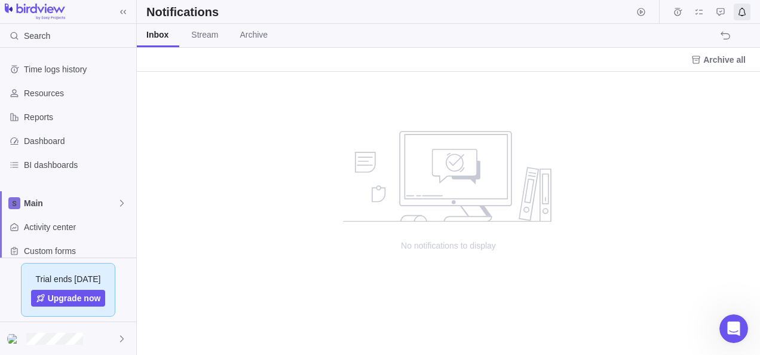
scroll to position [10, 10]
click at [45, 69] on span "Time logs history" at bounding box center [77, 69] width 107 height 12
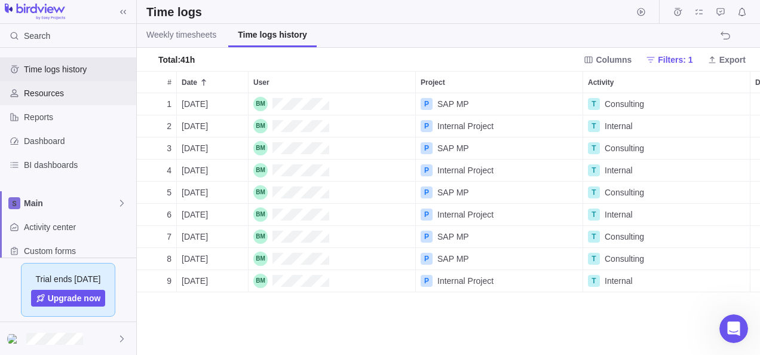
scroll to position [253, 614]
click at [38, 94] on span "Resources" at bounding box center [77, 93] width 107 height 12
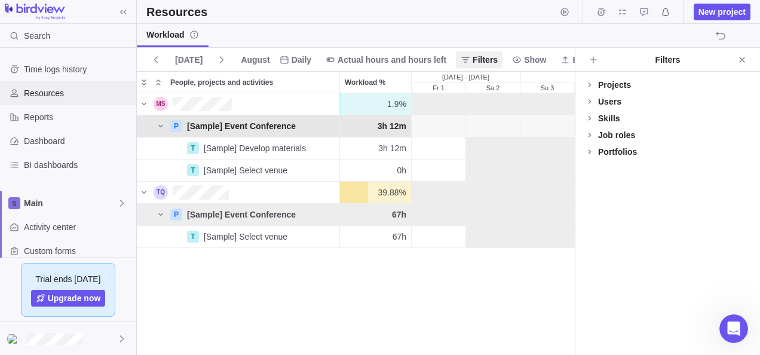
scroll to position [252, 429]
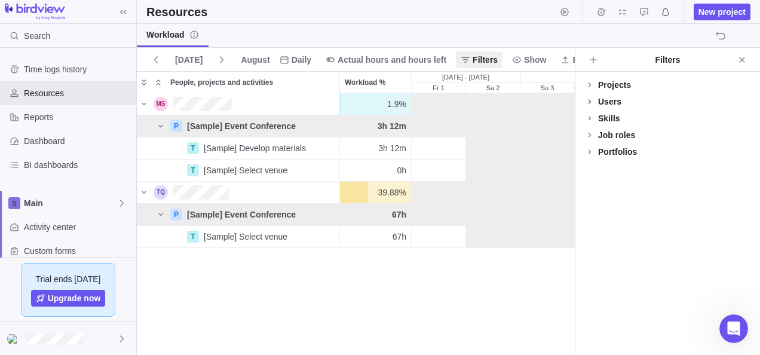
click at [591, 99] on icon at bounding box center [590, 102] width 10 height 10
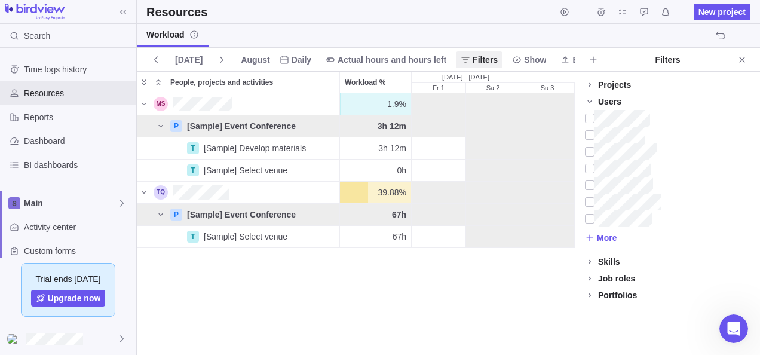
click at [606, 99] on div "Users" at bounding box center [609, 102] width 23 height 12
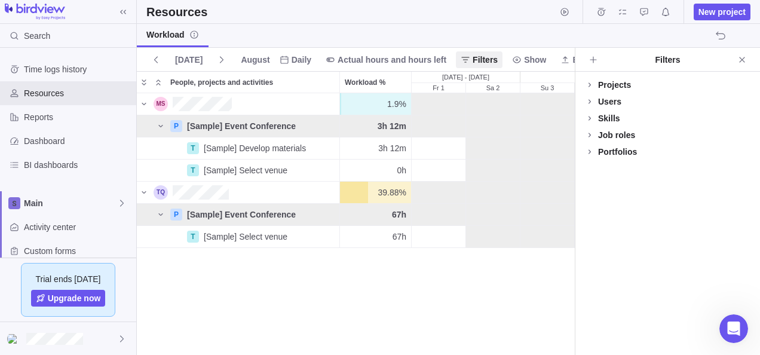
click at [606, 99] on div "Users" at bounding box center [609, 102] width 23 height 12
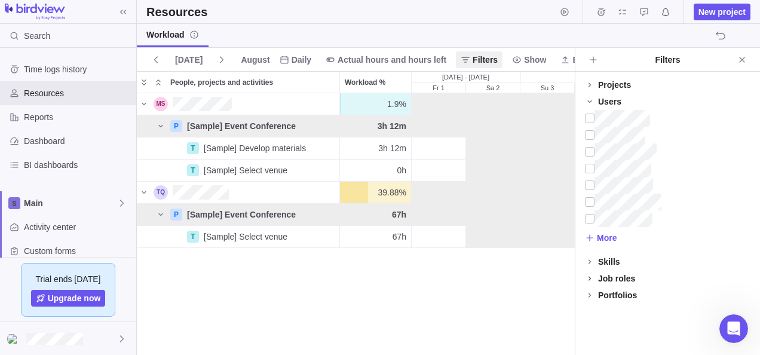
click at [591, 279] on icon at bounding box center [590, 279] width 10 height 10
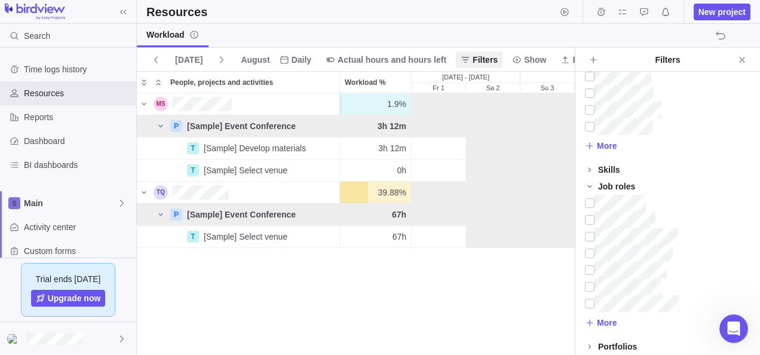
scroll to position [96, 0]
click at [590, 315] on icon at bounding box center [590, 319] width 10 height 10
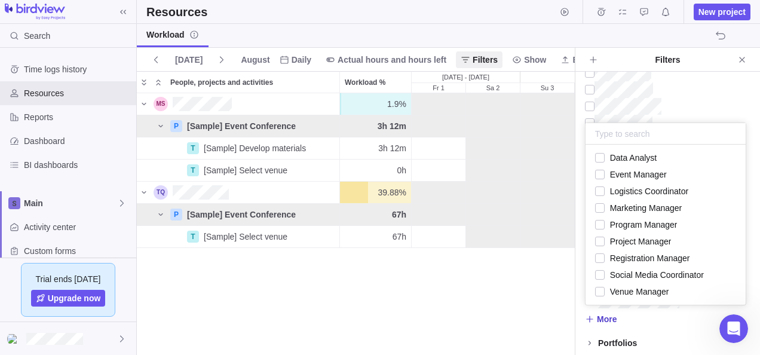
scroll to position [150, 151]
click at [590, 315] on icon at bounding box center [590, 319] width 10 height 10
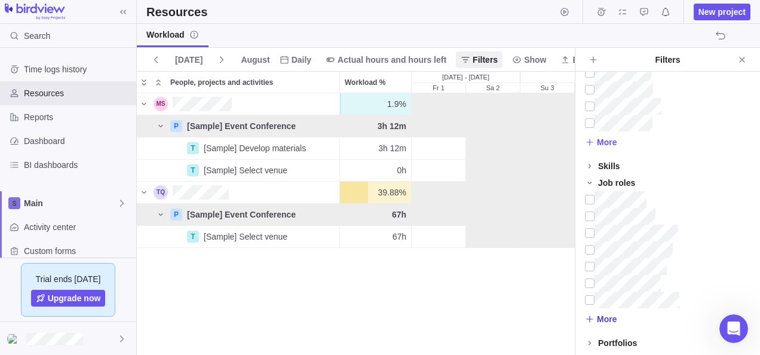
click at [590, 315] on icon at bounding box center [590, 319] width 10 height 10
type input "OCM Coordinator"
click at [646, 307] on div "Projects Drafts Users More Skills More Job roles More Portfolios No available v…" at bounding box center [667, 213] width 185 height 283
click at [605, 314] on span "More" at bounding box center [607, 319] width 20 height 12
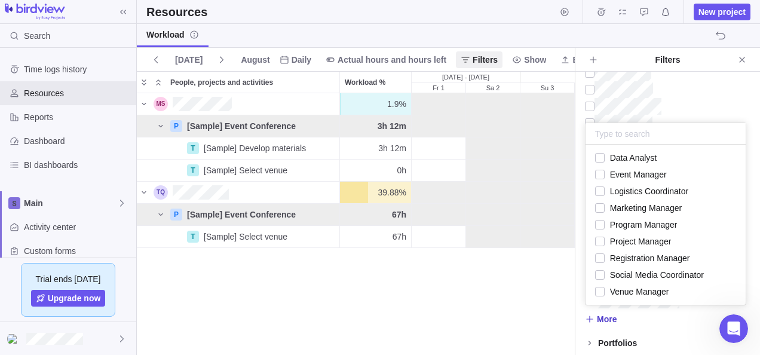
scroll to position [150, 151]
click at [663, 322] on div "Projects Drafts Users More Skills More Job roles More Portfolios No available v…" at bounding box center [667, 213] width 185 height 283
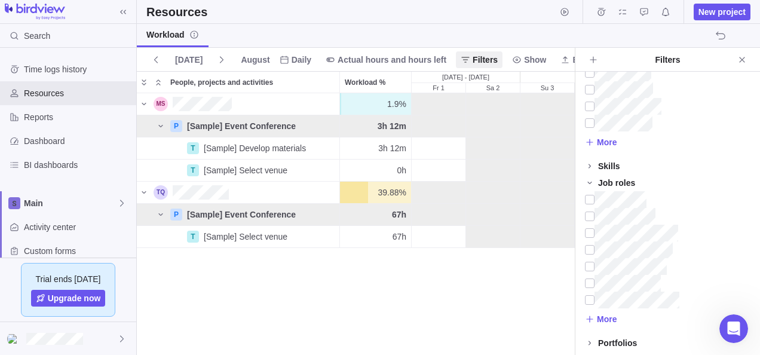
click at [621, 321] on div "More" at bounding box center [667, 262] width 185 height 143
click at [614, 321] on span "More" at bounding box center [607, 319] width 20 height 12
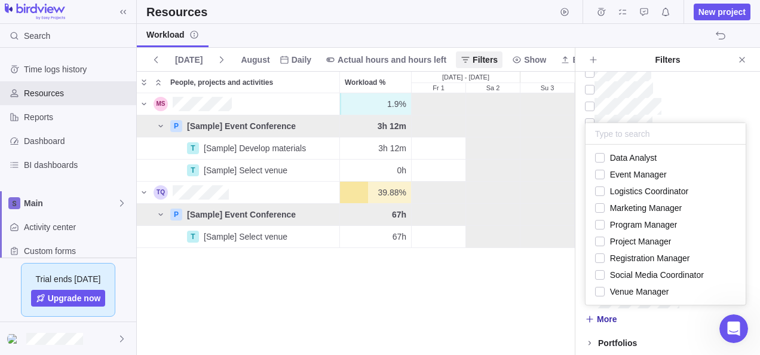
click at [503, 307] on body "Search Time logs history Resources Reports Dashboard BI dashboards Main Activit…" at bounding box center [380, 177] width 760 height 355
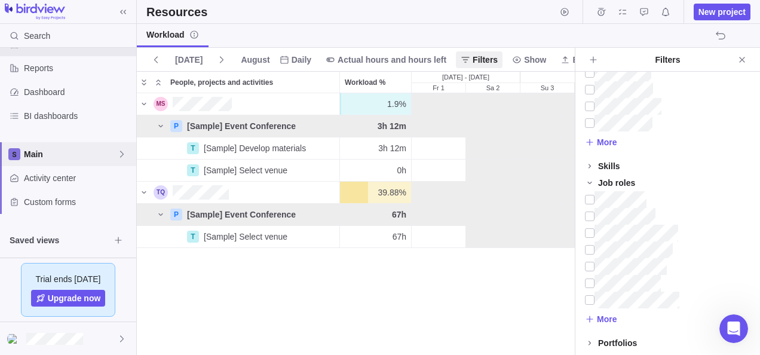
scroll to position [100, 0]
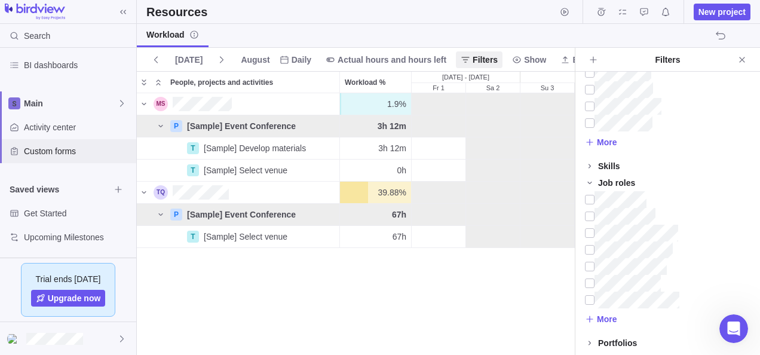
click at [81, 156] on div "Custom forms" at bounding box center [68, 151] width 136 height 24
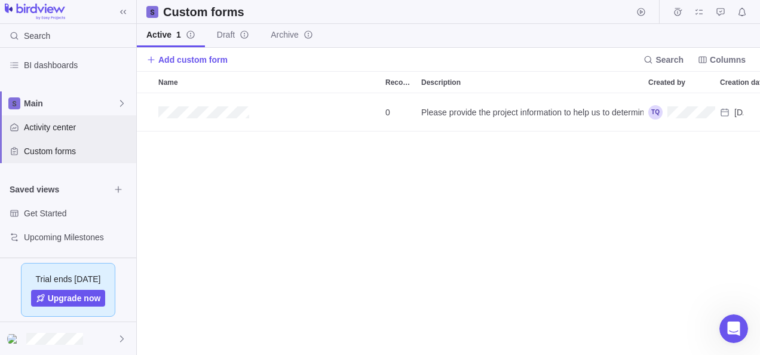
scroll to position [253, 614]
click at [85, 130] on span "Activity center" at bounding box center [77, 127] width 107 height 12
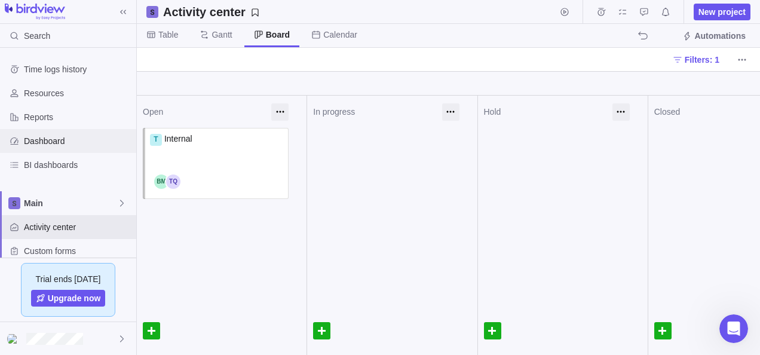
click at [59, 143] on span "Dashboard" at bounding box center [77, 141] width 107 height 12
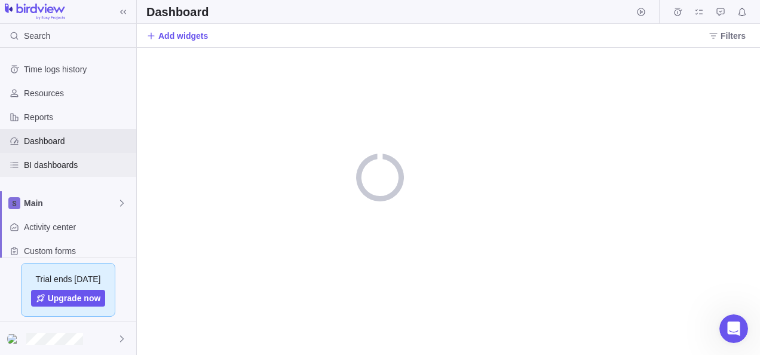
click at [66, 169] on span "BI dashboards" at bounding box center [77, 165] width 107 height 12
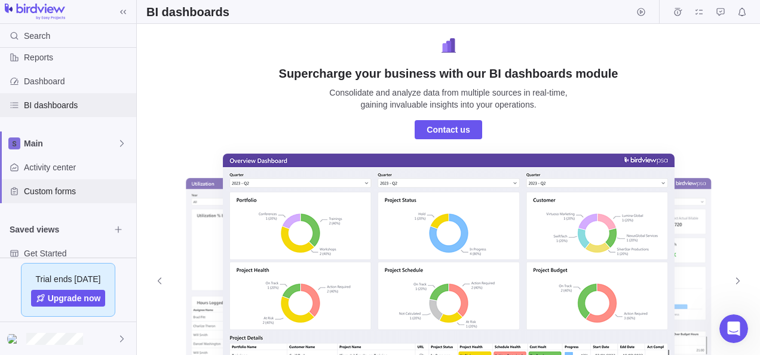
scroll to position [100, 0]
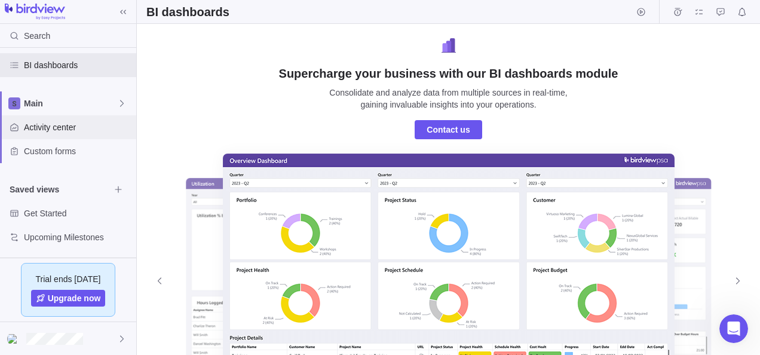
click at [58, 128] on span "Activity center" at bounding box center [77, 127] width 107 height 12
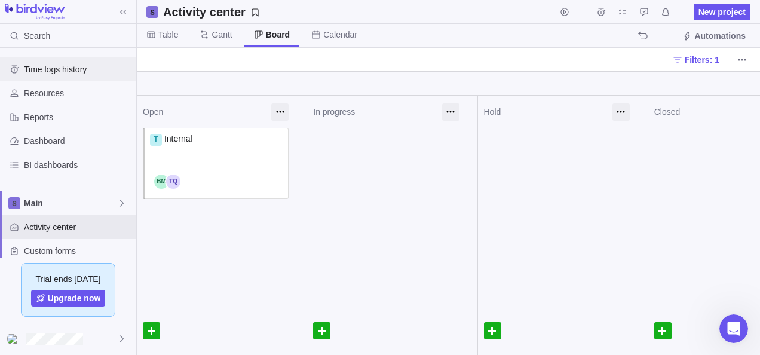
click at [36, 80] on div "Time logs history" at bounding box center [68, 69] width 136 height 24
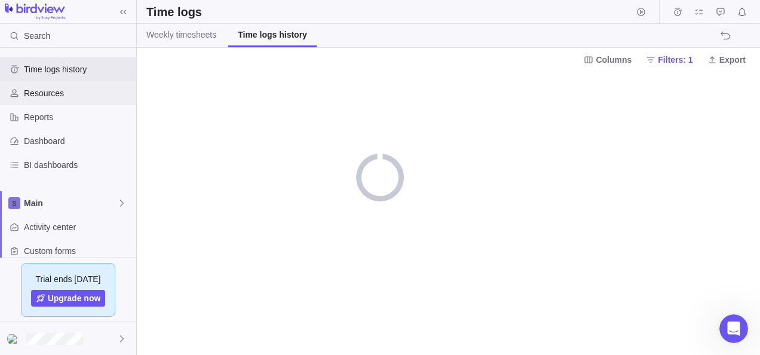
click at [43, 94] on span "Resources" at bounding box center [77, 93] width 107 height 12
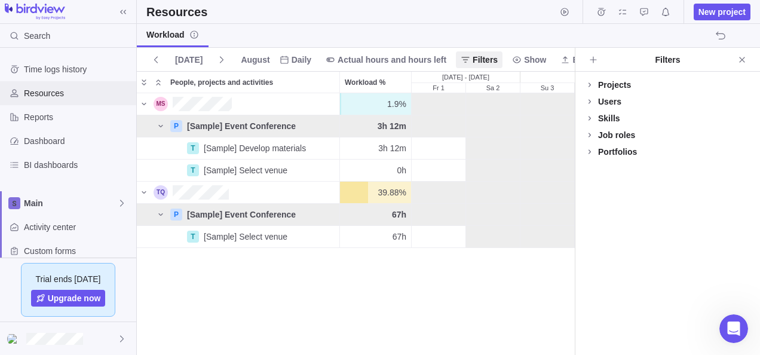
scroll to position [252, 429]
click at [589, 134] on icon at bounding box center [590, 135] width 10 height 10
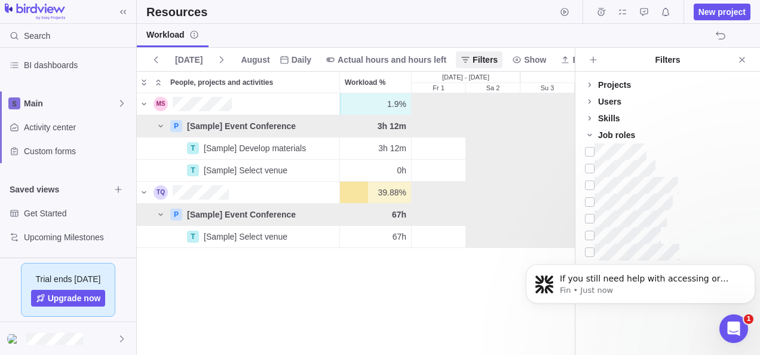
scroll to position [0, 0]
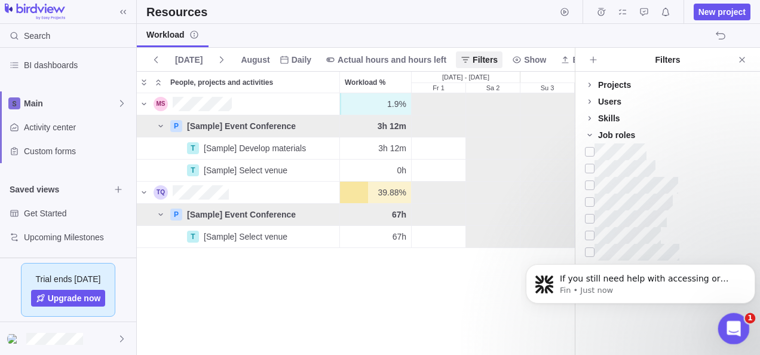
click at [735, 315] on div "Open Intercom Messenger" at bounding box center [731, 326] width 39 height 39
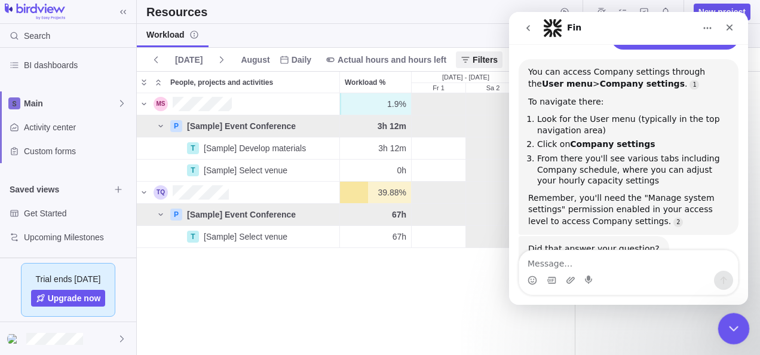
scroll to position [1332, 0]
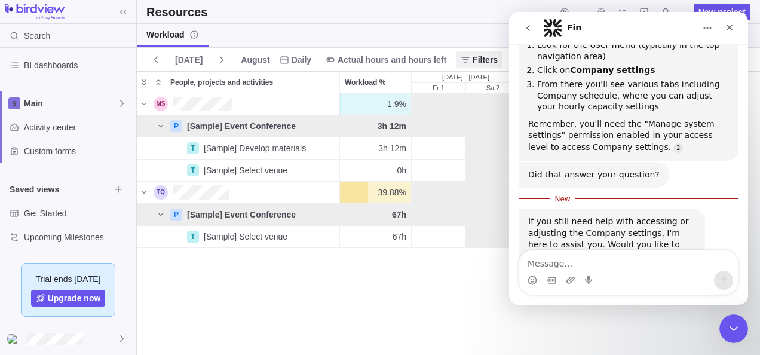
click at [632, 264] on textarea "Message…" at bounding box center [628, 260] width 219 height 20
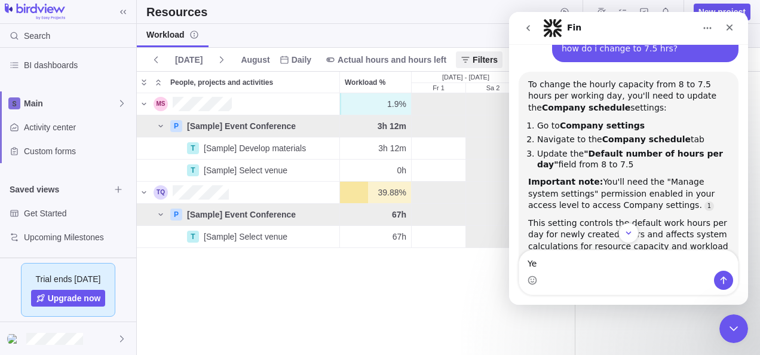
scroll to position [854, 0]
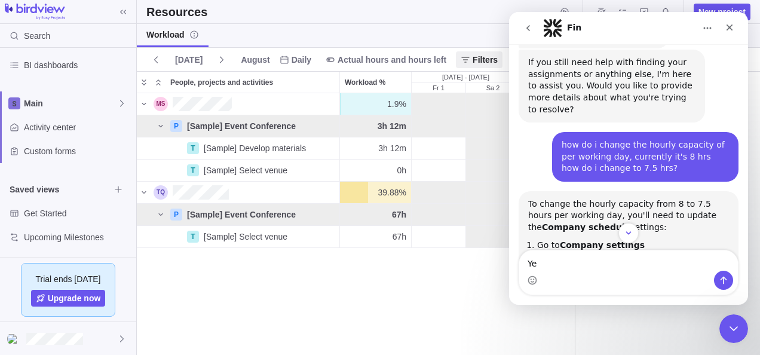
type textarea "Y"
type textarea "I need to update the company schedule"
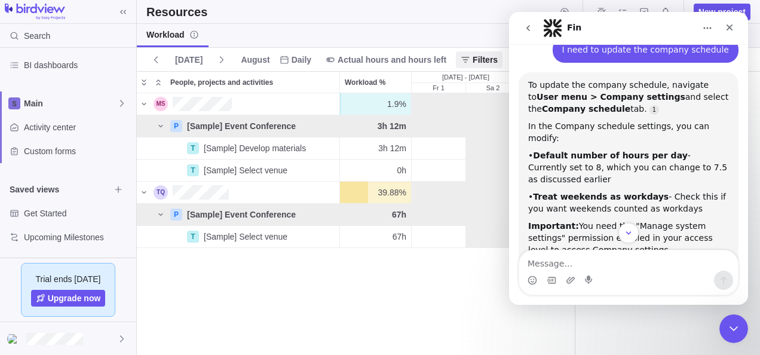
scroll to position [1591, 0]
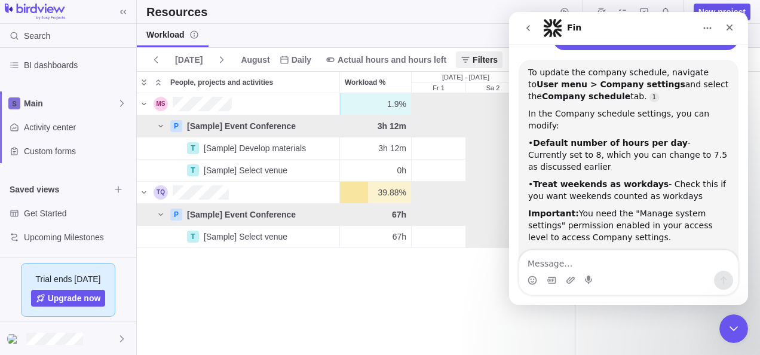
click at [629, 273] on div "Intercom messenger" at bounding box center [628, 280] width 219 height 19
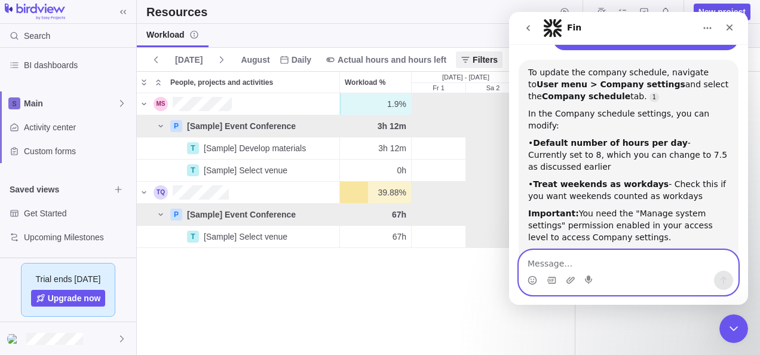
click at [609, 258] on textarea "Message…" at bounding box center [628, 260] width 219 height 20
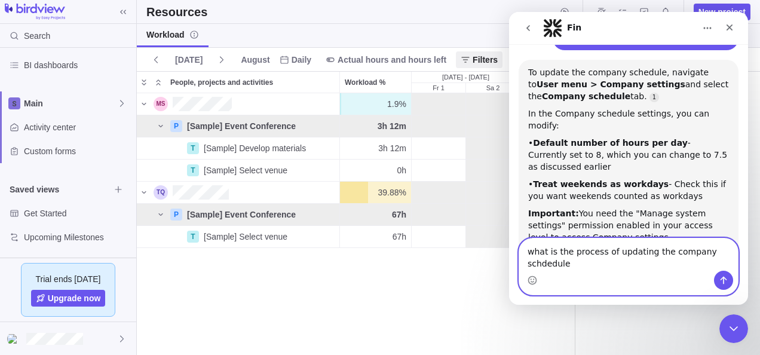
type textarea "what is the process of updating the company schdedule?"
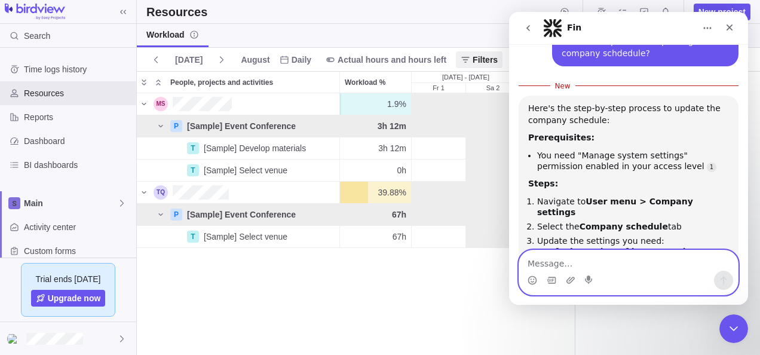
scroll to position [1838, 0]
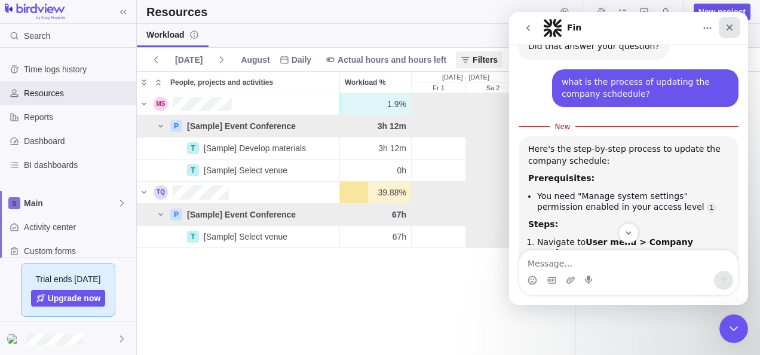
click at [727, 30] on icon "Close" at bounding box center [729, 28] width 10 height 10
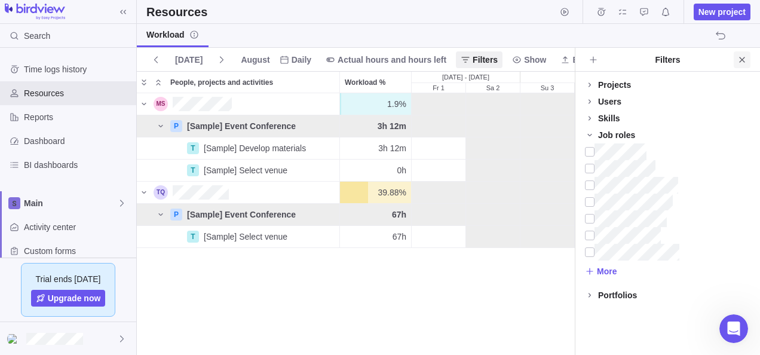
click at [736, 60] on span "Close" at bounding box center [741, 59] width 17 height 17
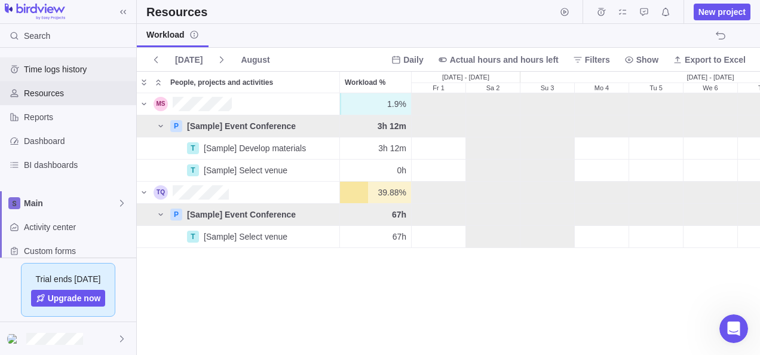
click at [49, 72] on span "Time logs history" at bounding box center [77, 69] width 107 height 12
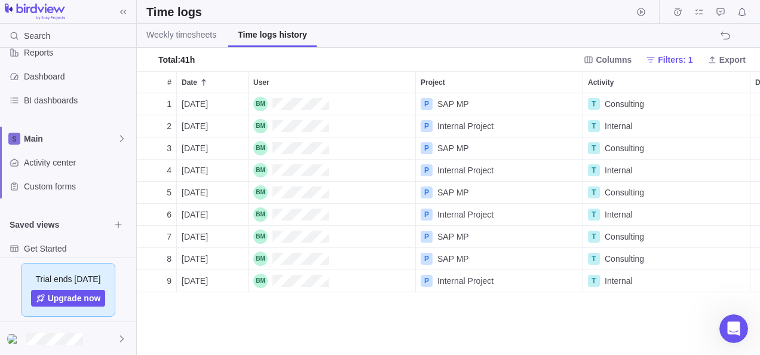
scroll to position [100, 0]
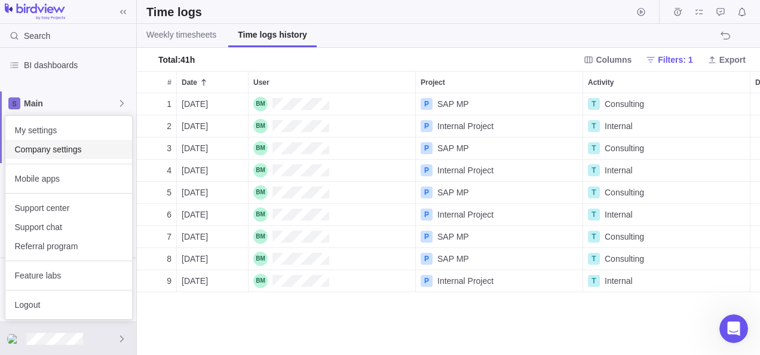
click at [51, 147] on span "Company settings" at bounding box center [68, 149] width 107 height 12
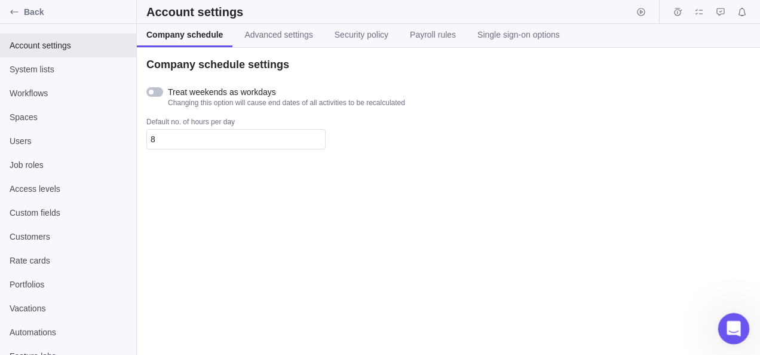
click at [730, 327] on icon "Open Intercom Messenger" at bounding box center [732, 327] width 20 height 20
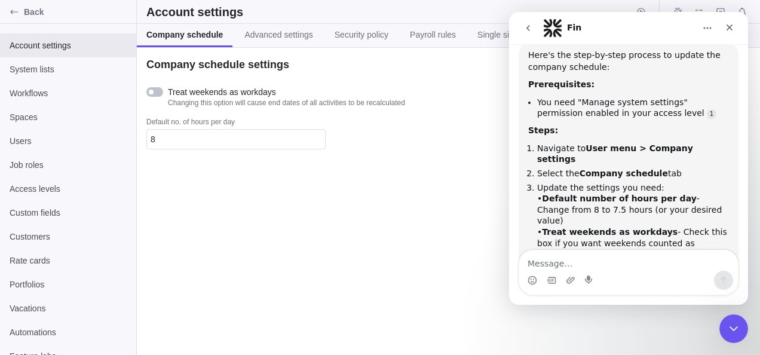
scroll to position [1939, 0]
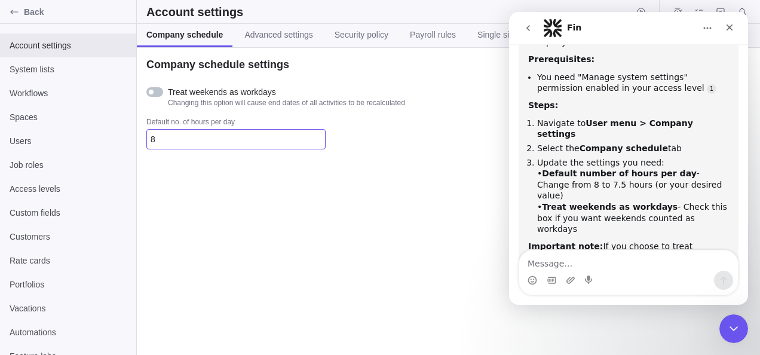
click at [161, 140] on input "8" at bounding box center [235, 139] width 179 height 20
type input "7.5"
click at [245, 186] on div "Company schedule settings Treat weekends as workdays Changing this option will …" at bounding box center [448, 201] width 623 height 307
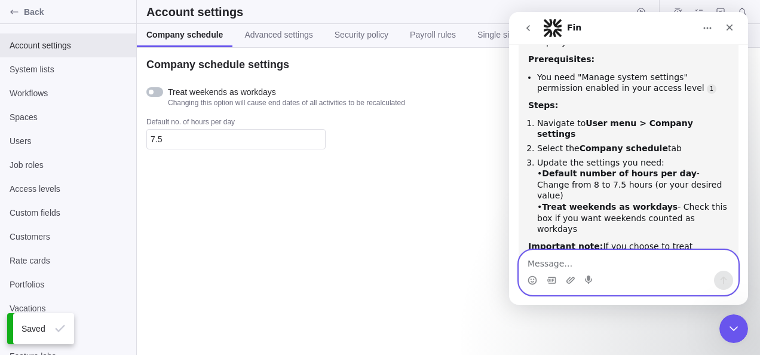
click at [635, 266] on textarea "Message…" at bounding box center [628, 260] width 219 height 20
type textarea "yes"
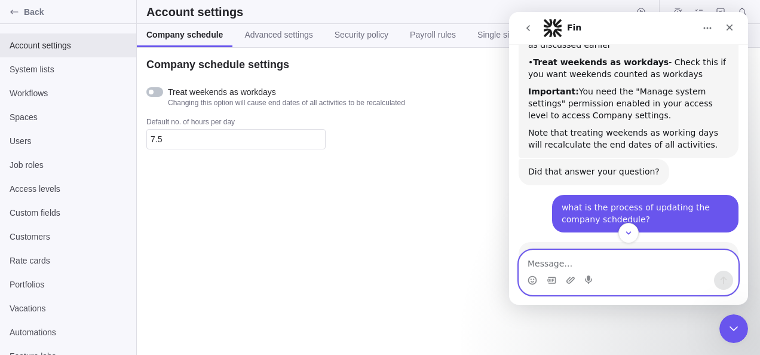
scroll to position [1774, 0]
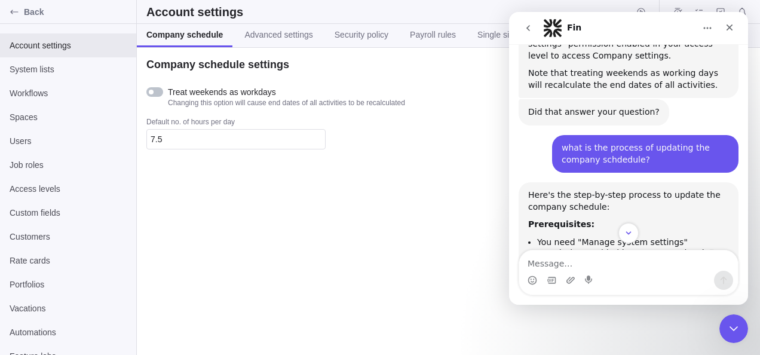
click at [252, 212] on div "Company schedule settings Treat weekends as workdays Changing this option will …" at bounding box center [448, 201] width 623 height 307
click at [726, 26] on icon "Close" at bounding box center [729, 28] width 10 height 10
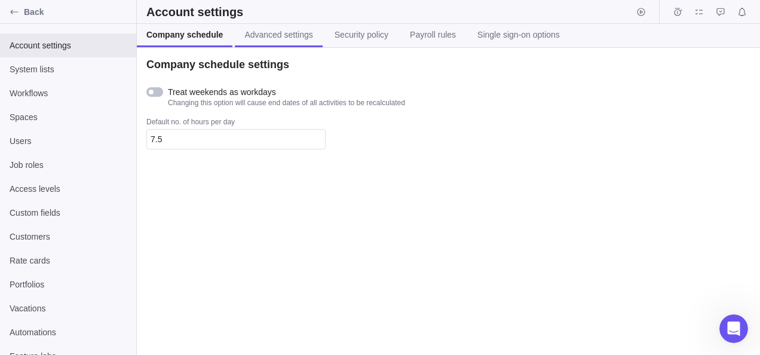
click at [276, 36] on span "Advanced settings" at bounding box center [278, 35] width 68 height 12
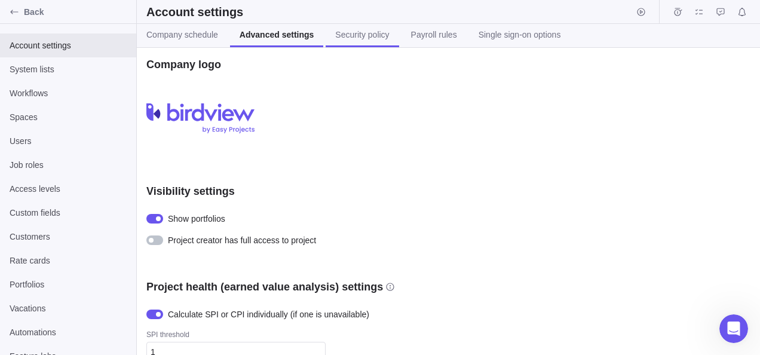
click at [364, 39] on span "Security policy" at bounding box center [362, 35] width 54 height 12
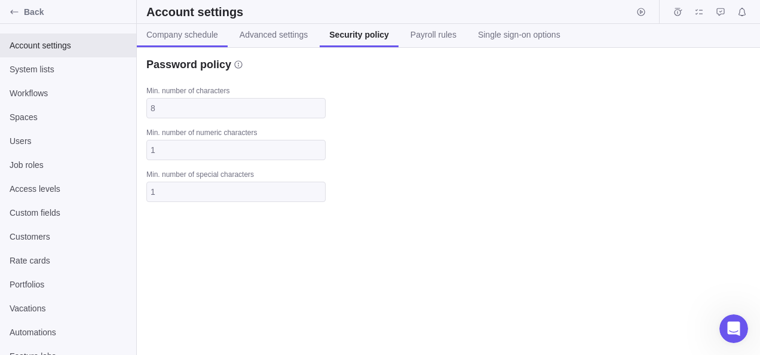
click at [202, 36] on span "Company schedule" at bounding box center [182, 35] width 72 height 12
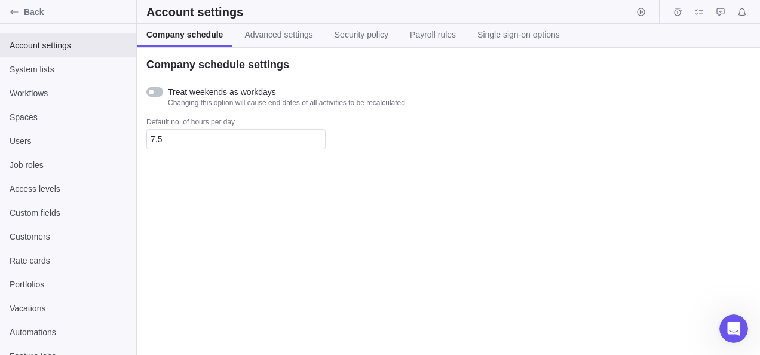
click at [159, 94] on div at bounding box center [154, 92] width 17 height 10
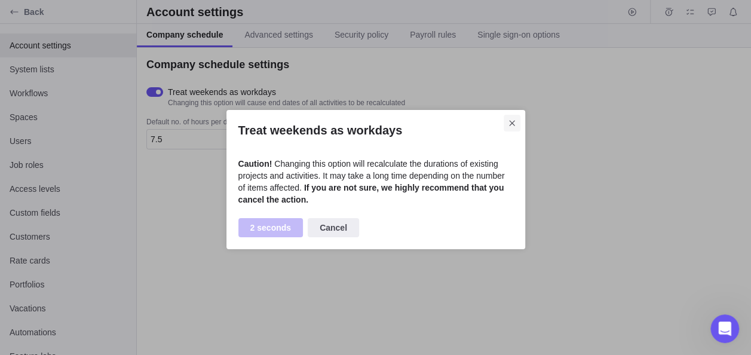
click at [511, 117] on span "Close" at bounding box center [511, 123] width 17 height 17
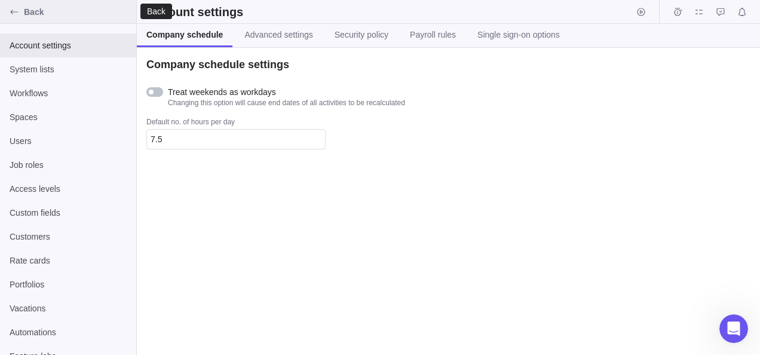
click at [12, 8] on icon "Back" at bounding box center [15, 12] width 10 height 10
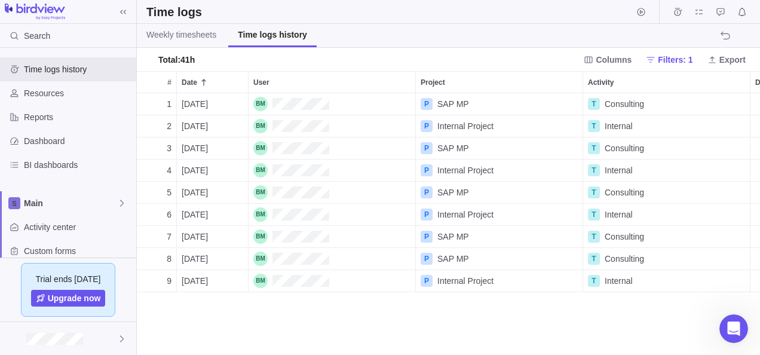
scroll to position [253, 614]
click at [48, 66] on span "Time logs history" at bounding box center [77, 69] width 107 height 12
click at [41, 72] on span "Time logs history" at bounding box center [77, 69] width 107 height 12
click at [156, 36] on span "Weekly timesheets" at bounding box center [181, 35] width 70 height 12
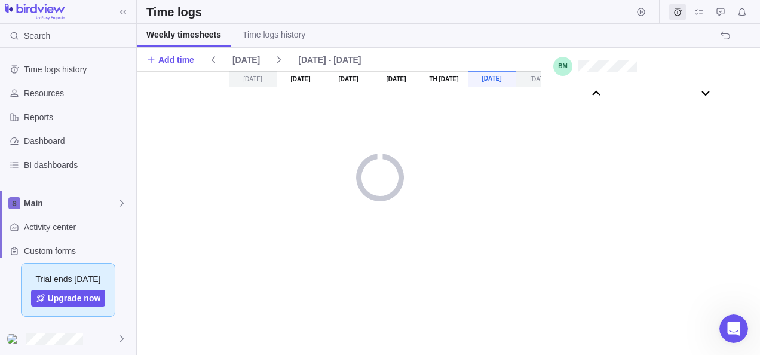
scroll to position [66498, 0]
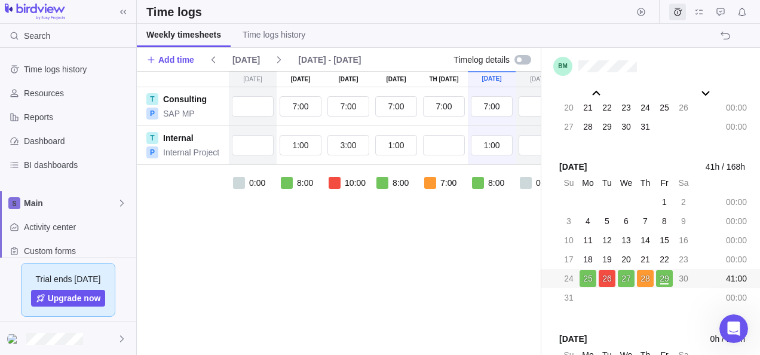
click at [431, 238] on div "[DATE] [DATE] [DATE] [DATE] Aug 28 [DATE] [DATE] T Consulting P SAP MP 7:00 7:0…" at bounding box center [386, 213] width 498 height 284
click at [299, 145] on input "1:00" at bounding box center [300, 145] width 42 height 20
type input "0.5"
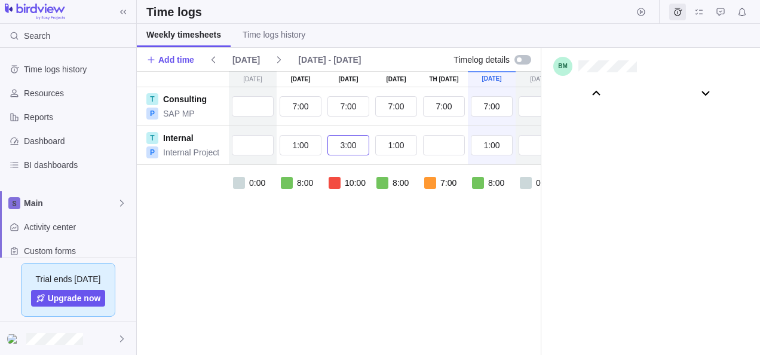
scroll to position [66498, 0]
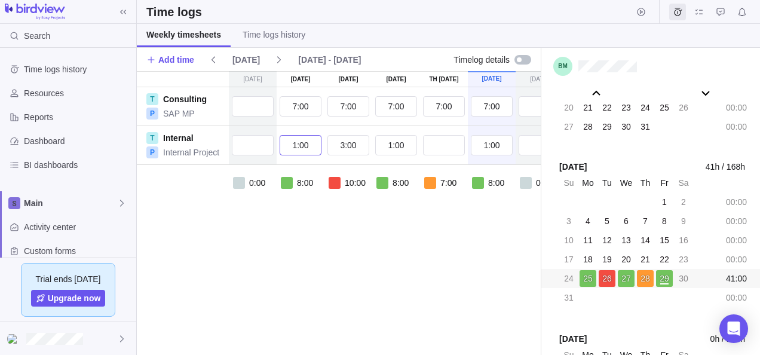
click at [302, 144] on input "1:00" at bounding box center [300, 145] width 42 height 20
type input "0:30"
click at [326, 222] on div "0:00 8:00 10:00 8:00 7:00 8:00 0:00 41:00" at bounding box center [386, 196] width 498 height 63
click at [346, 143] on input "3:00" at bounding box center [348, 145] width 42 height 20
type input "0:30"
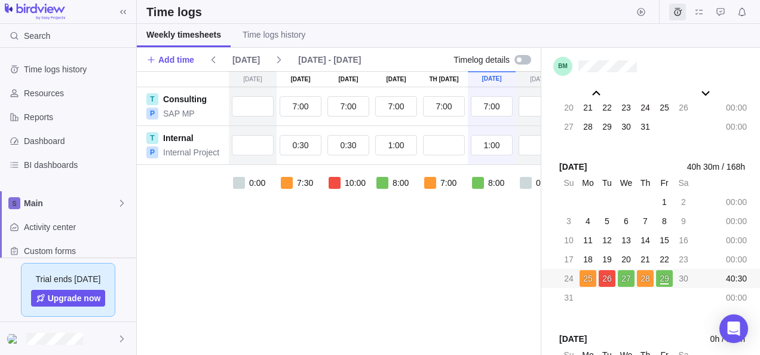
click at [365, 251] on div "Su Aug 24 Mo Aug 25 Tu Aug 26 We Aug 27 Th Aug 28 Fr Aug 29 Sa Aug 30 T Consult…" at bounding box center [386, 213] width 498 height 284
click at [398, 140] on input "1:00" at bounding box center [396, 145] width 42 height 20
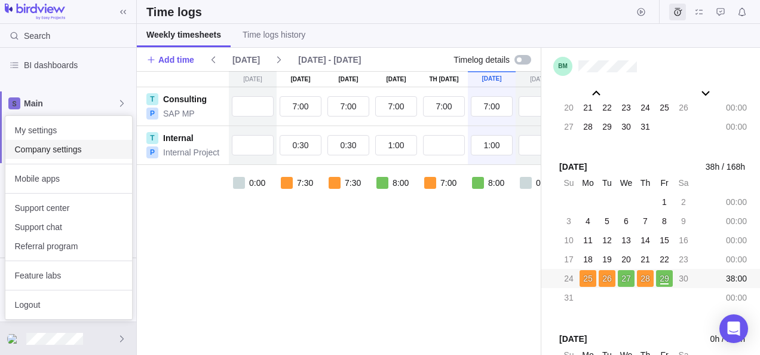
click at [45, 146] on span "Company settings" at bounding box center [68, 149] width 107 height 12
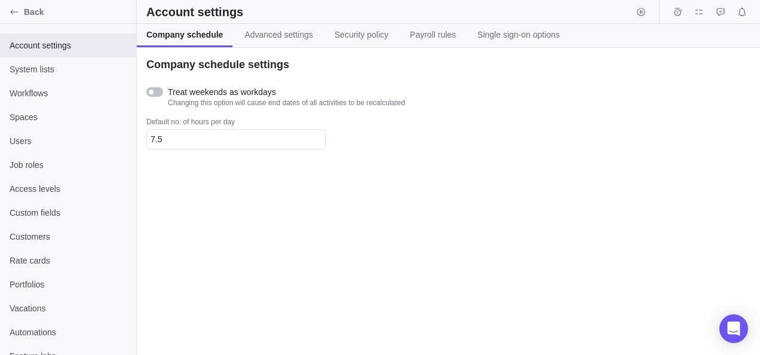
click at [475, 265] on div "Company schedule settings Treat weekends as workdays Changing this option will …" at bounding box center [448, 201] width 623 height 307
